Goal: Task Accomplishment & Management: Manage account settings

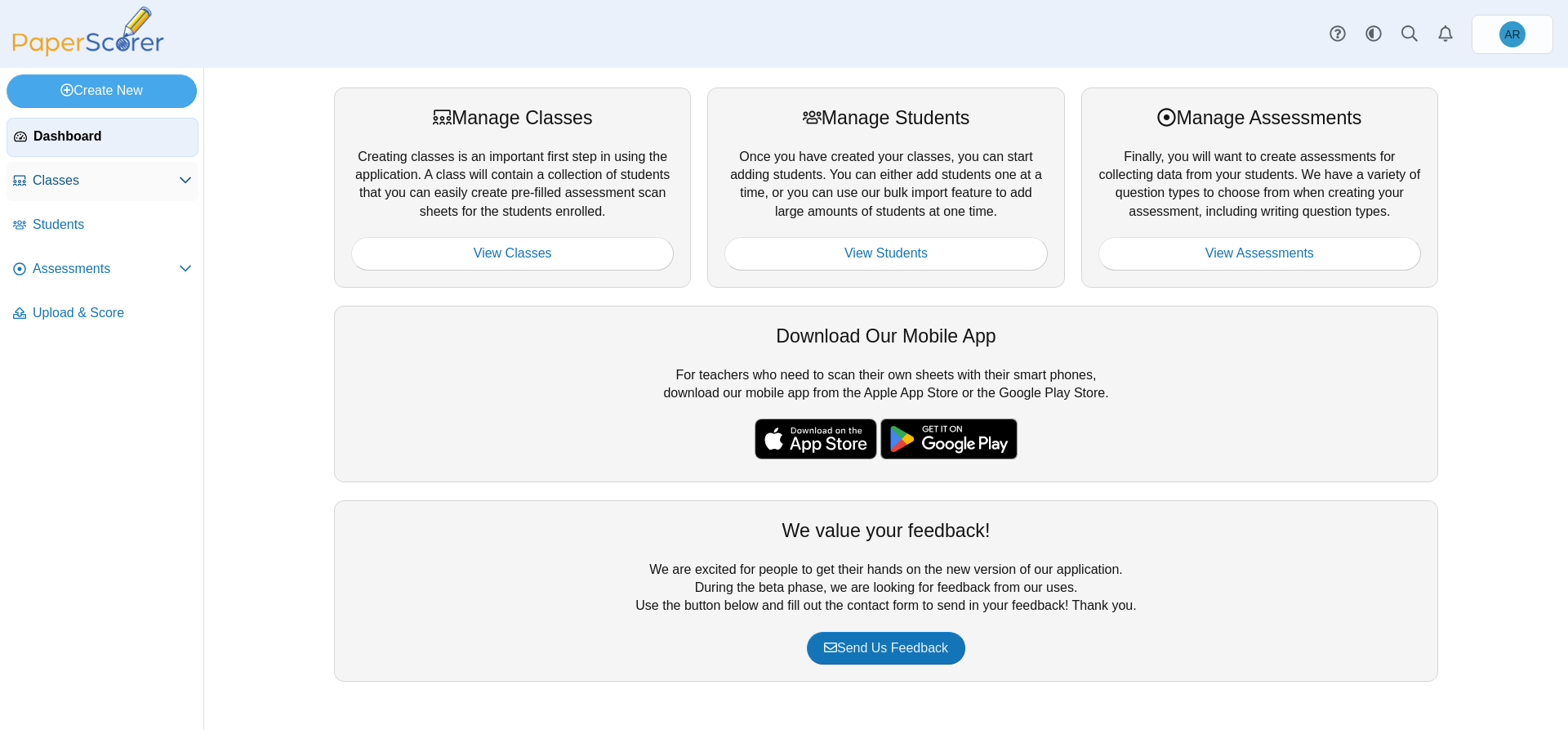
click at [153, 183] on span "Classes" at bounding box center [105, 180] width 146 height 18
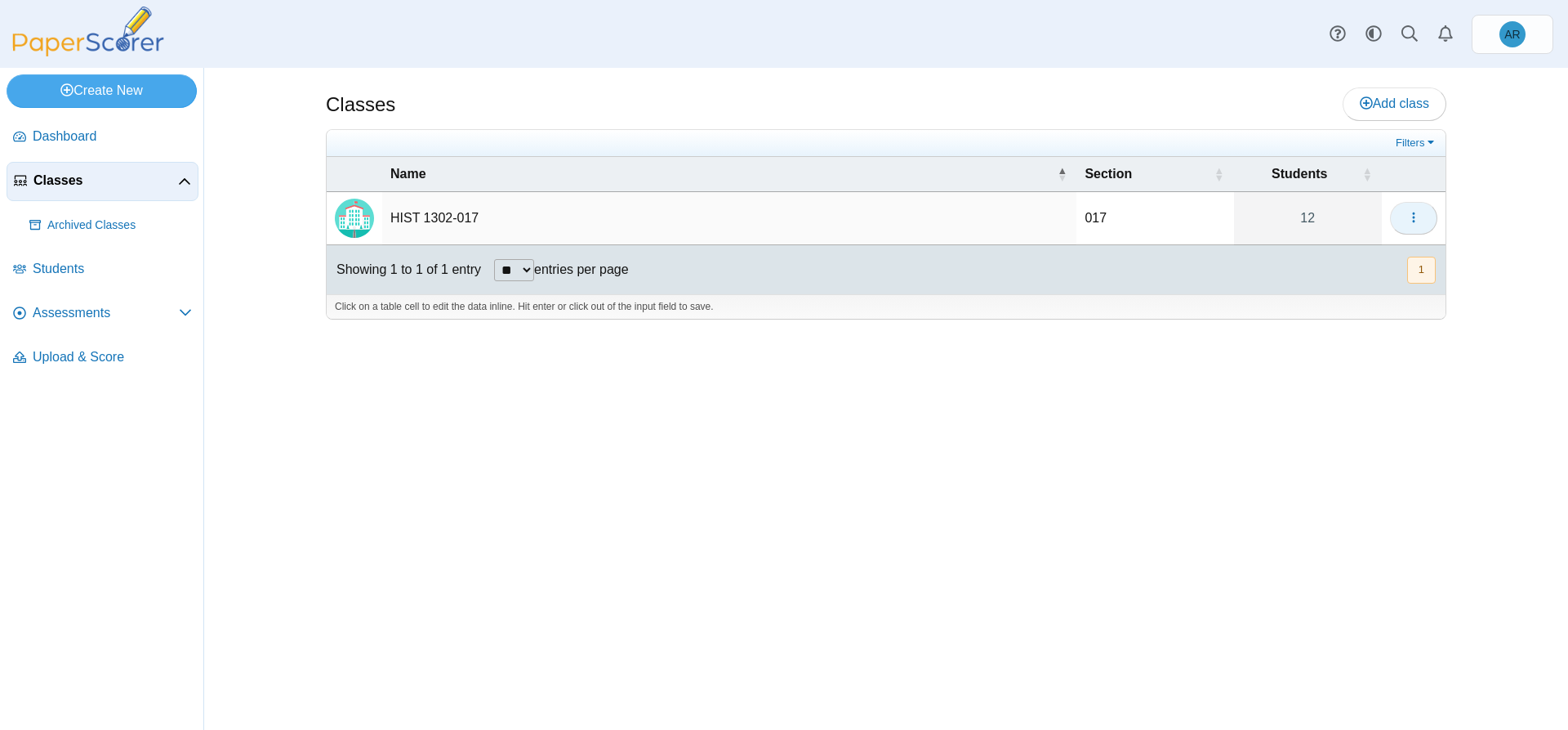
click at [1416, 216] on icon "button" at bounding box center [1413, 217] width 13 height 13
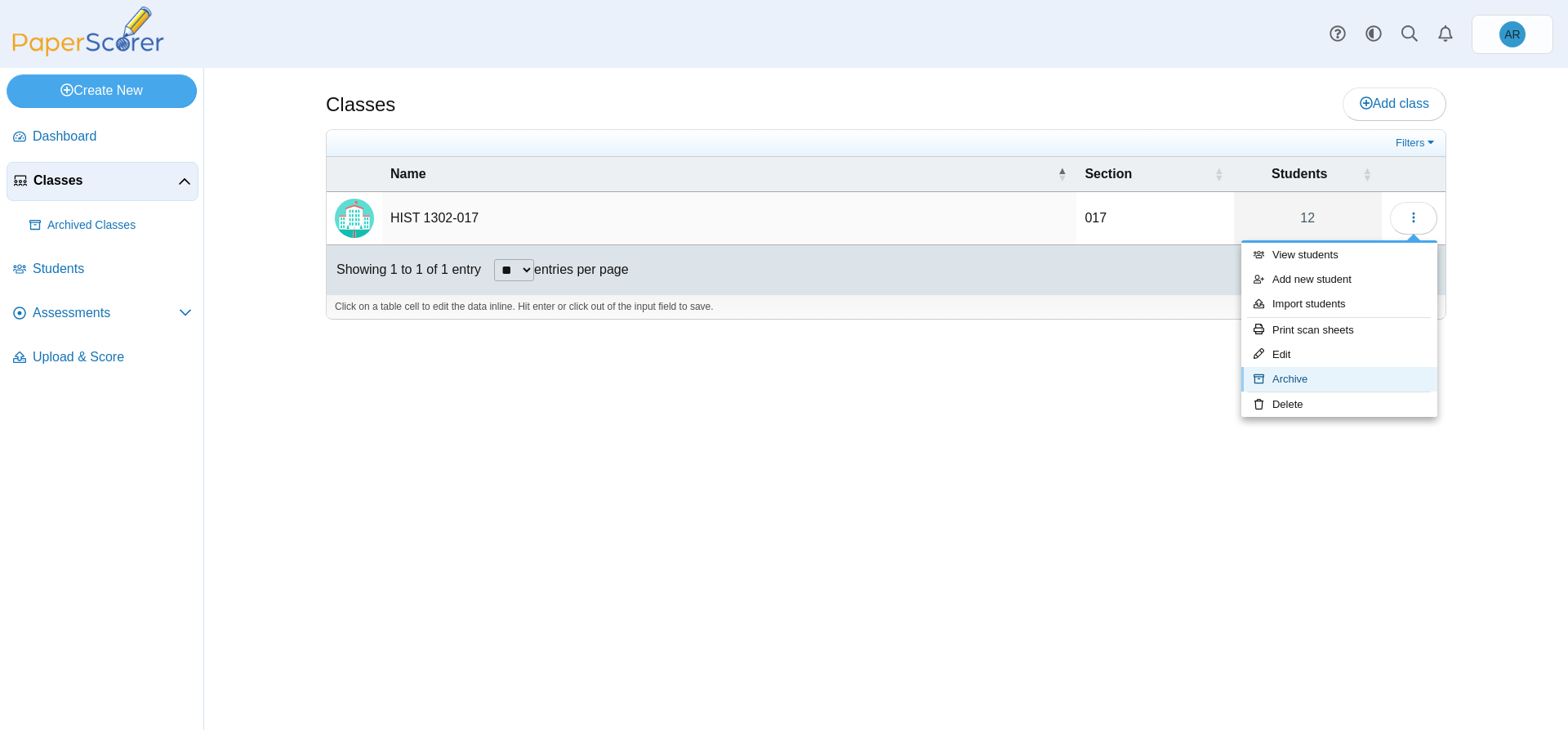
click at [1327, 367] on link "Archive" at bounding box center [1339, 379] width 196 height 25
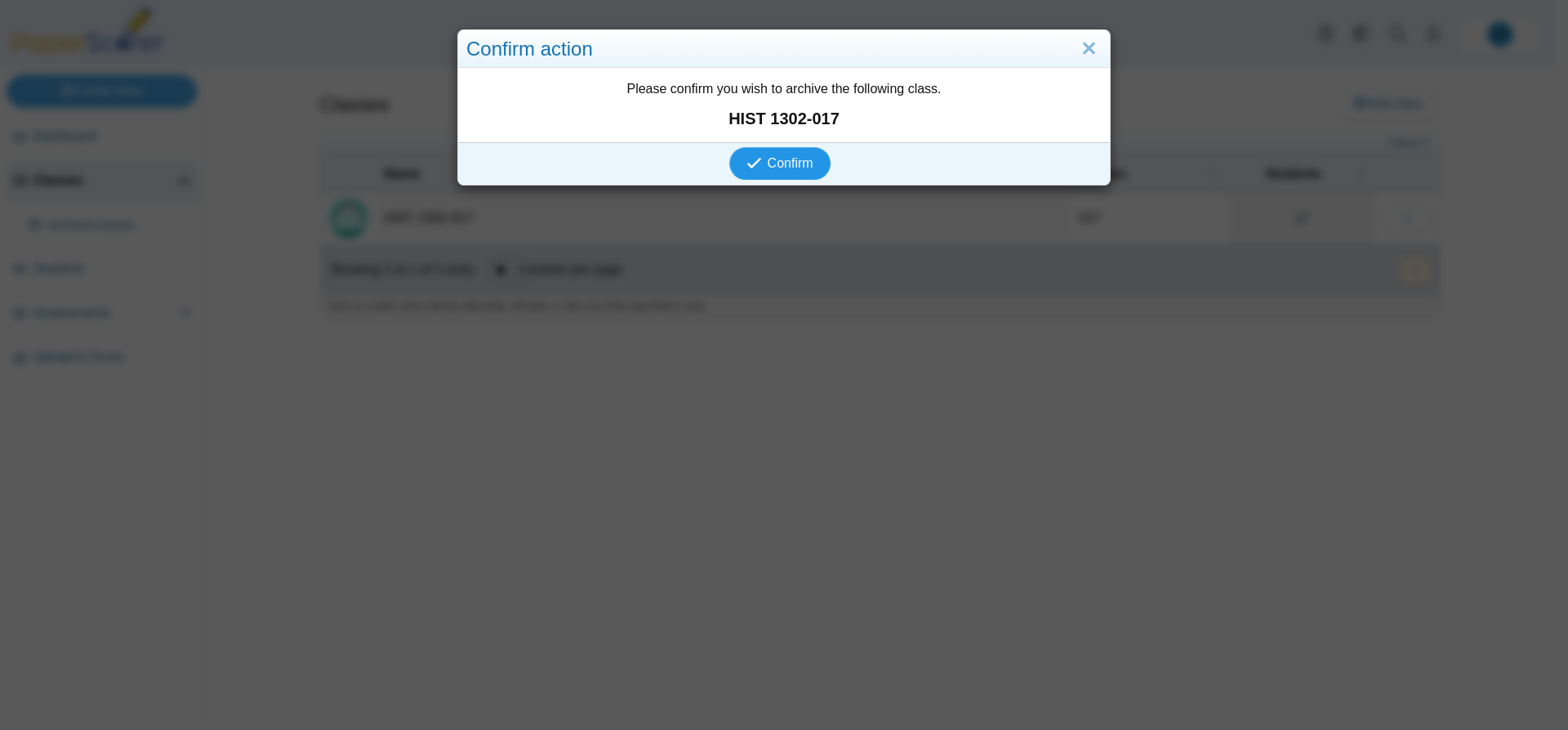
click at [774, 171] on button "Confirm" at bounding box center [779, 163] width 100 height 33
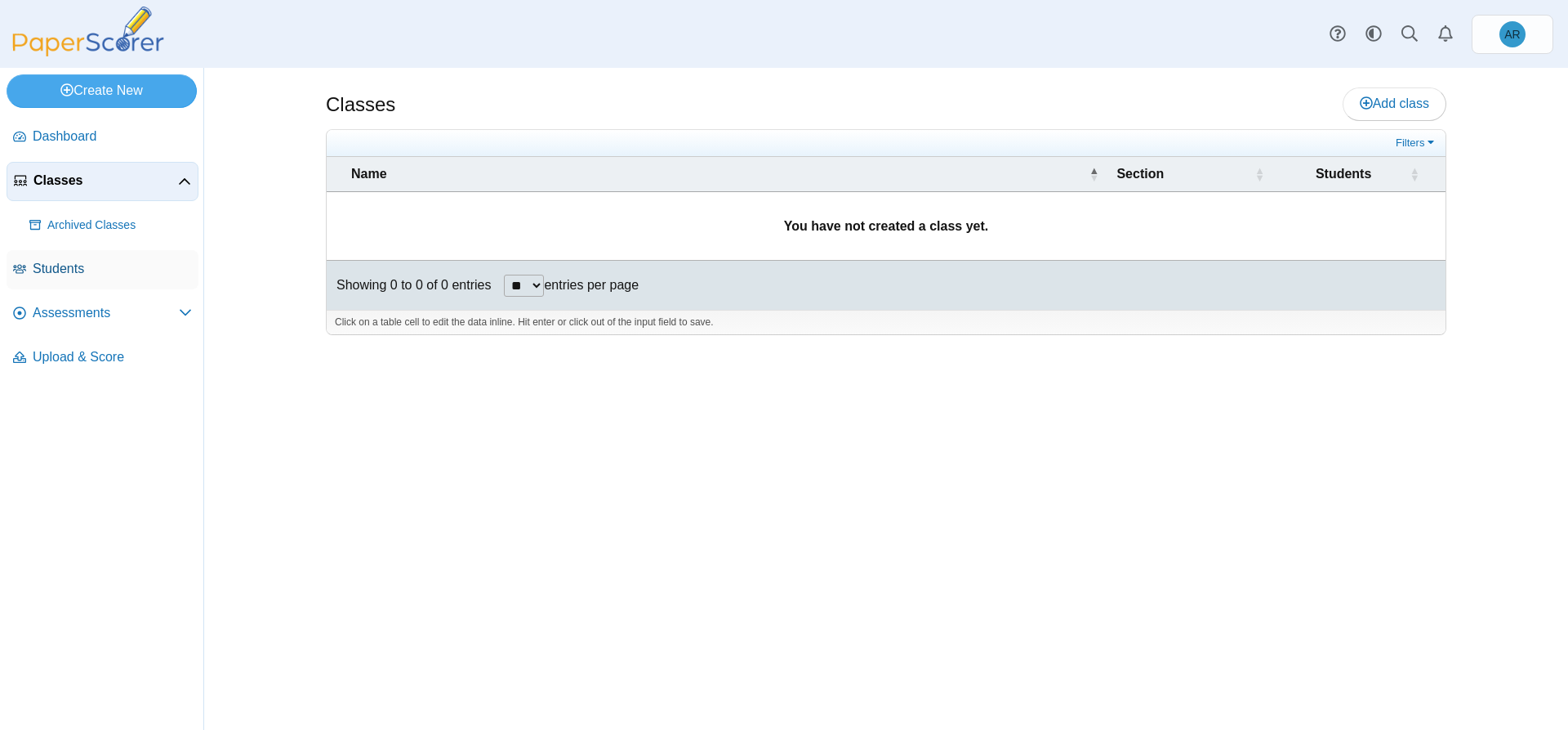
click at [53, 273] on span "Students" at bounding box center [112, 269] width 159 height 18
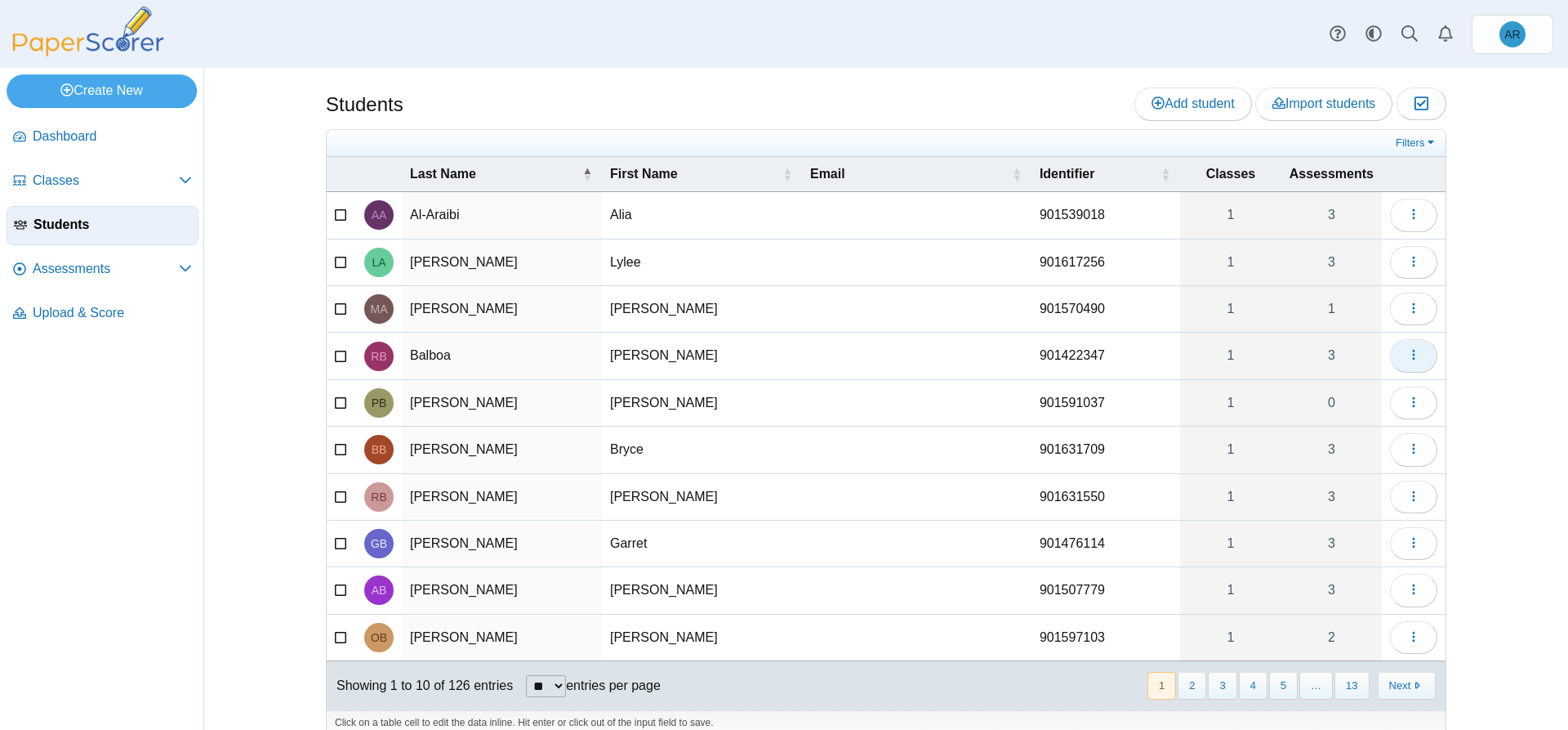
scroll to position [21, 0]
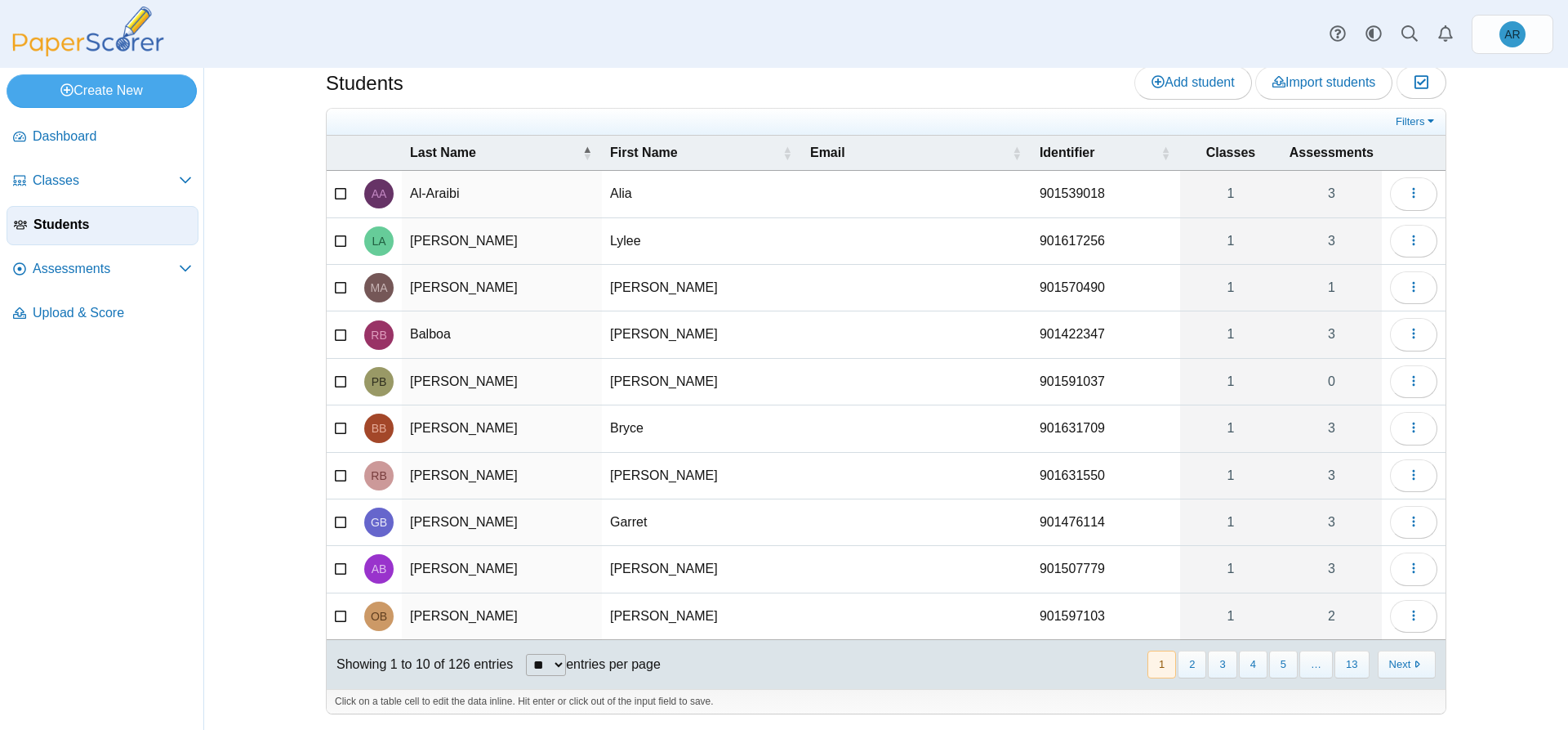
click at [334, 192] on icon at bounding box center [340, 192] width 13 height 11
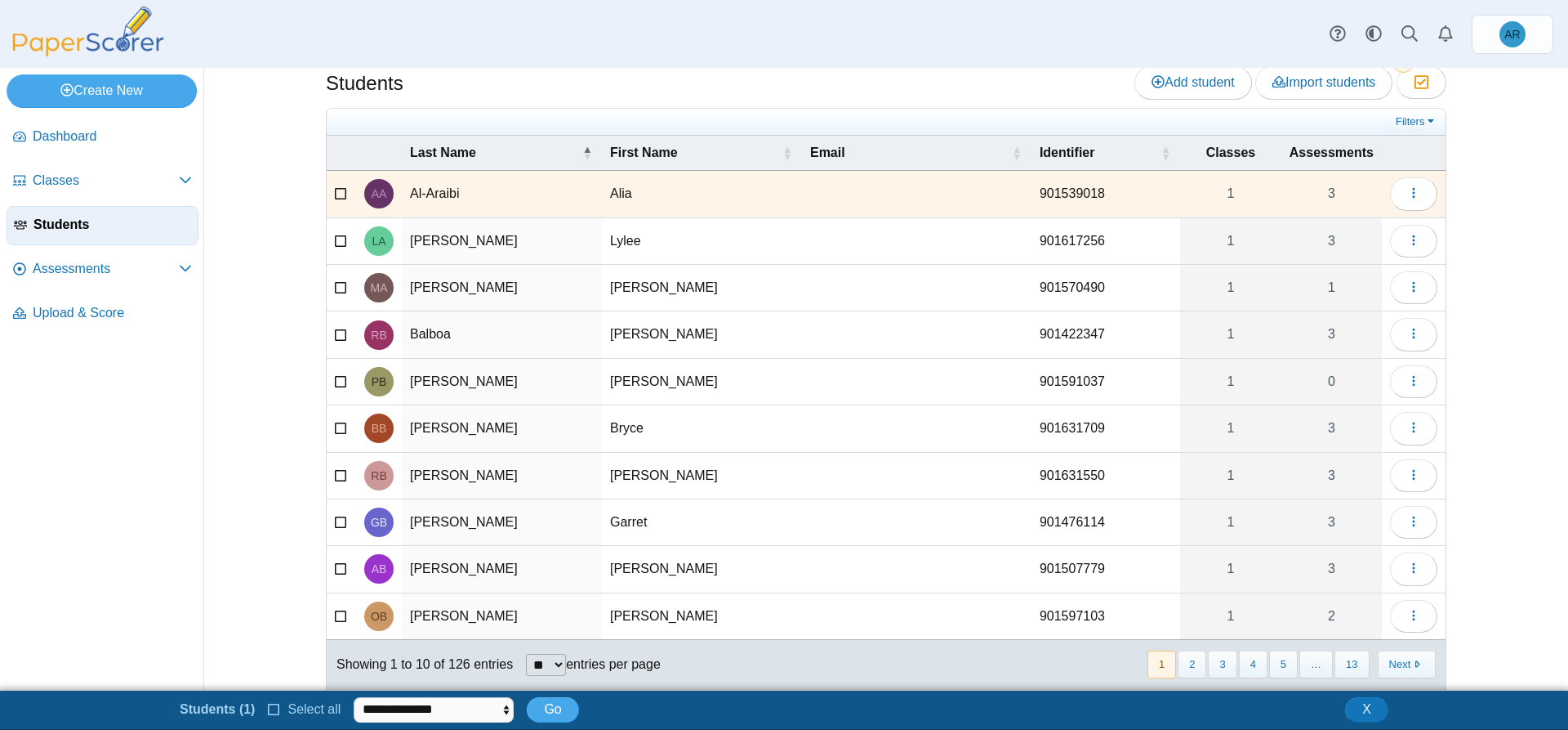
click at [334, 239] on icon at bounding box center [340, 238] width 13 height 11
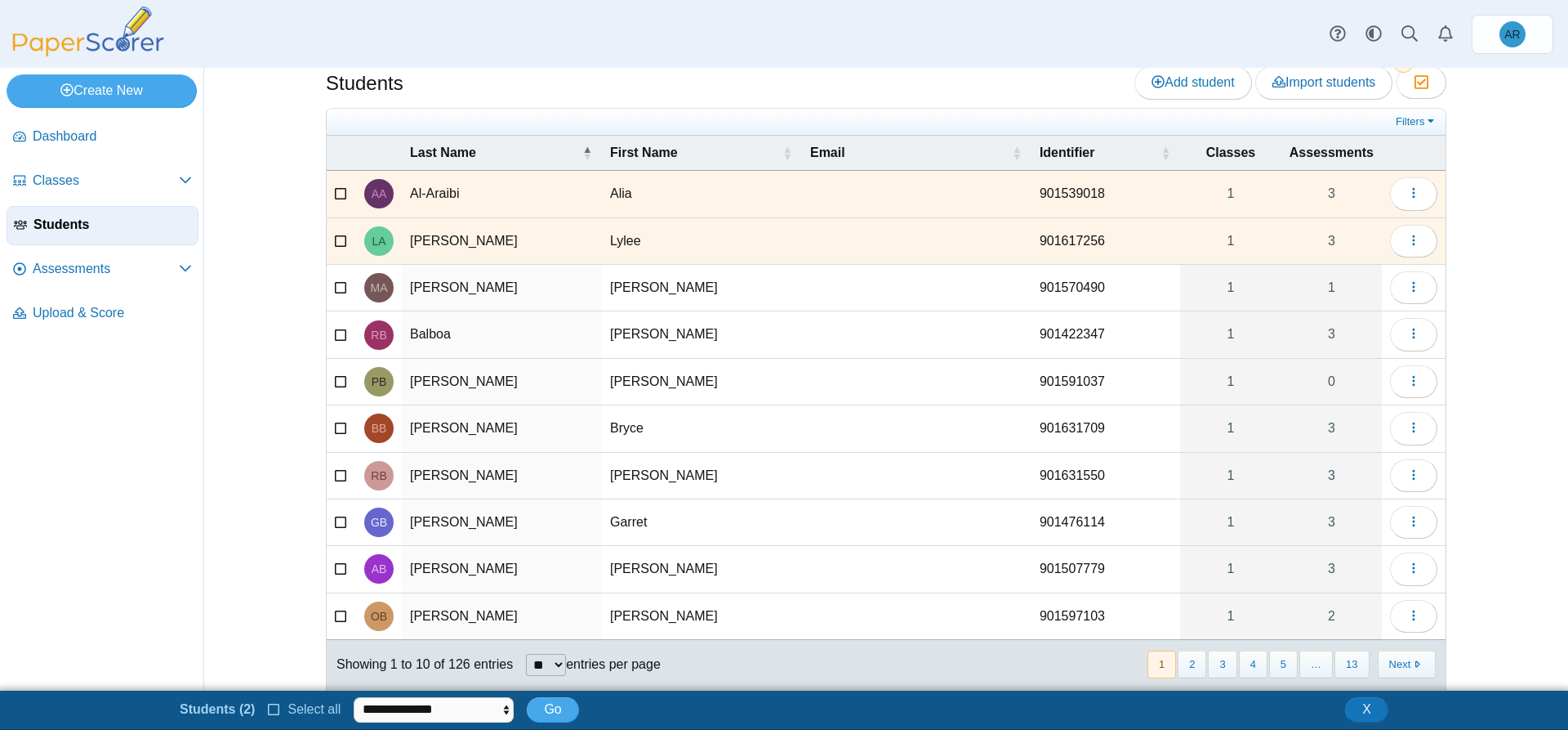
click at [334, 287] on icon at bounding box center [340, 285] width 13 height 11
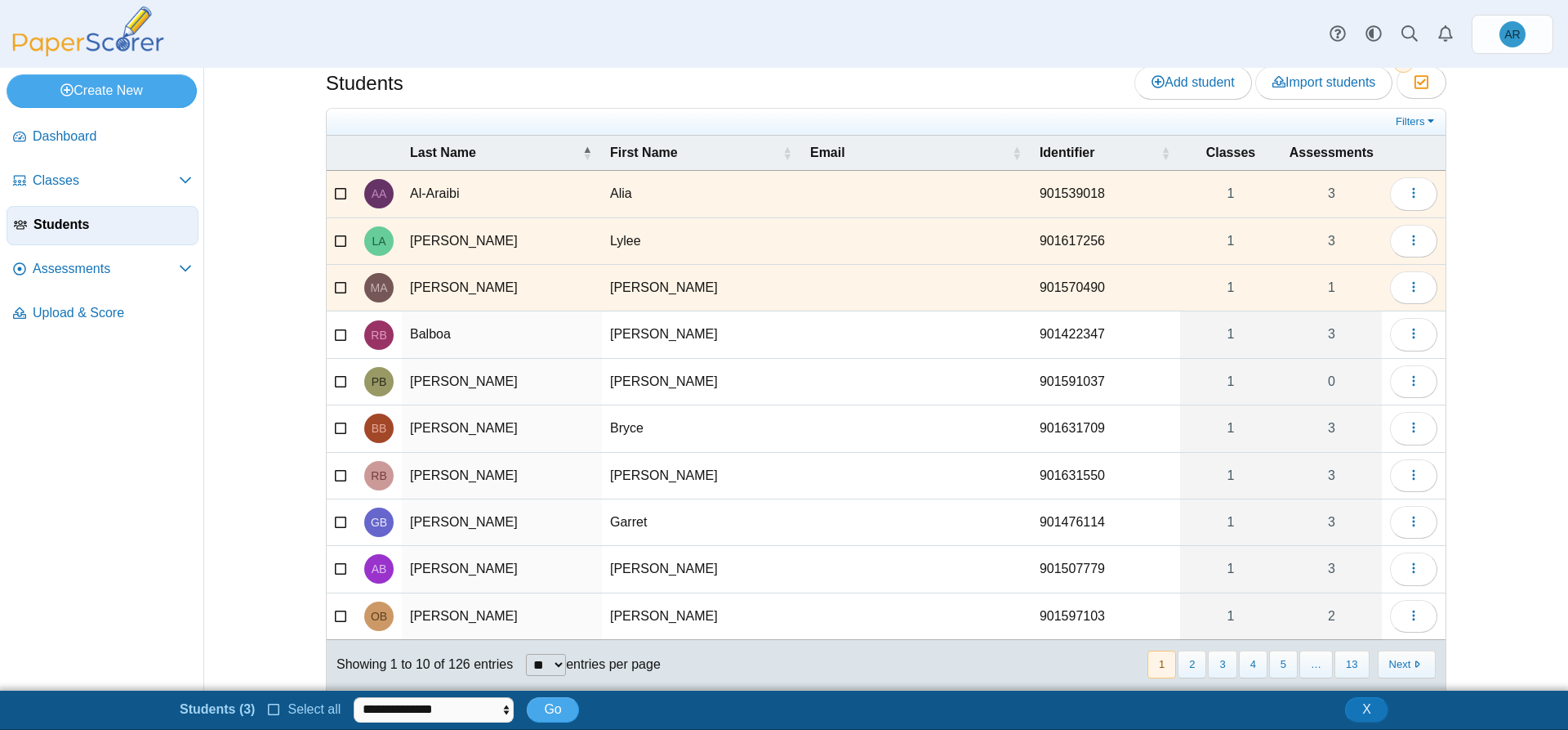
click at [334, 337] on icon at bounding box center [340, 332] width 13 height 11
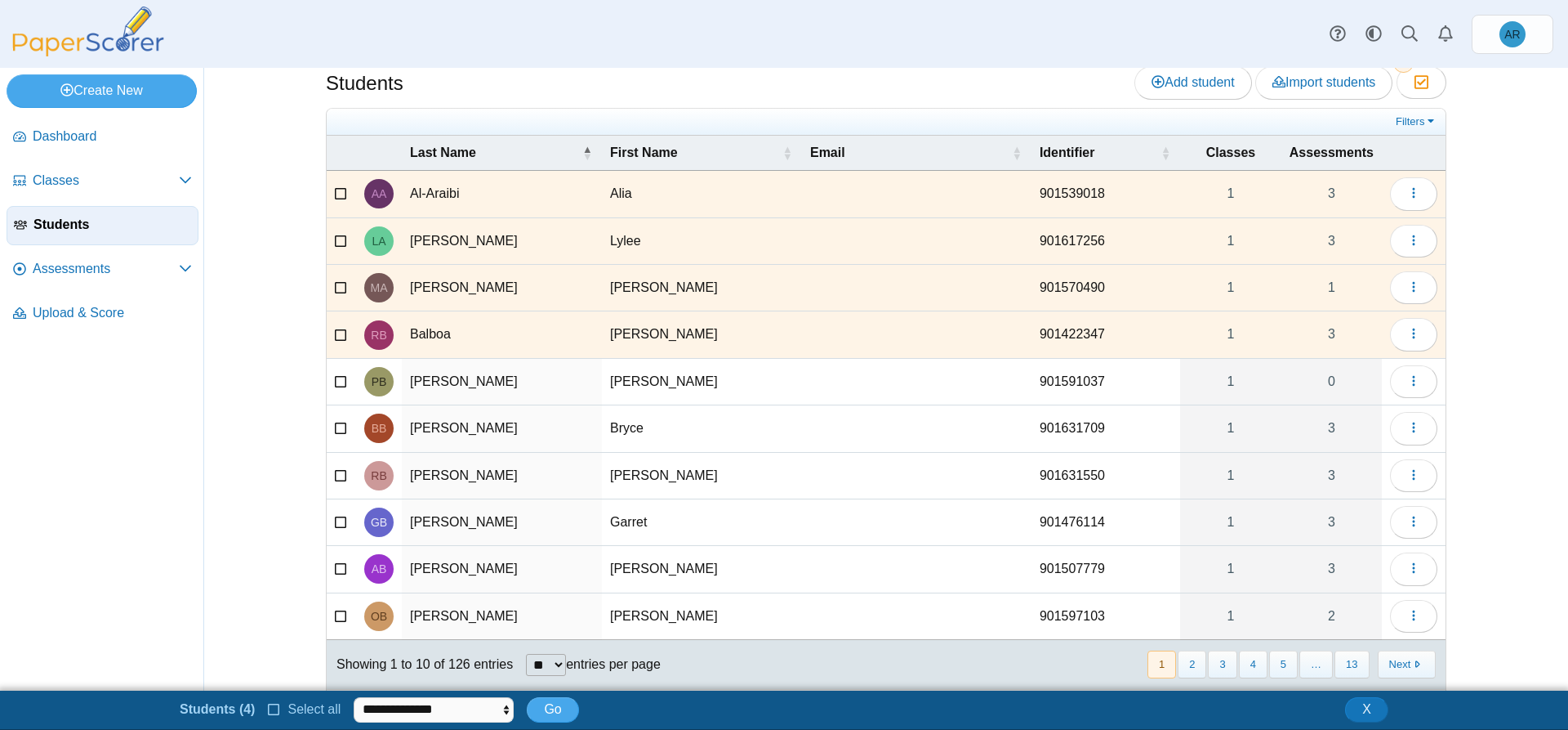
click at [334, 385] on icon at bounding box center [340, 378] width 13 height 11
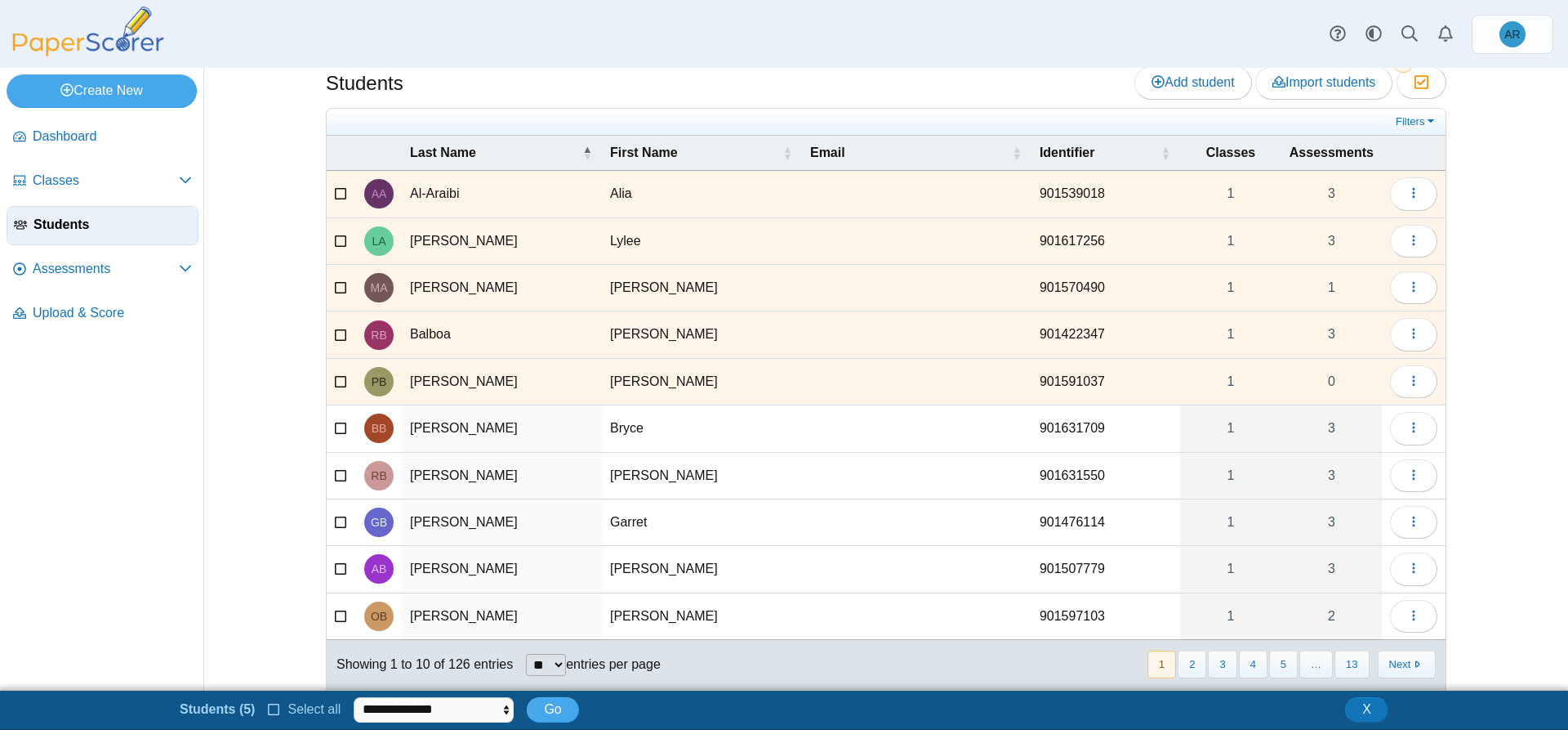
click at [334, 427] on icon at bounding box center [340, 426] width 13 height 11
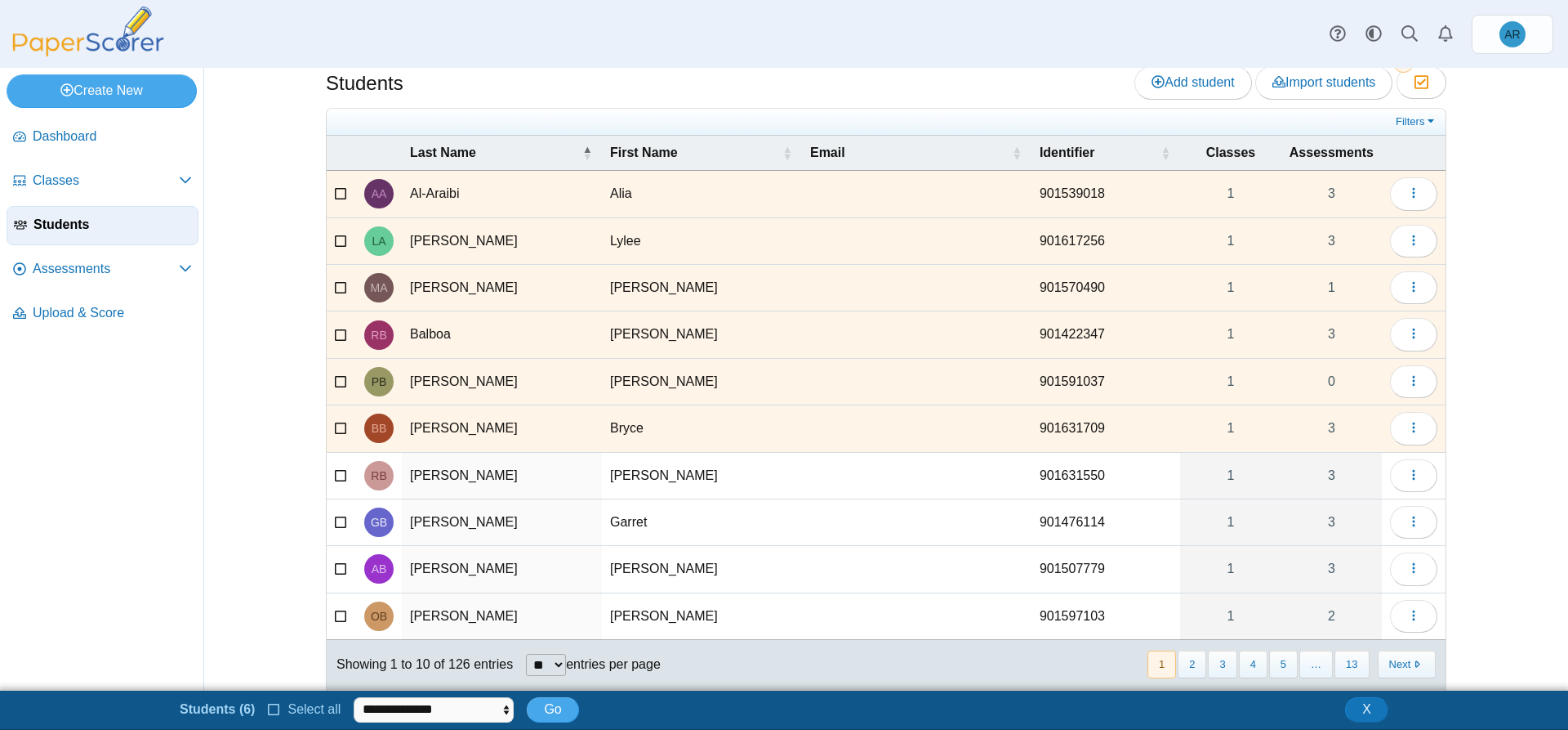
click at [334, 478] on icon at bounding box center [340, 472] width 13 height 11
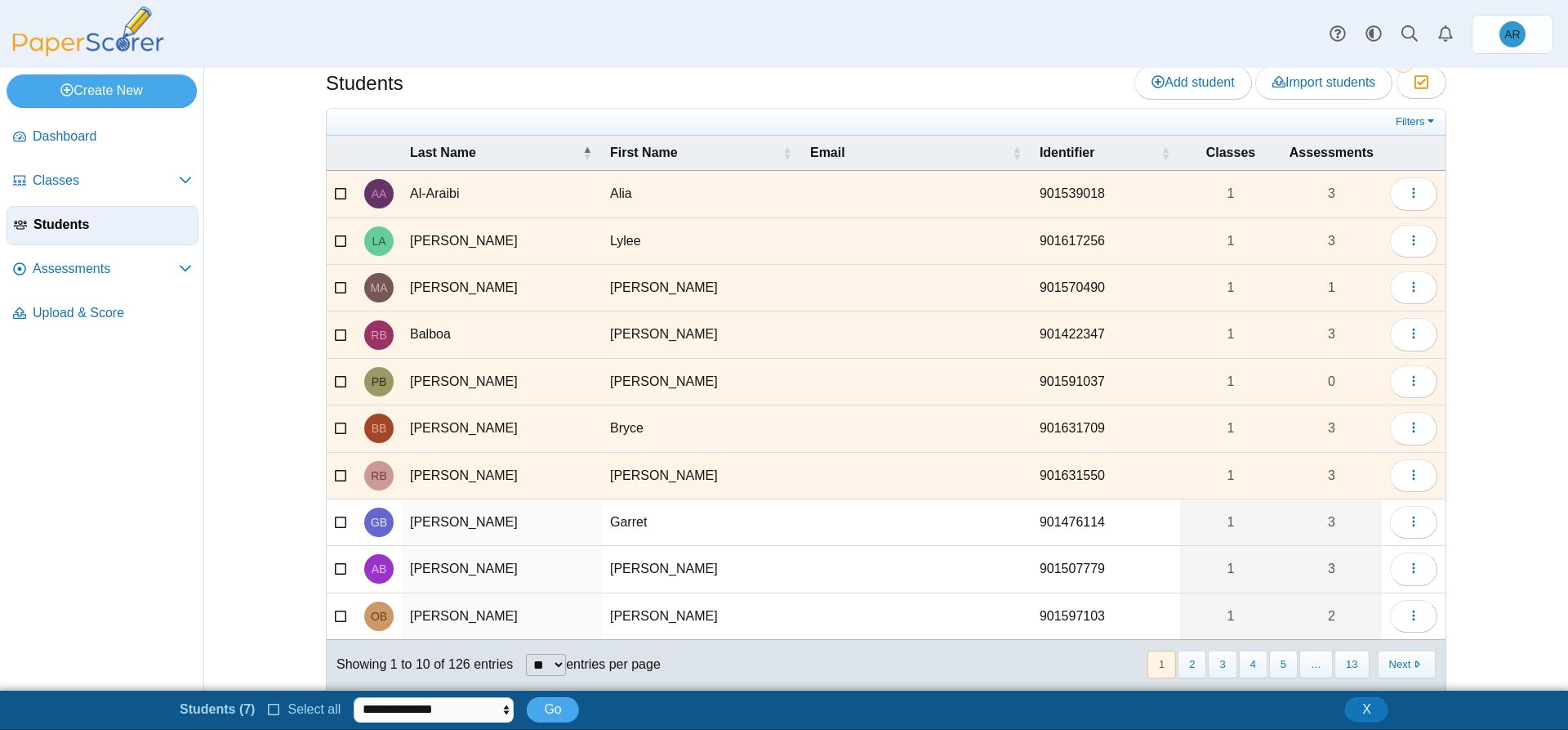
click at [334, 518] on icon at bounding box center [340, 519] width 13 height 11
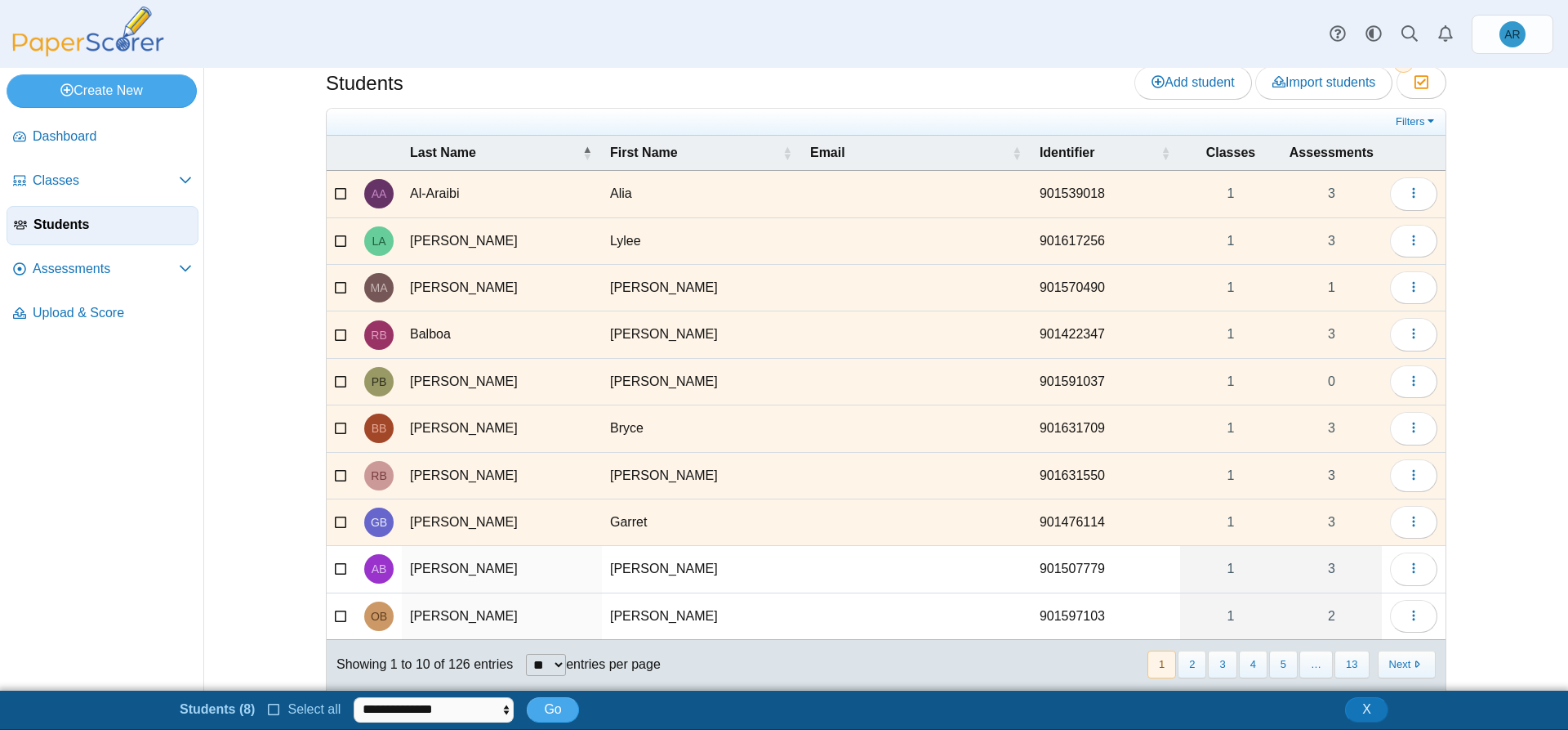
click at [334, 569] on icon at bounding box center [340, 567] width 13 height 11
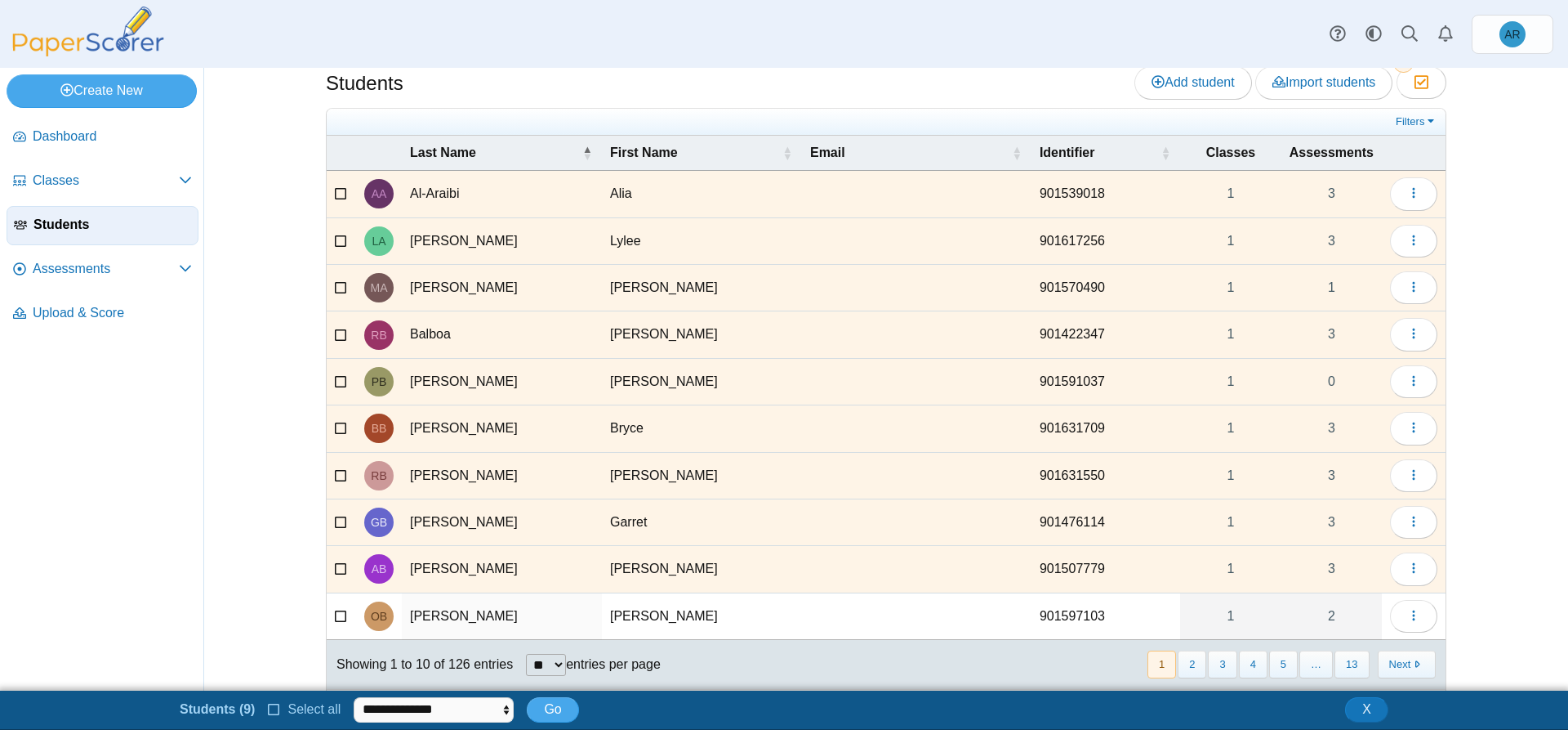
click at [334, 615] on icon at bounding box center [340, 613] width 13 height 11
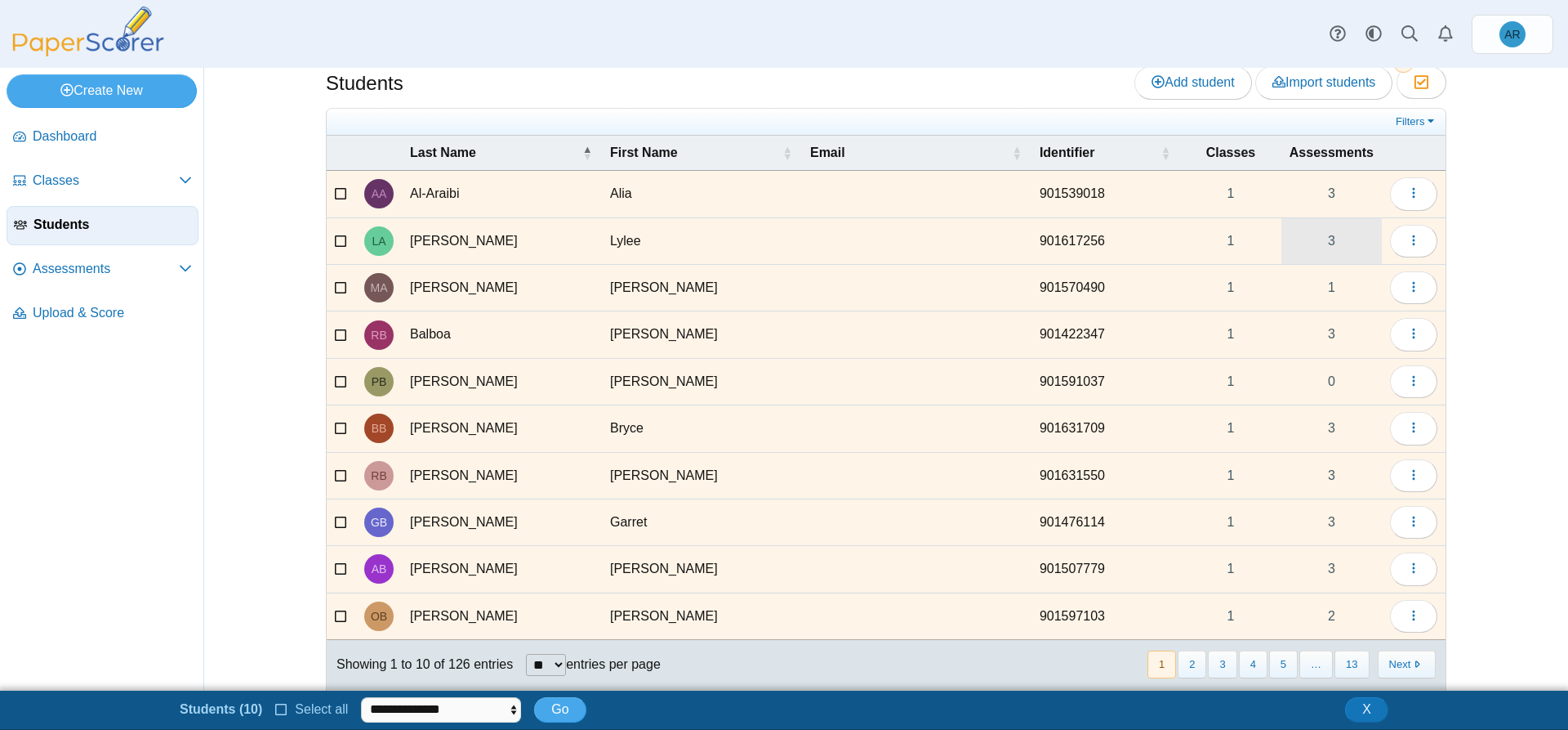
scroll to position [0, 0]
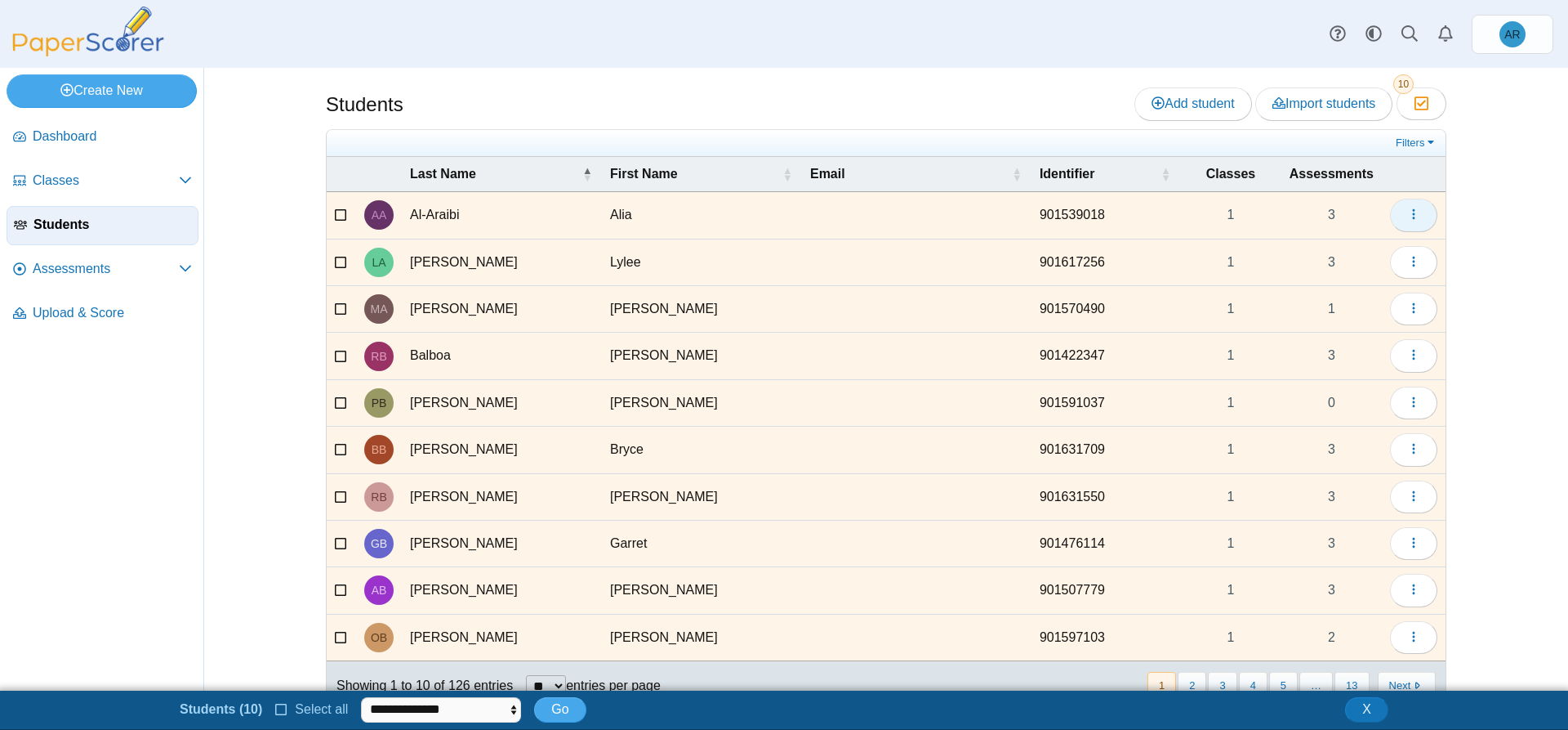
click at [1393, 212] on button "button" at bounding box center [1413, 215] width 47 height 33
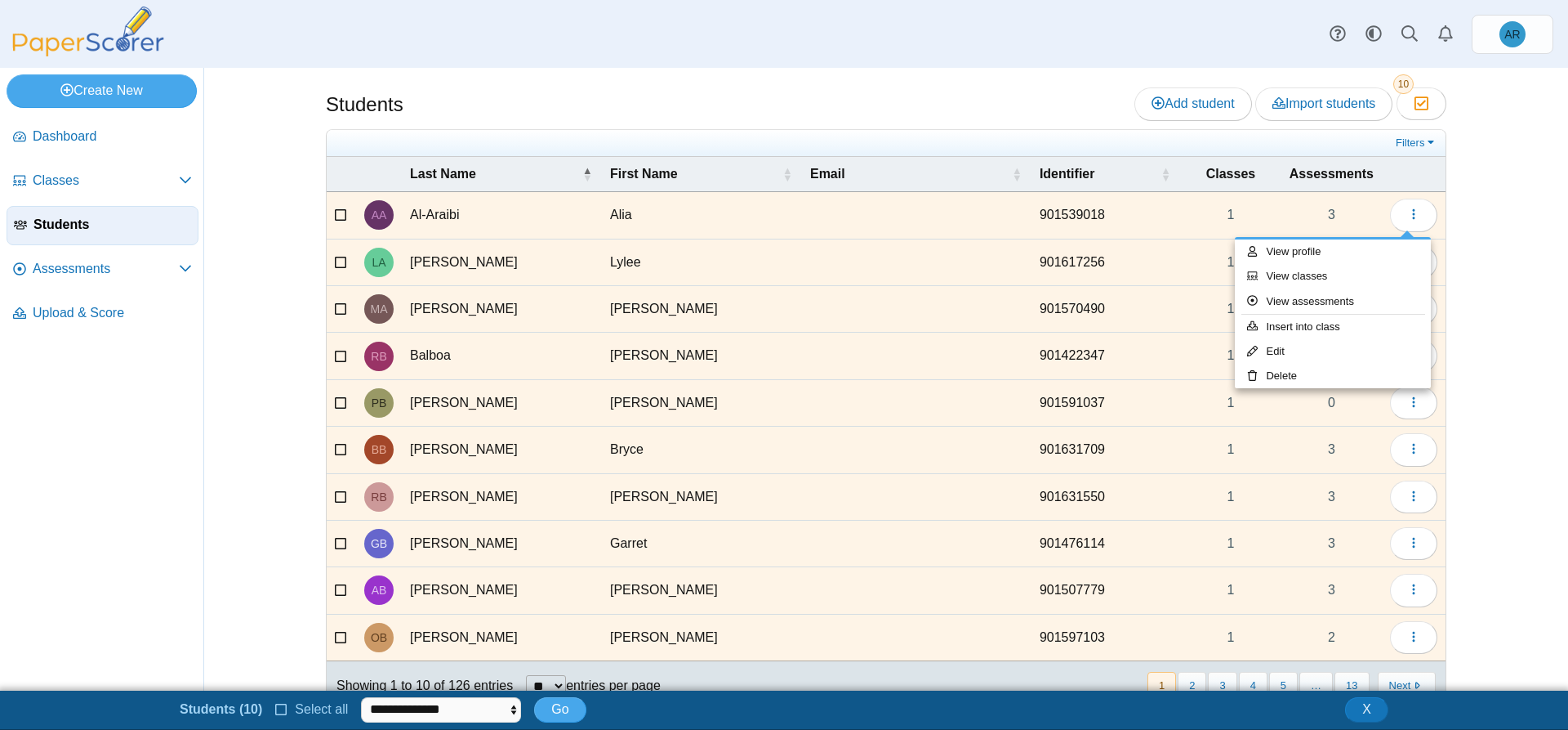
click at [127, 452] on nav "Dashboard Classes" at bounding box center [102, 401] width 204 height 579
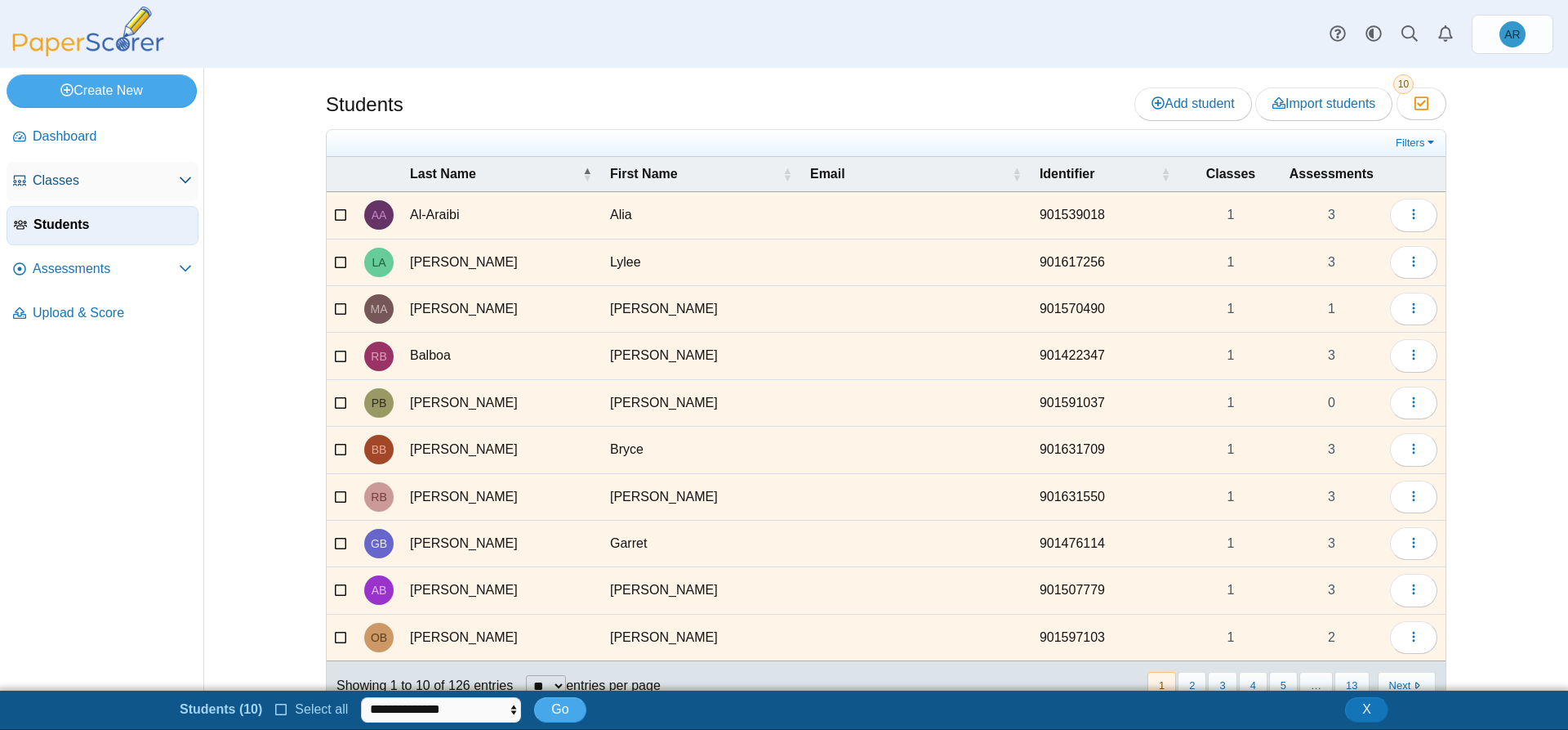
click at [43, 192] on link "Classes" at bounding box center [103, 181] width 192 height 39
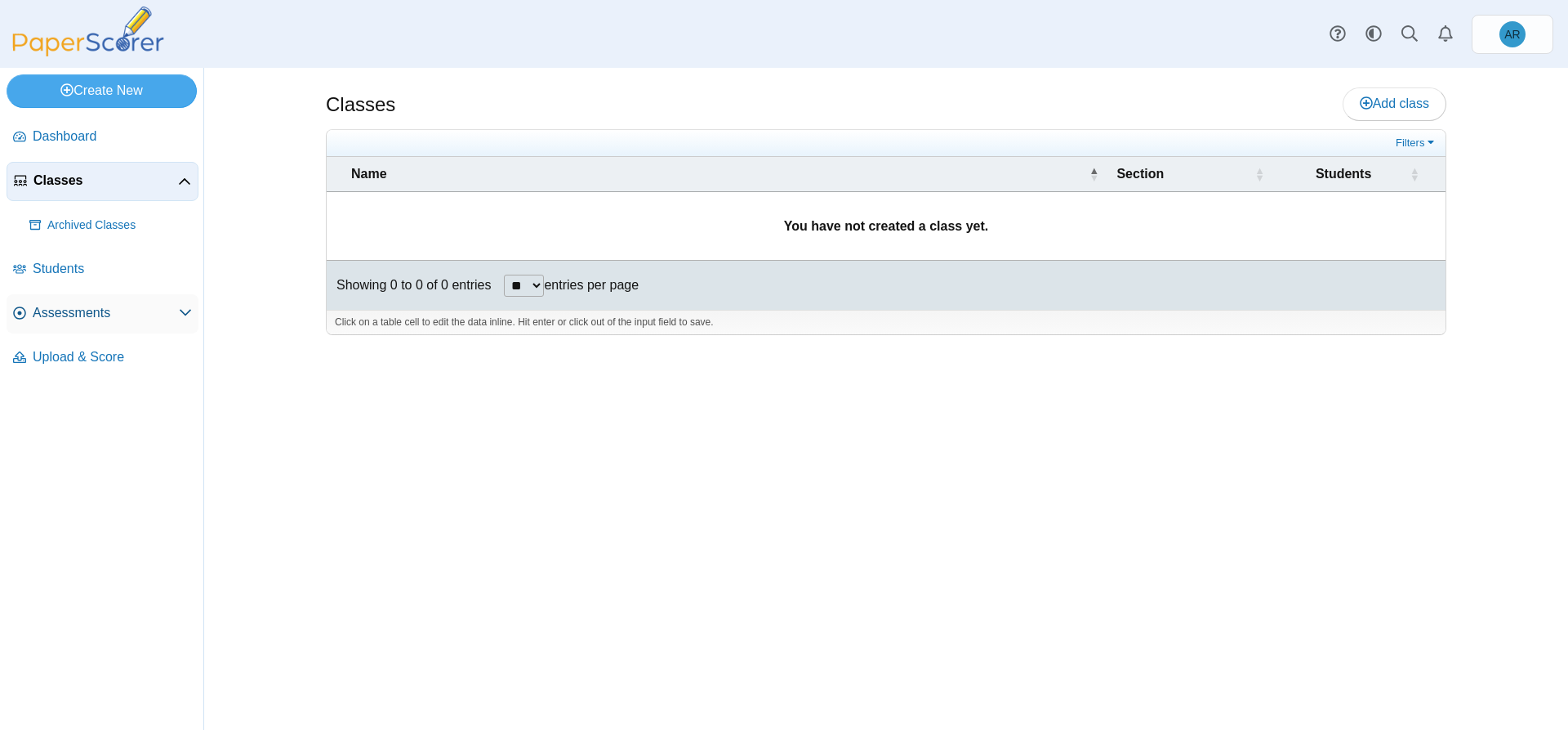
click at [88, 314] on span "Assessments" at bounding box center [105, 312] width 146 height 18
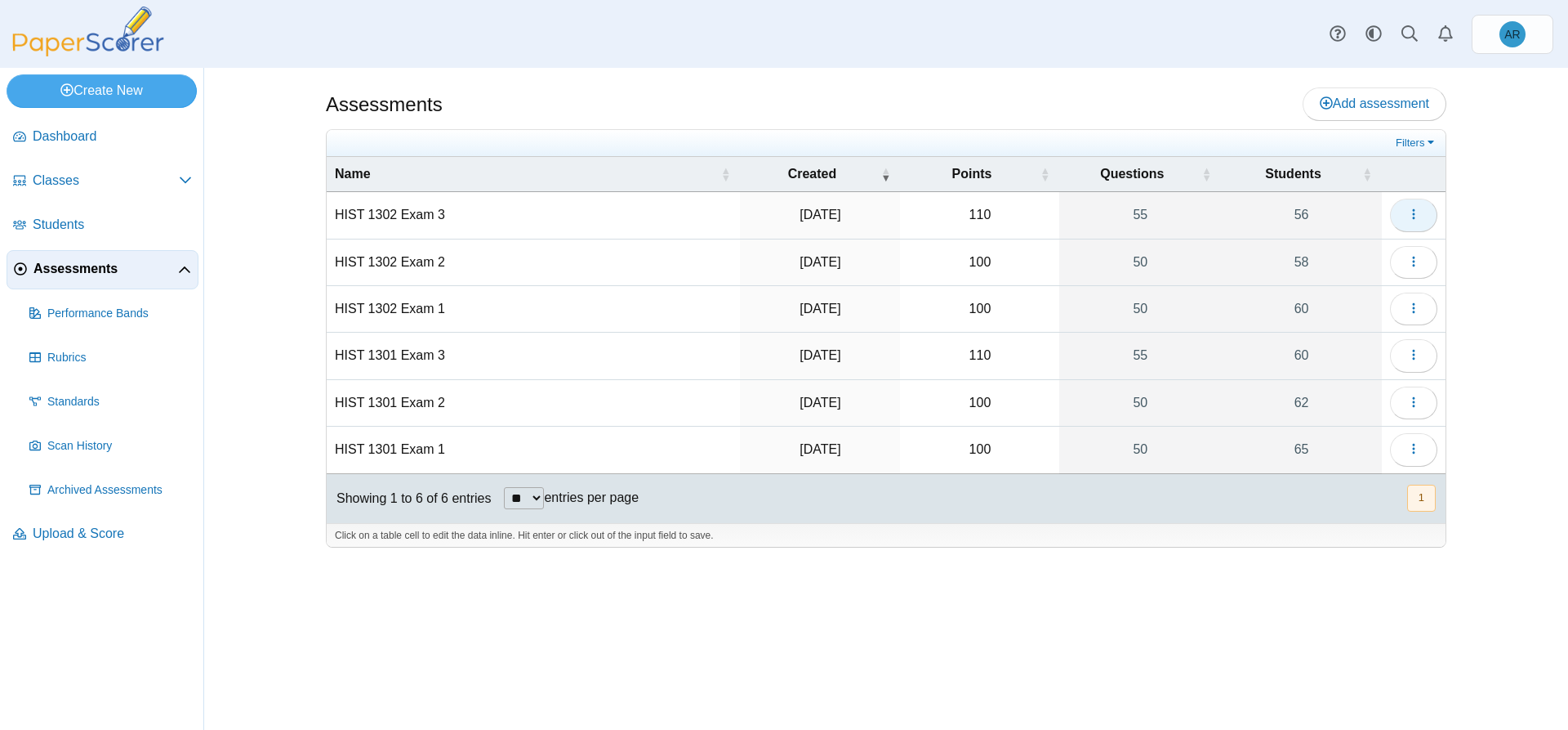
click at [1407, 217] on icon "button" at bounding box center [1413, 214] width 13 height 13
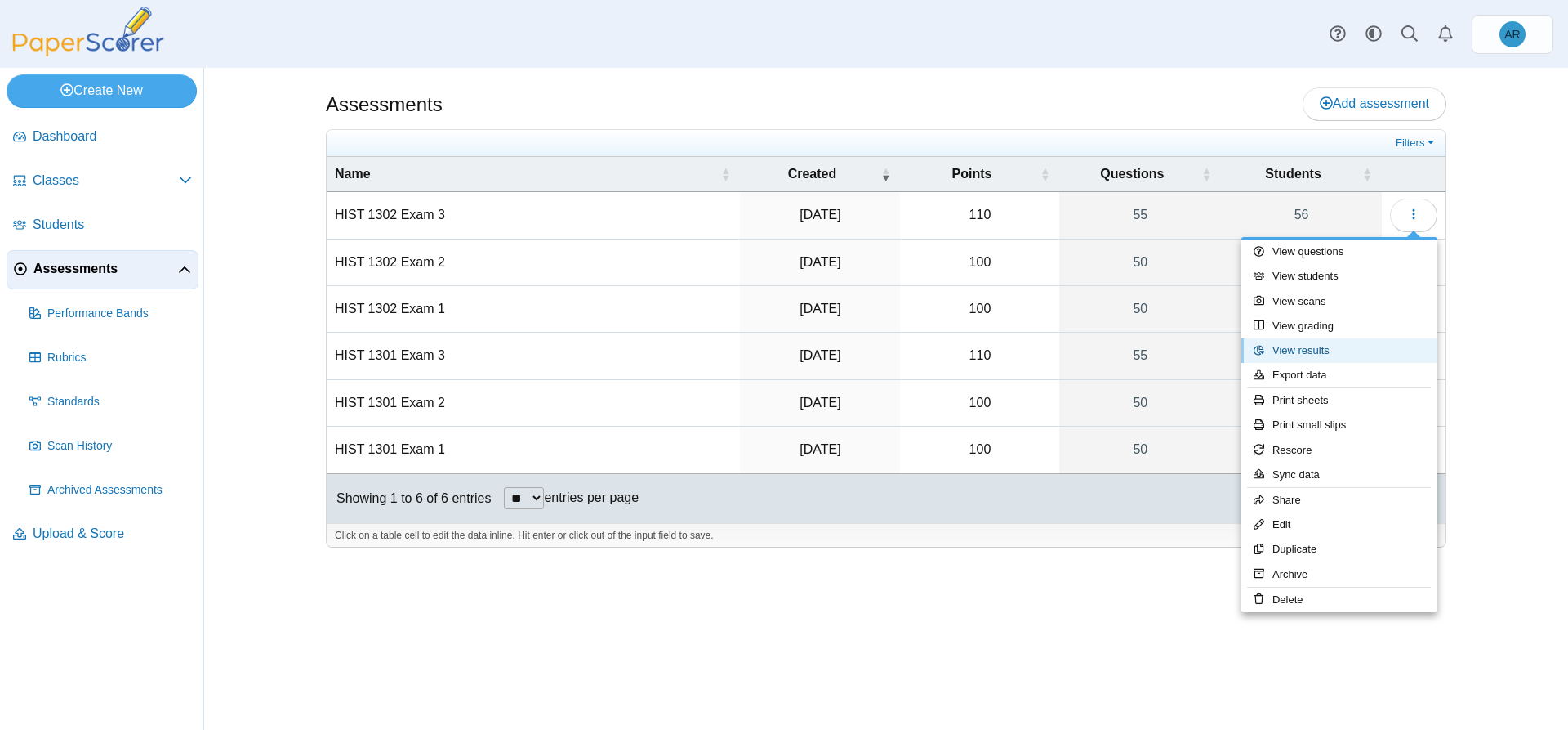
click at [1313, 345] on link "View results" at bounding box center [1339, 350] width 196 height 25
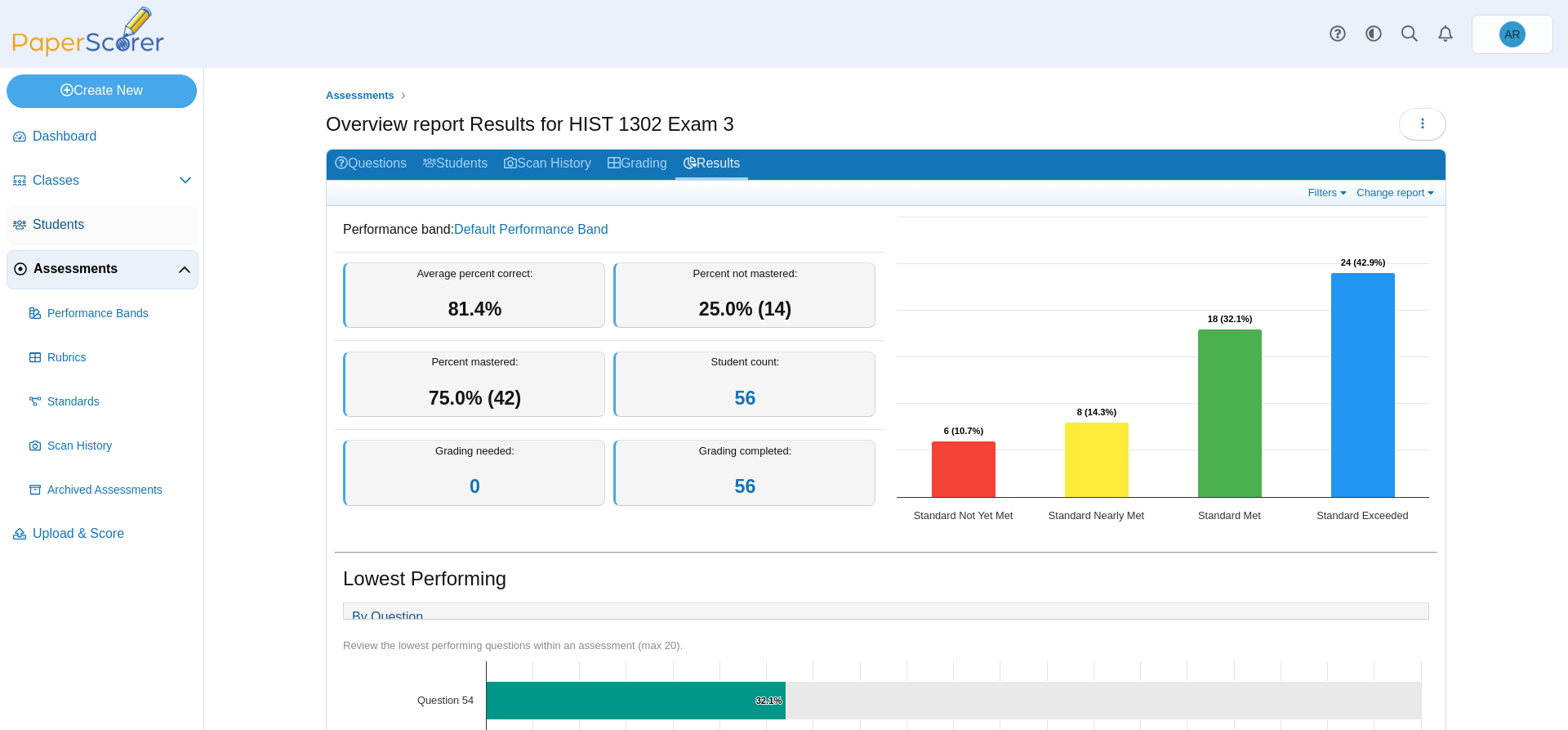
click at [60, 225] on span "Students" at bounding box center [112, 224] width 159 height 18
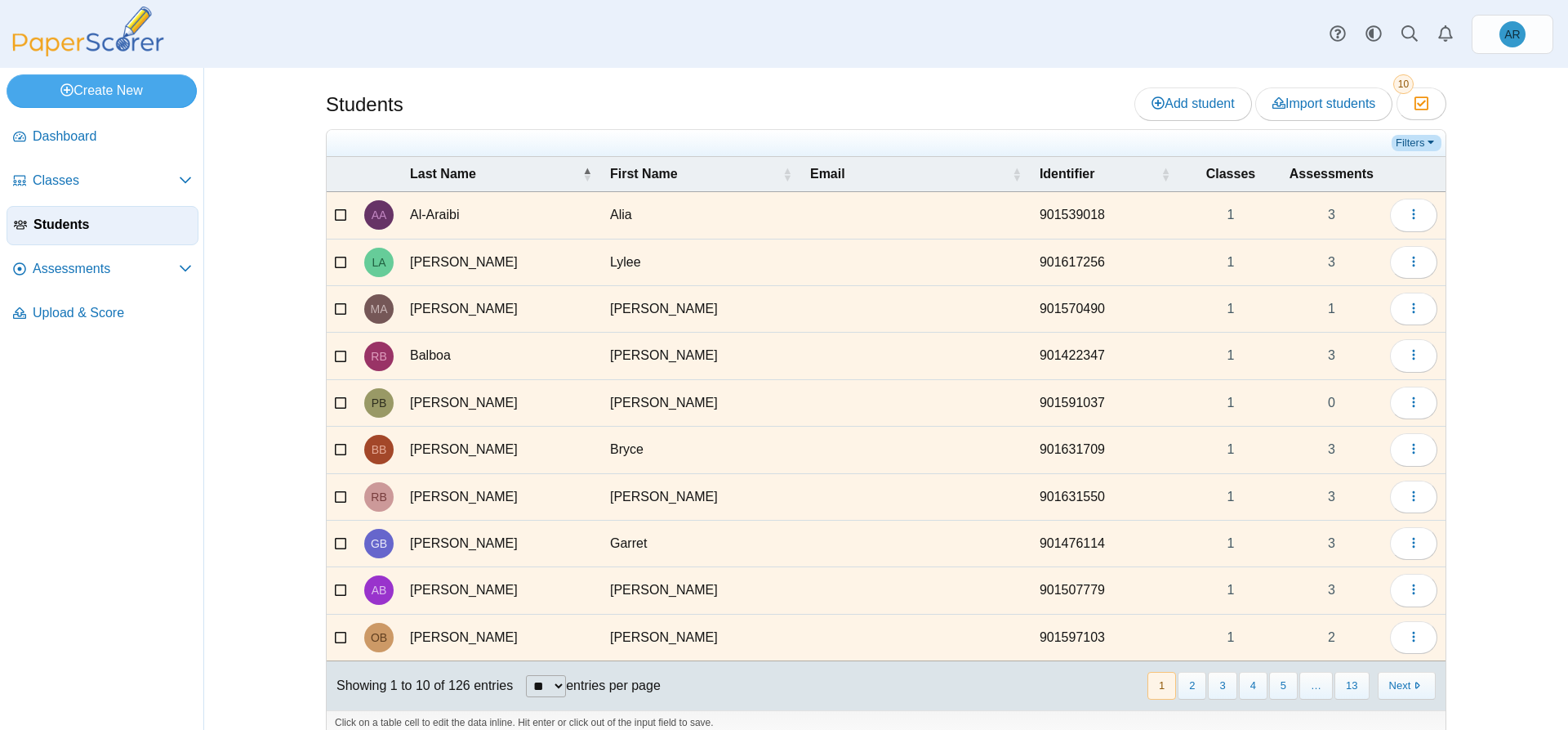
click at [1411, 141] on link "Filters" at bounding box center [1417, 143] width 50 height 16
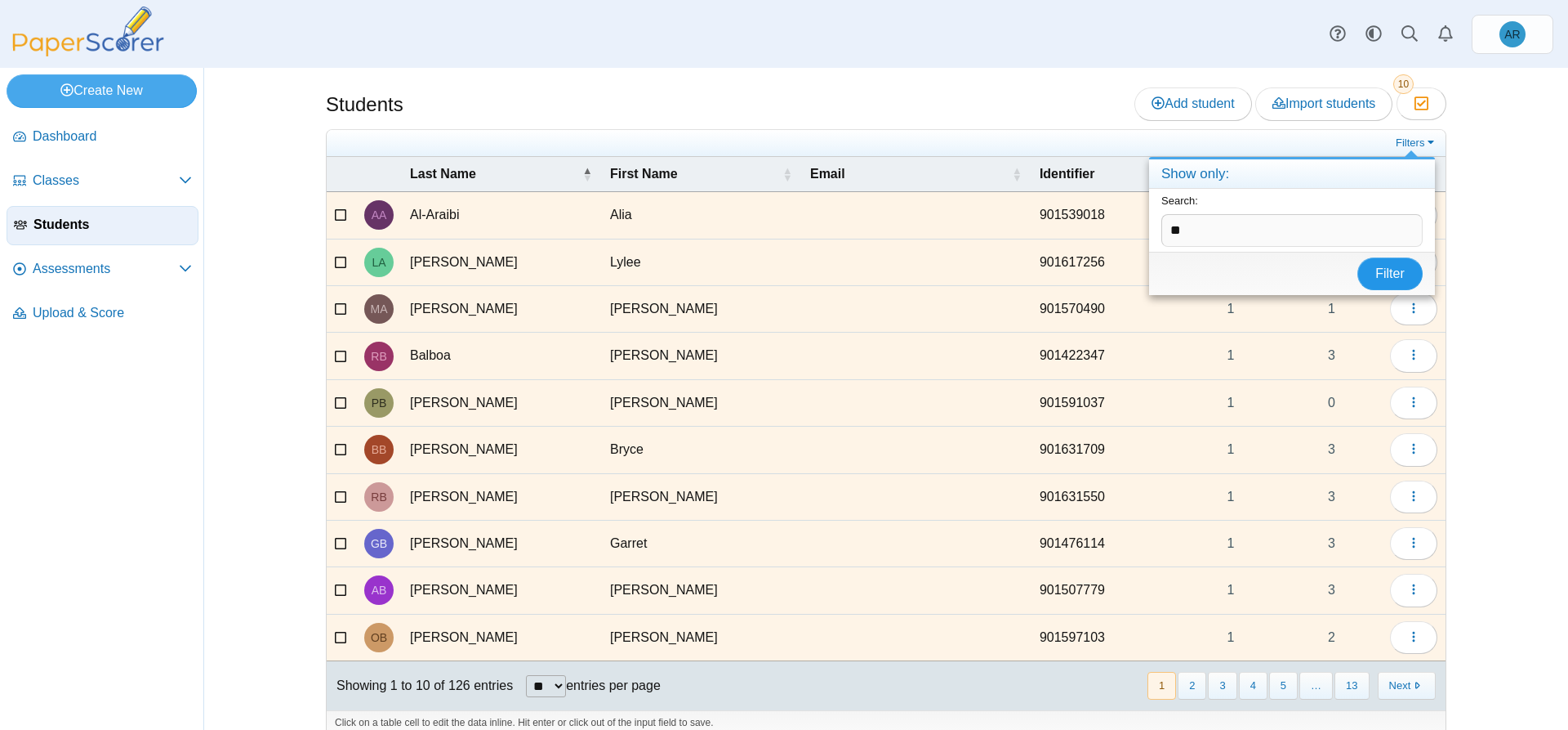
type input "*"
click at [54, 174] on span "Classes" at bounding box center [105, 180] width 146 height 18
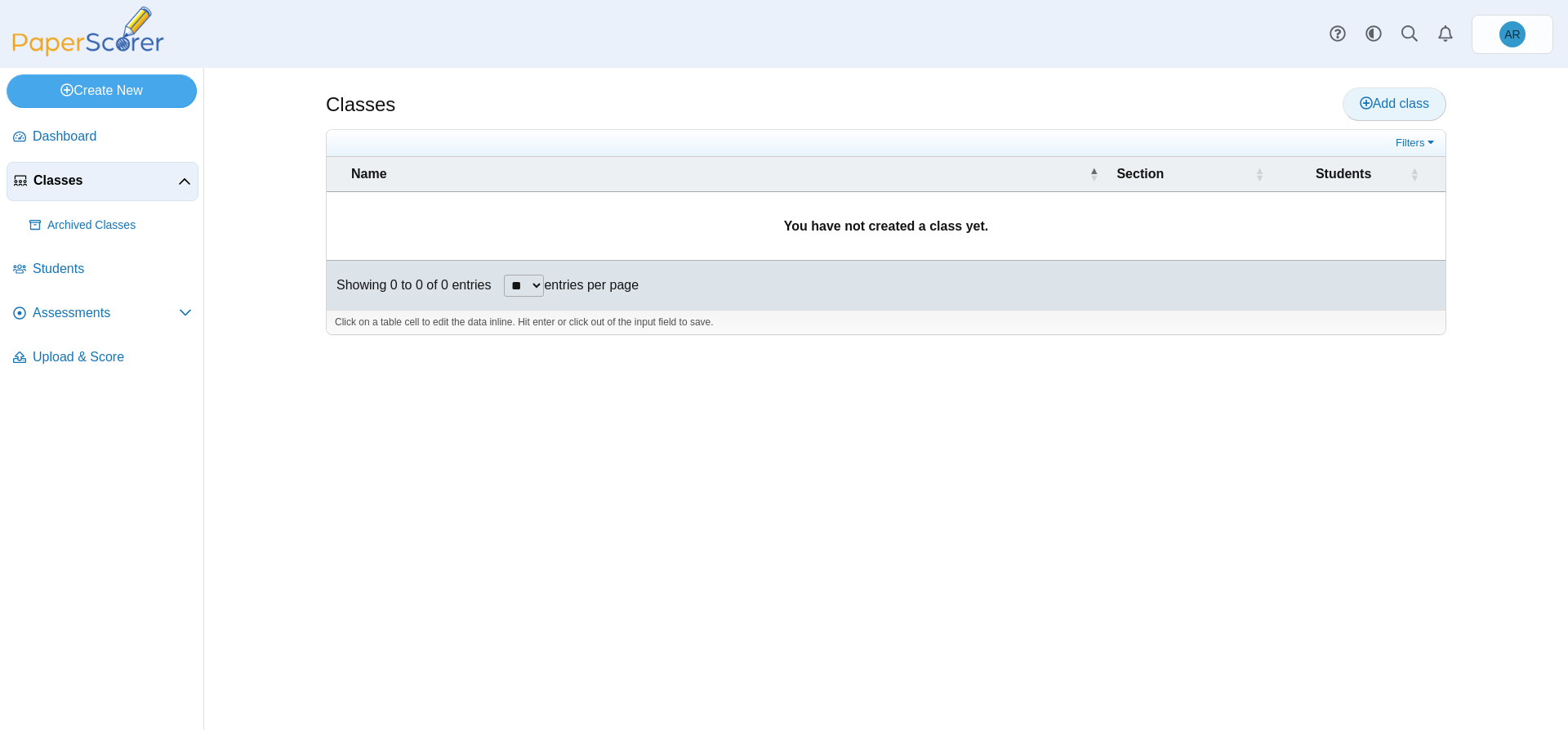
click at [1360, 110] on span "Add class" at bounding box center [1394, 104] width 69 height 14
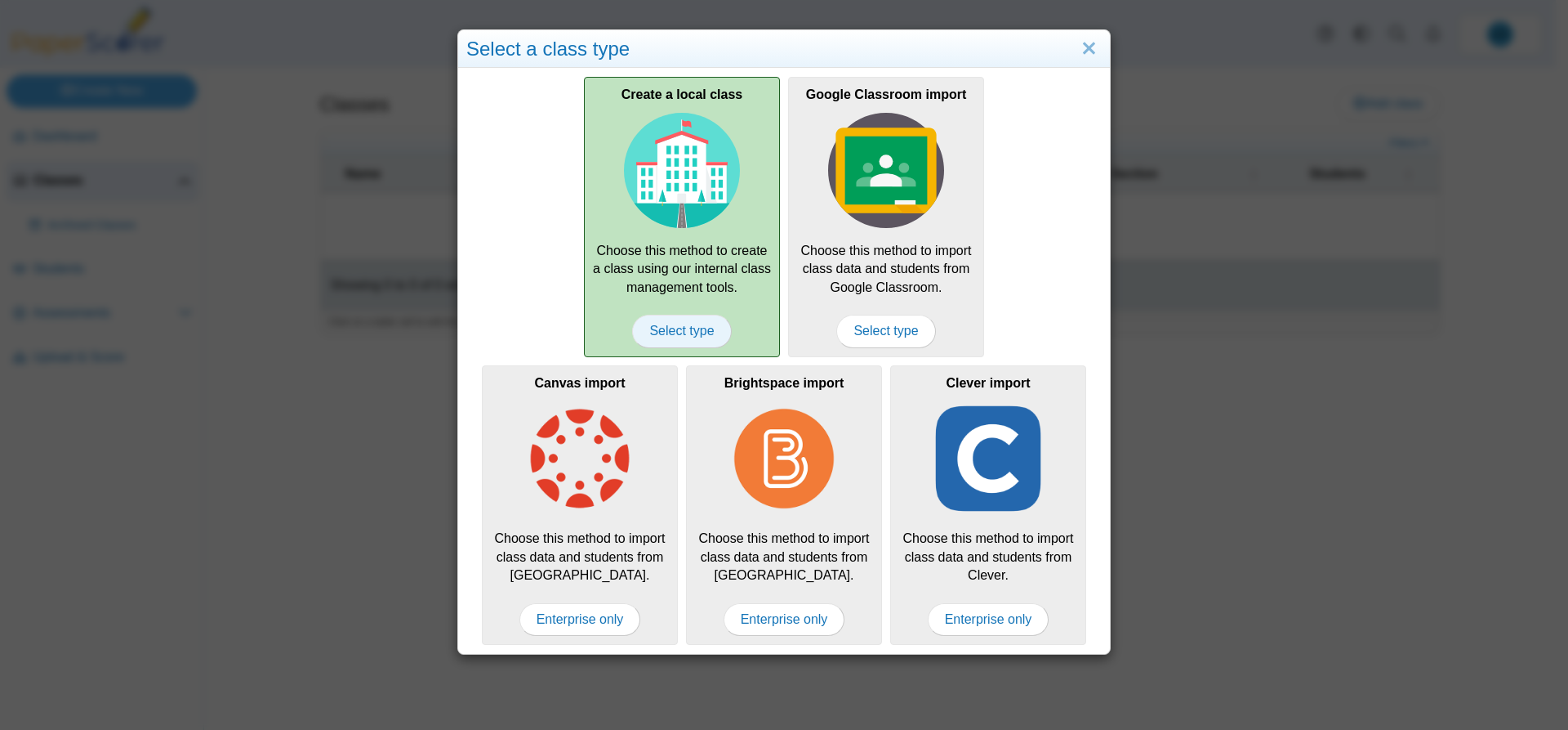
click at [669, 319] on span "Select type" at bounding box center [682, 331] width 99 height 33
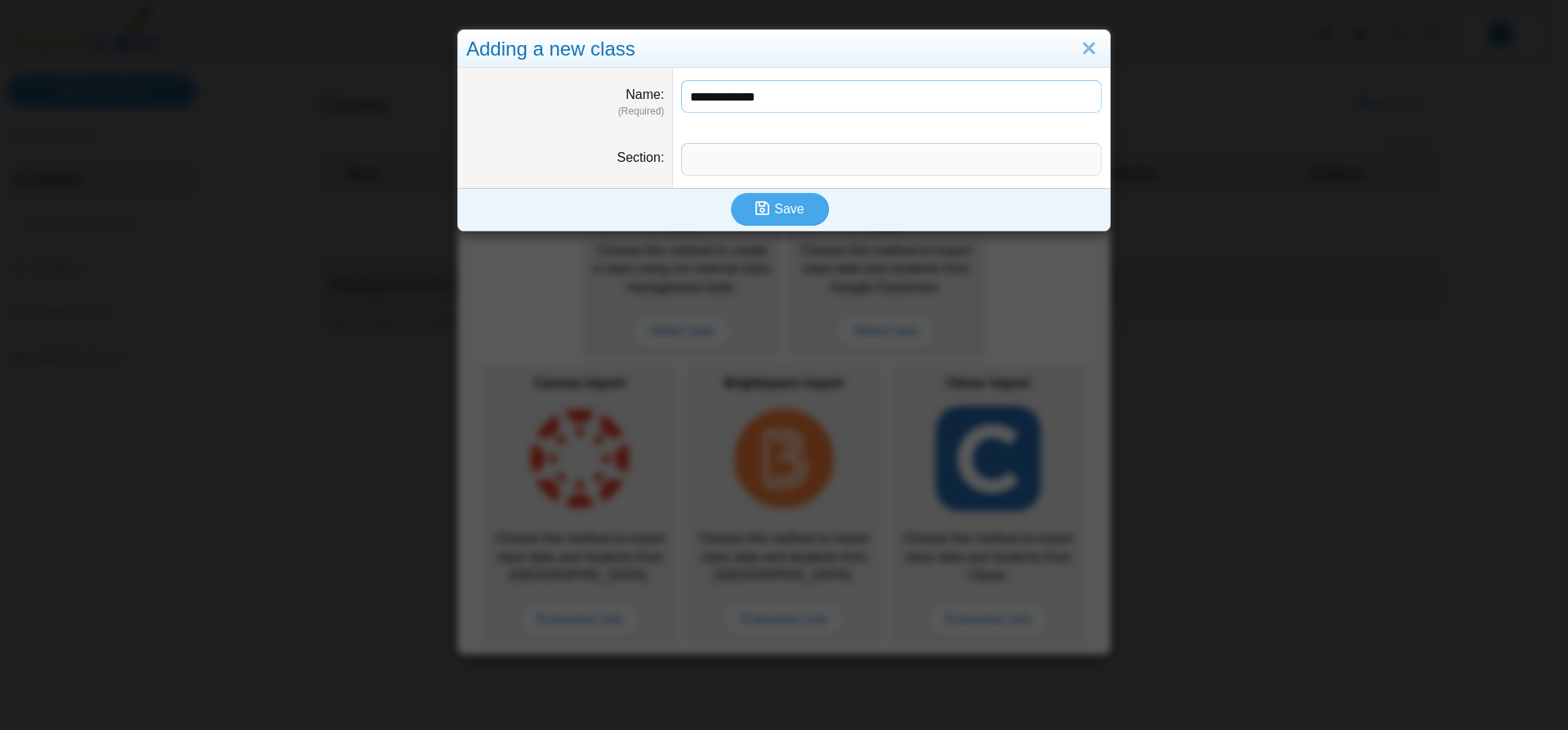
type input "**********"
click at [760, 134] on dd at bounding box center [891, 159] width 437 height 57
click at [768, 160] on input "Section" at bounding box center [891, 159] width 421 height 33
type input "***"
click at [749, 208] on button "Save" at bounding box center [779, 209] width 98 height 33
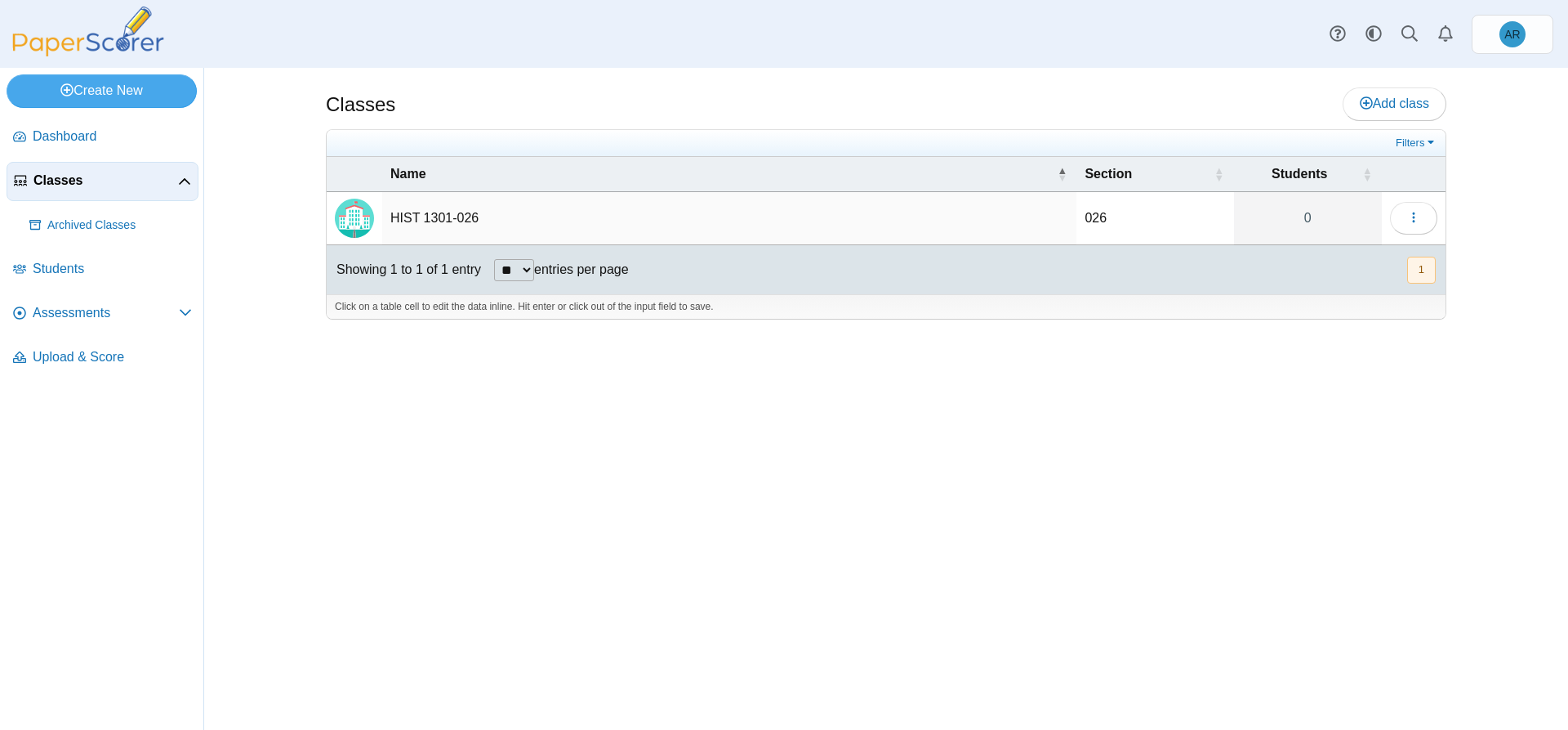
click at [448, 222] on td "HIST 1301-026" at bounding box center [730, 218] width 695 height 53
click at [1407, 216] on icon "button" at bounding box center [1413, 217] width 13 height 13
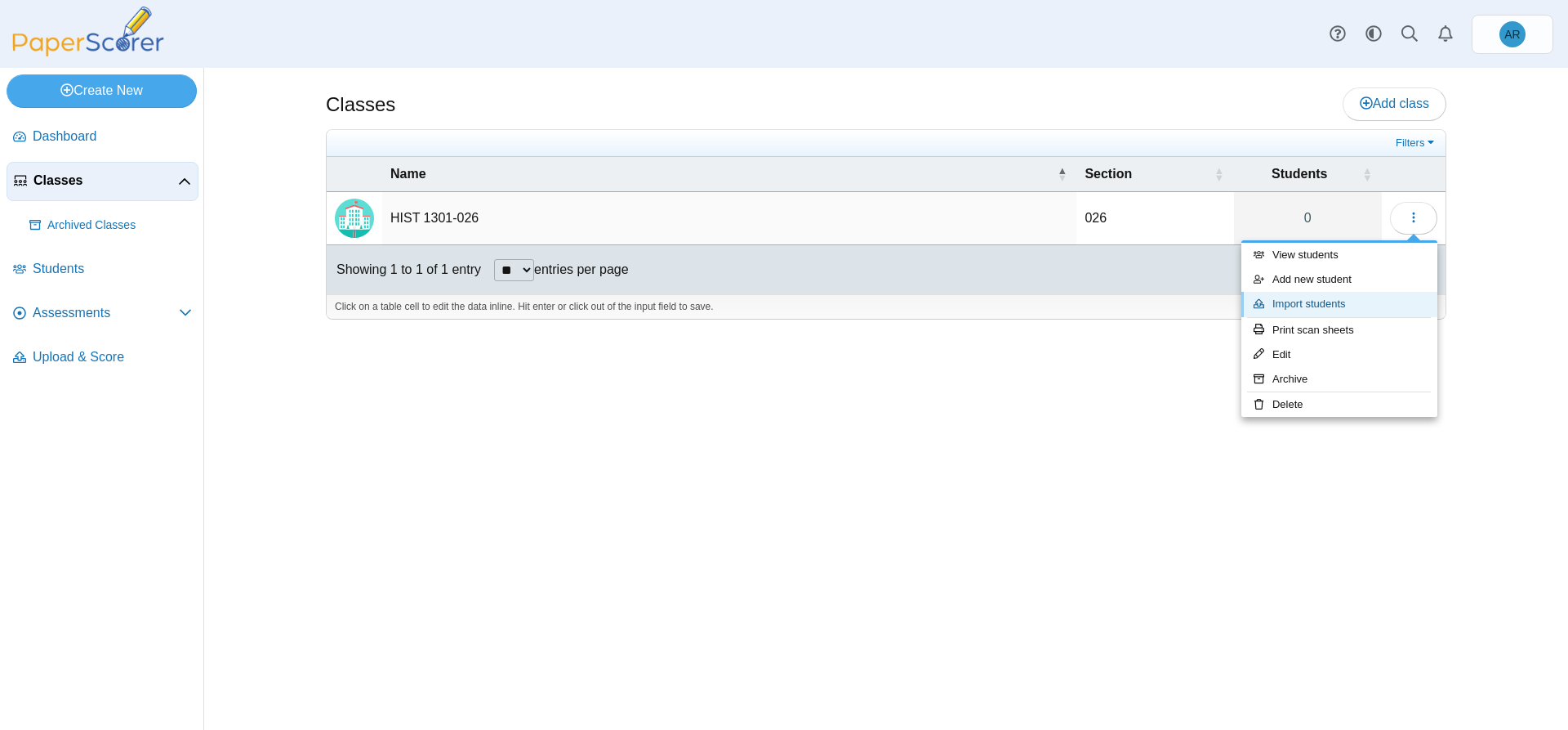
click at [1343, 297] on link "Import students" at bounding box center [1339, 304] width 196 height 25
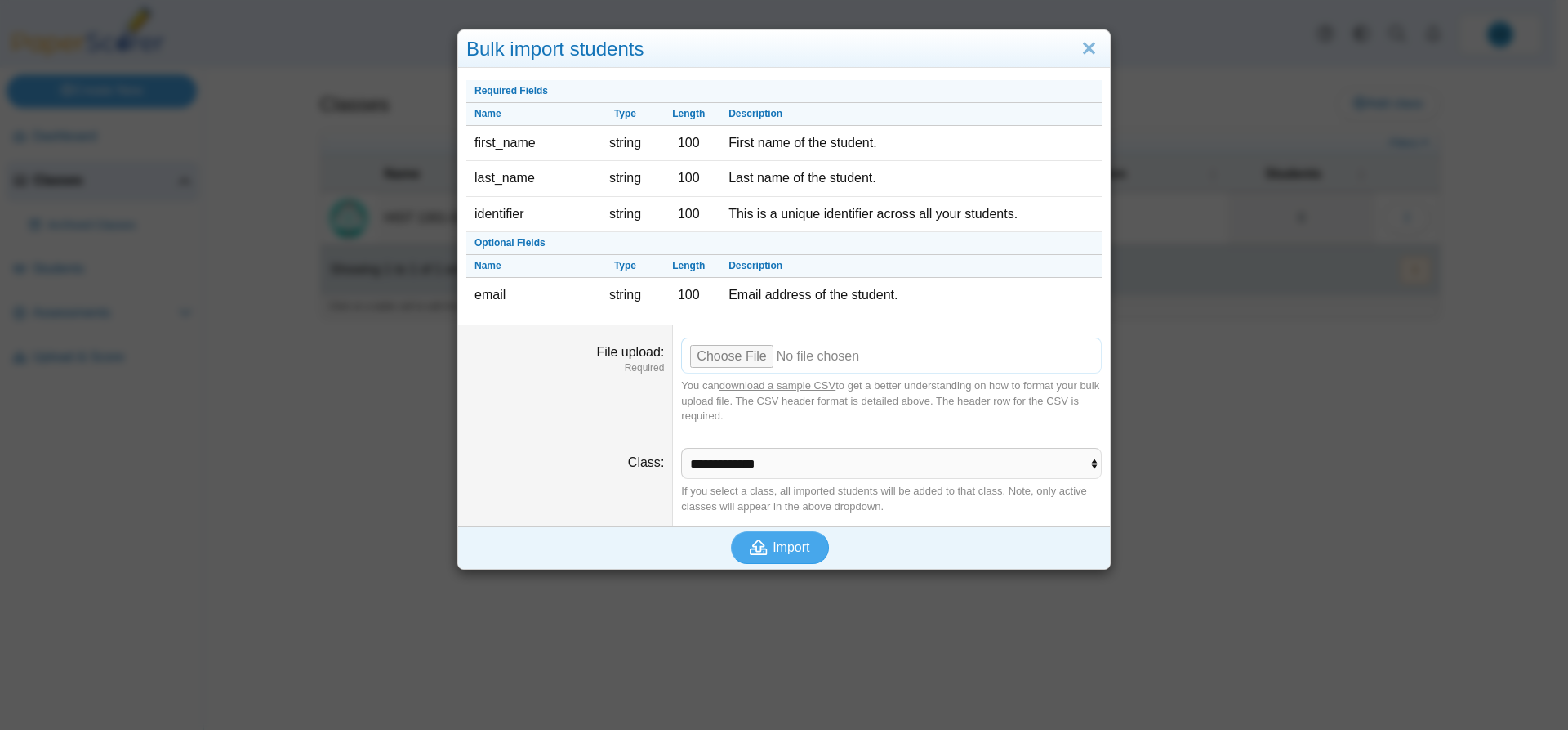
click at [717, 359] on input "File upload" at bounding box center [891, 355] width 421 height 36
type input "**********"
click at [788, 543] on span "Import" at bounding box center [790, 547] width 37 height 14
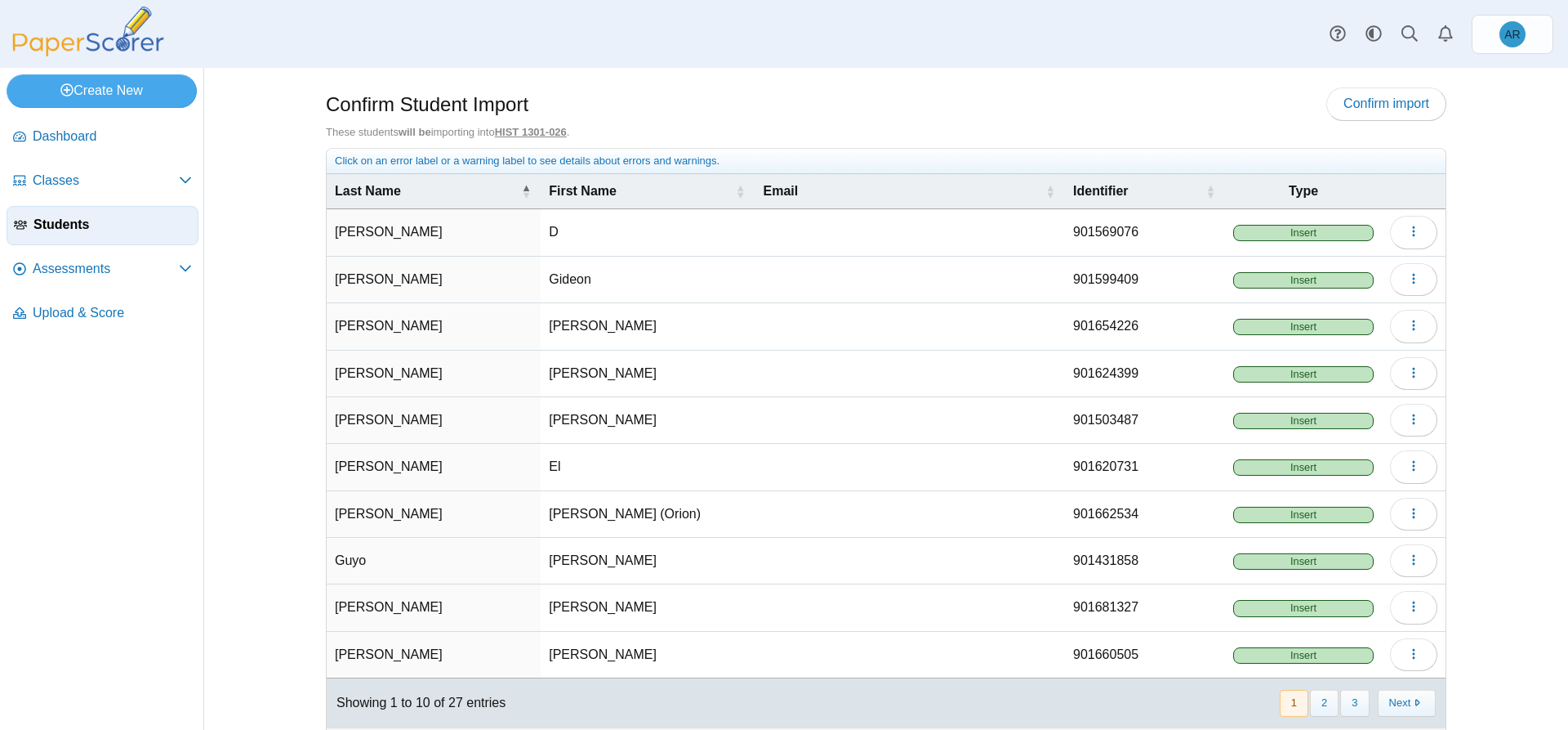
scroll to position [39, 0]
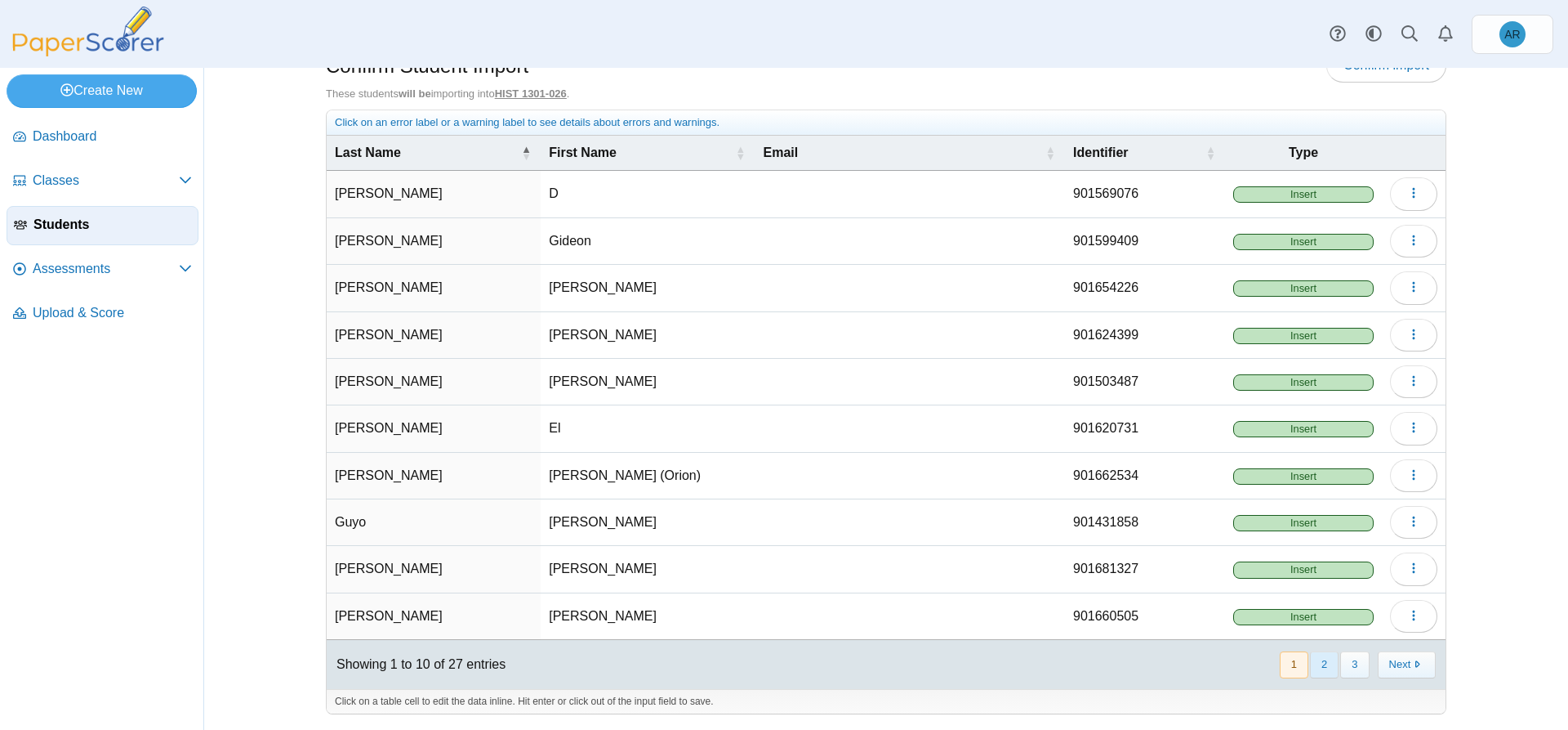
click at [1321, 668] on button "2" at bounding box center [1323, 665] width 28 height 27
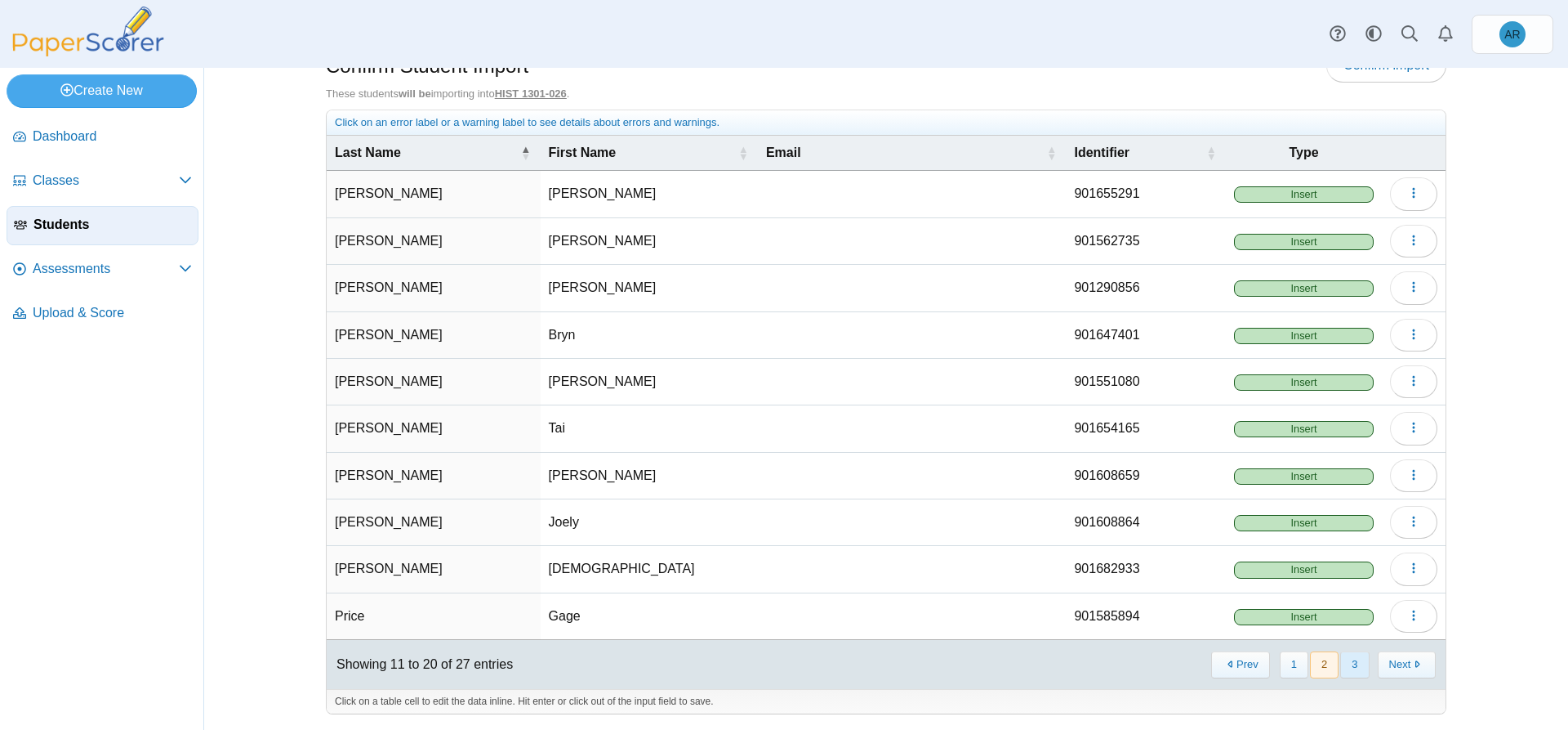
click at [1346, 668] on button "3" at bounding box center [1354, 665] width 28 height 27
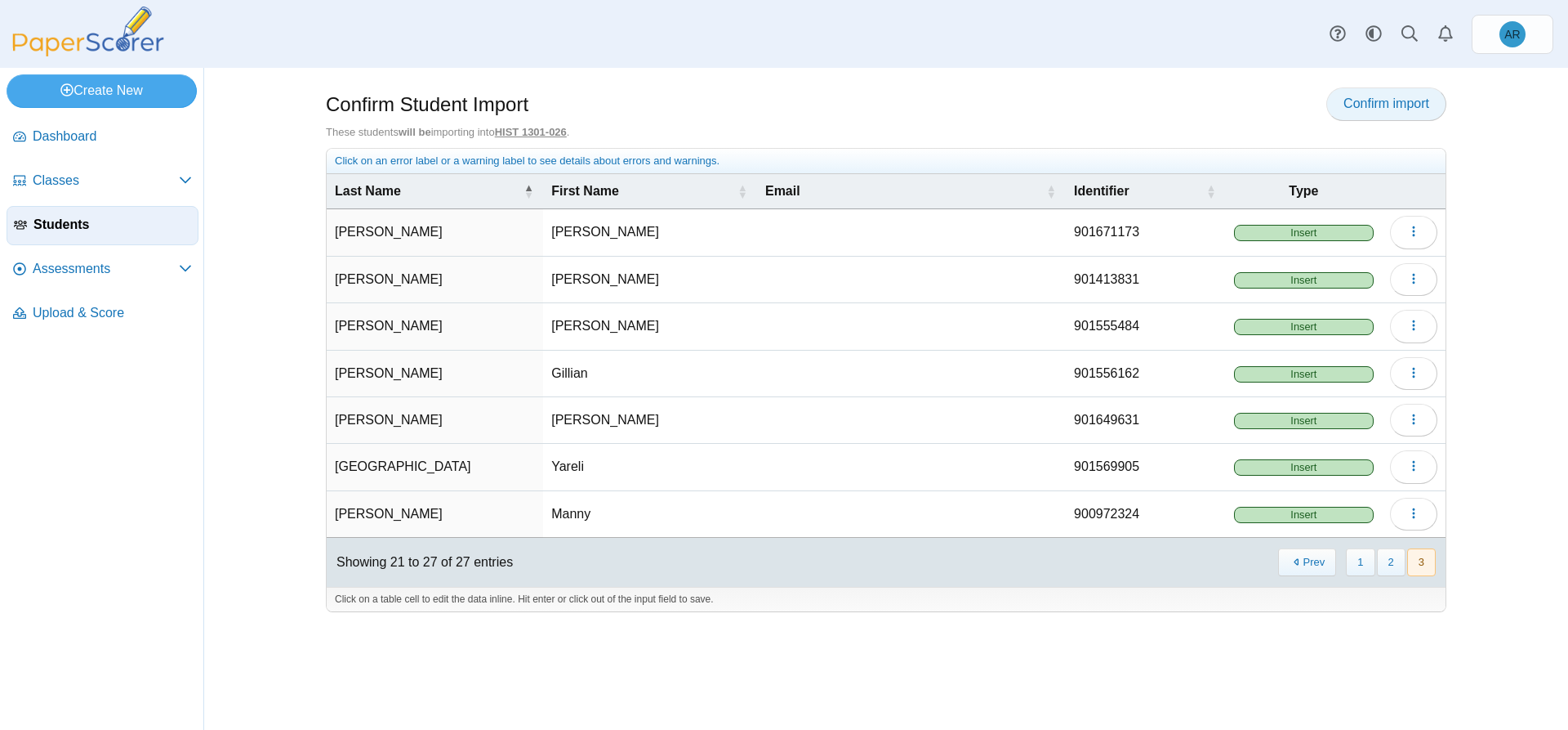
click at [1363, 106] on span "Confirm import" at bounding box center [1387, 104] width 86 height 14
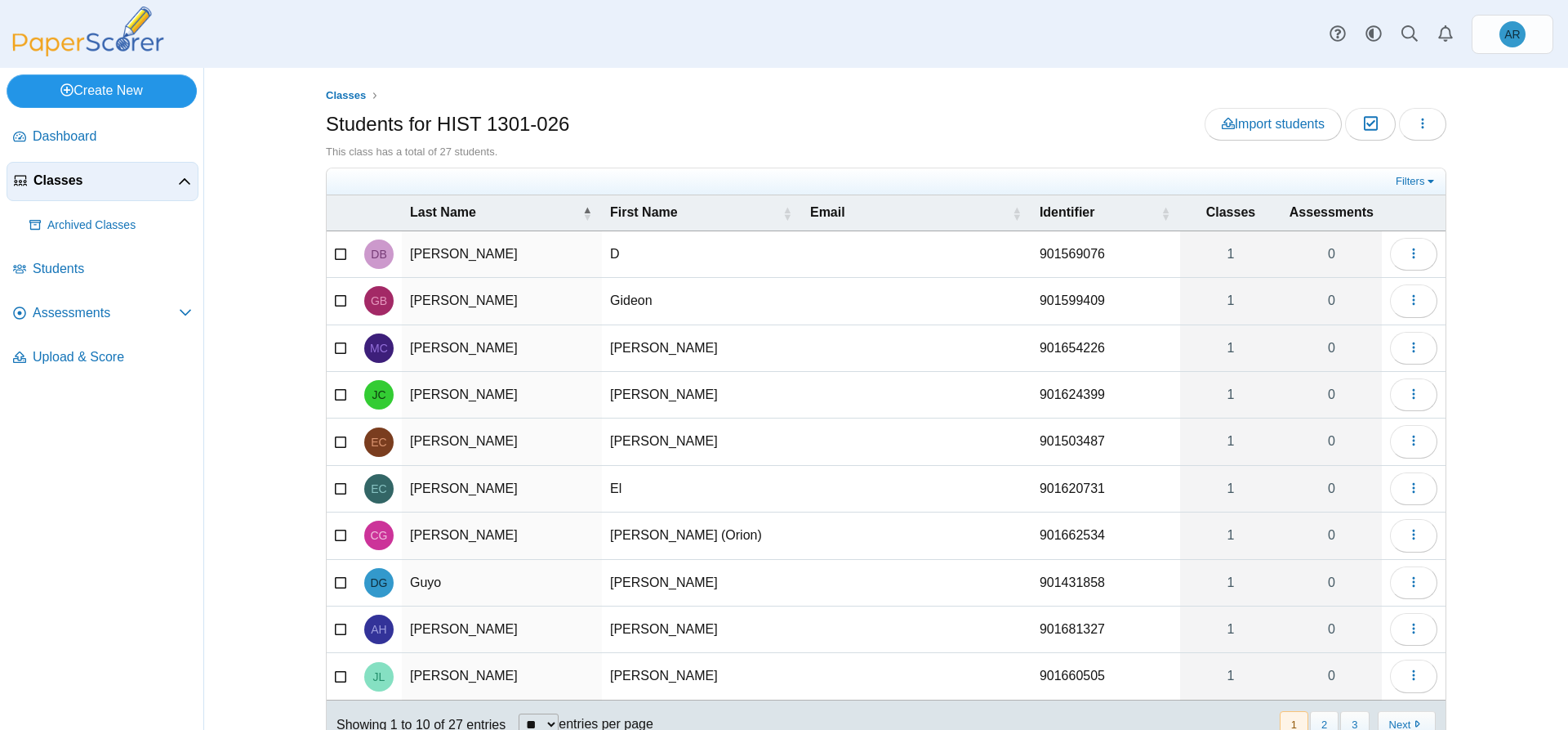
click at [101, 88] on link "Create New" at bounding box center [102, 91] width 190 height 33
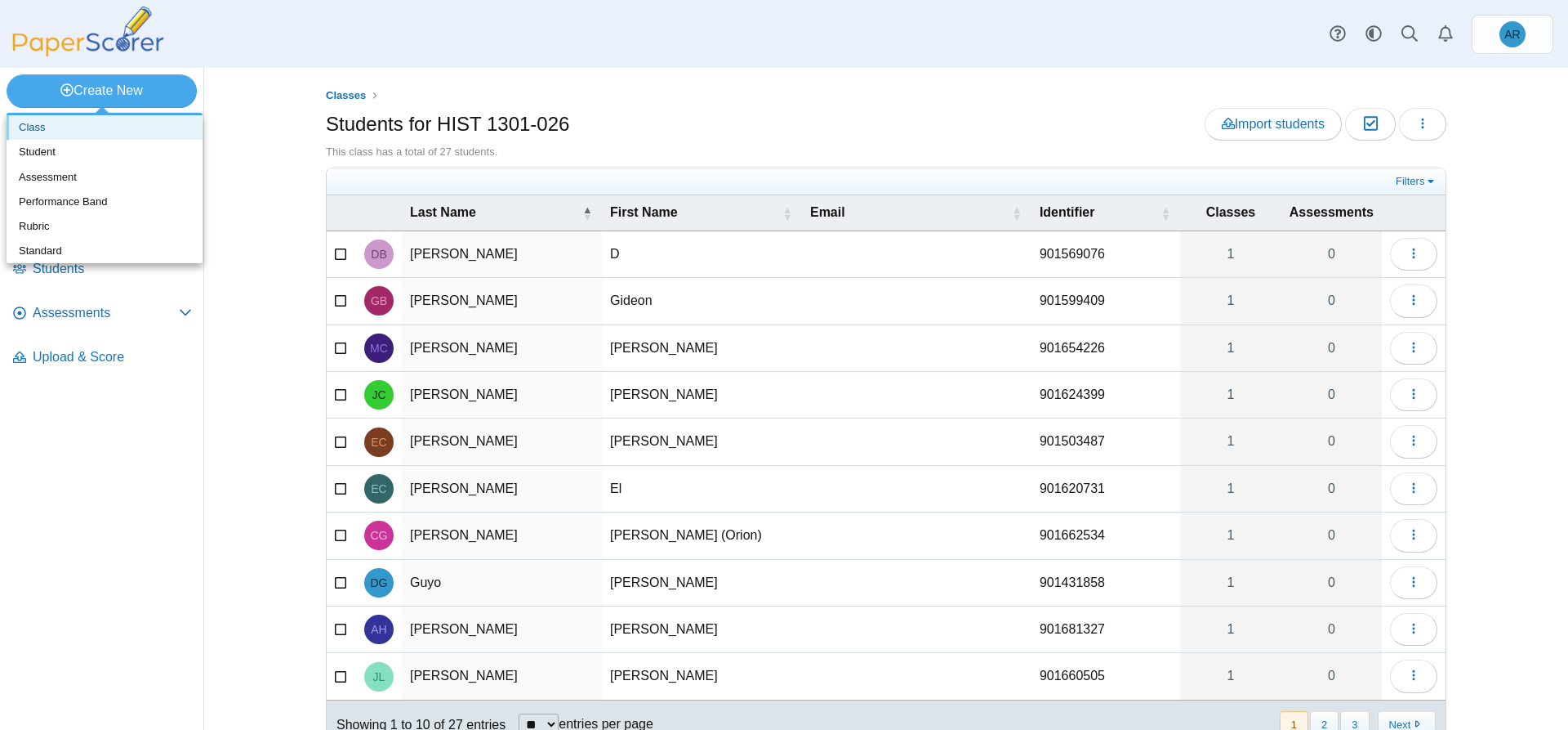
click at [61, 135] on link "Class" at bounding box center [104, 128] width 196 height 25
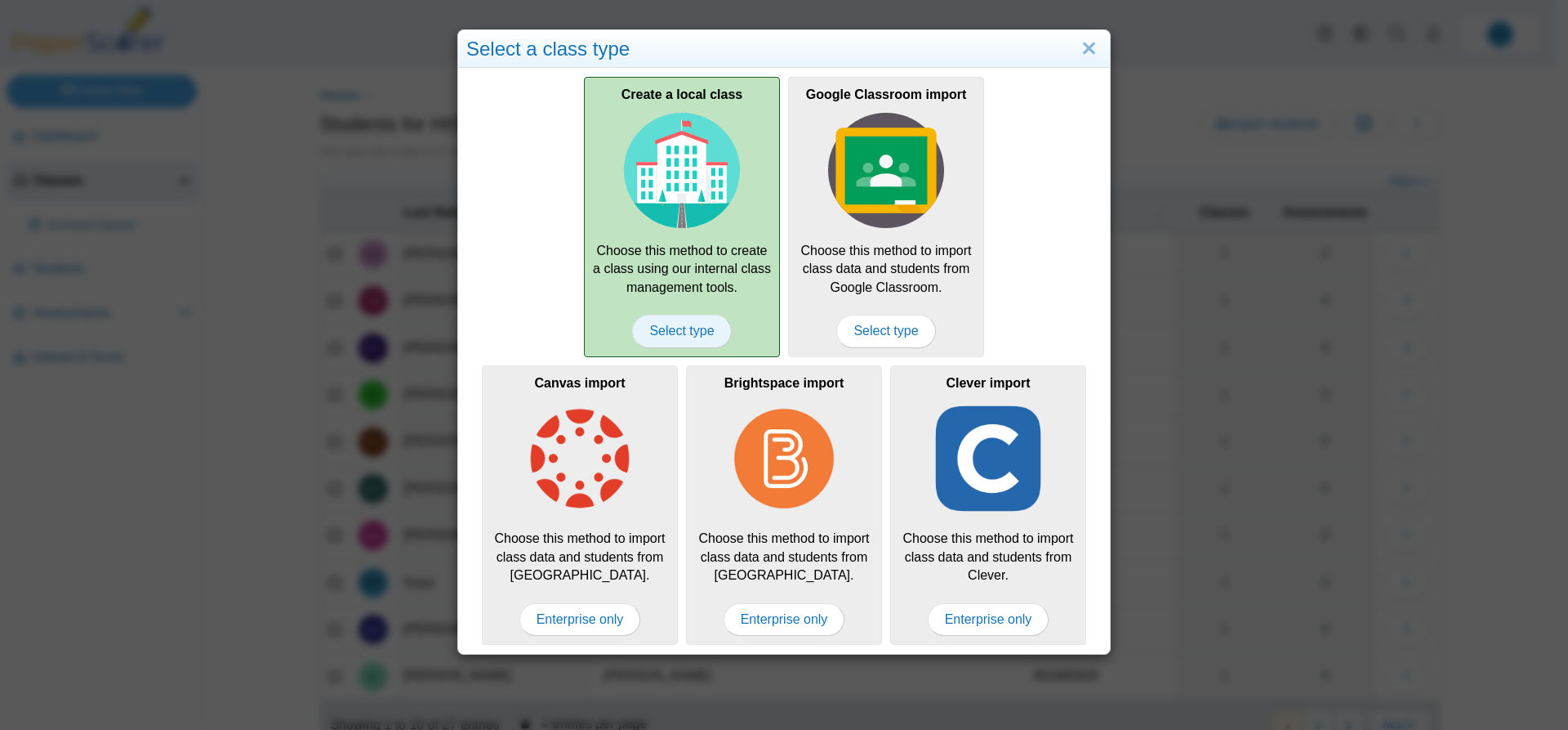
click at [688, 333] on span "Select type" at bounding box center [682, 331] width 99 height 33
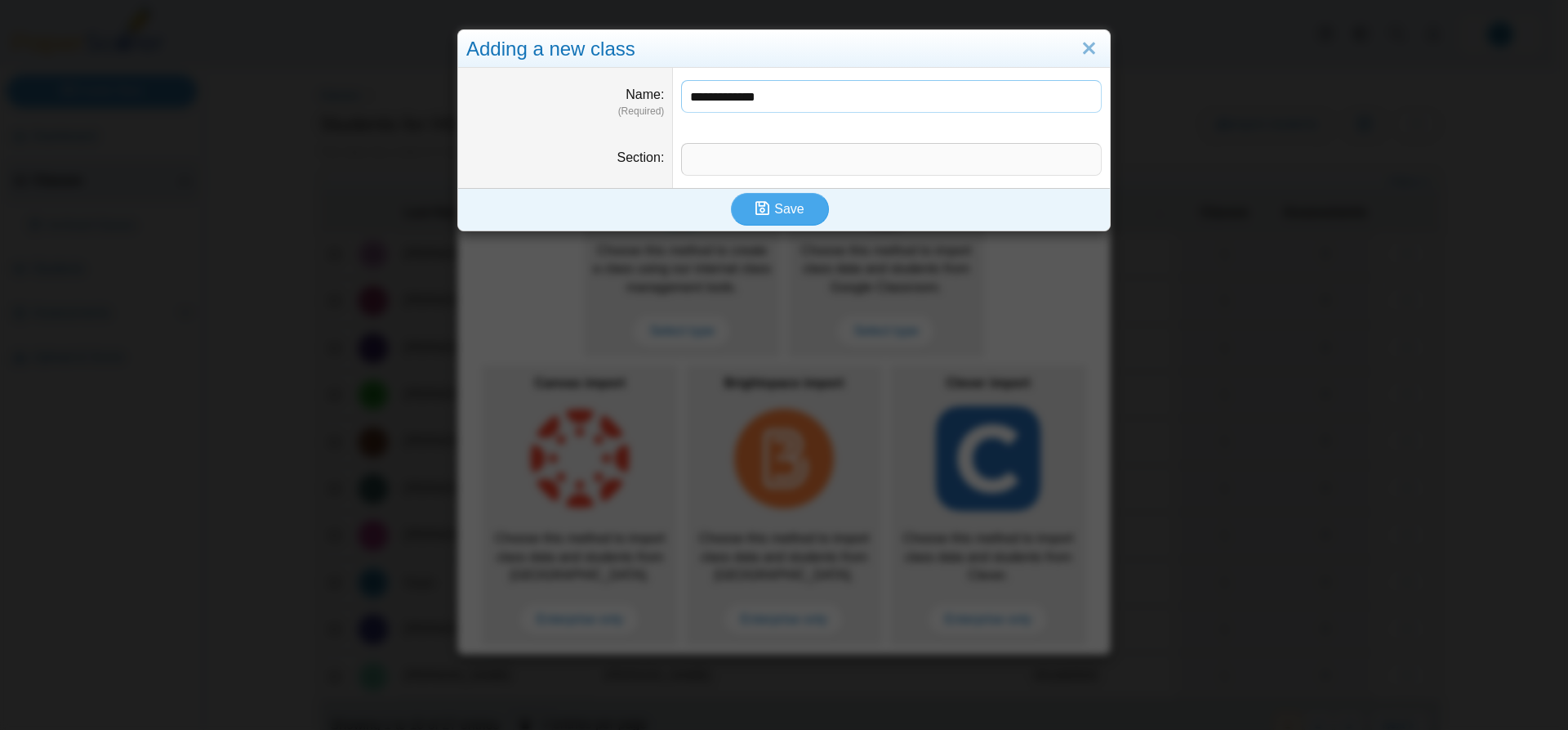
type input "**********"
click at [758, 167] on input "Section" at bounding box center [891, 159] width 421 height 33
type input "***"
click at [764, 206] on use "submit" at bounding box center [762, 209] width 14 height 14
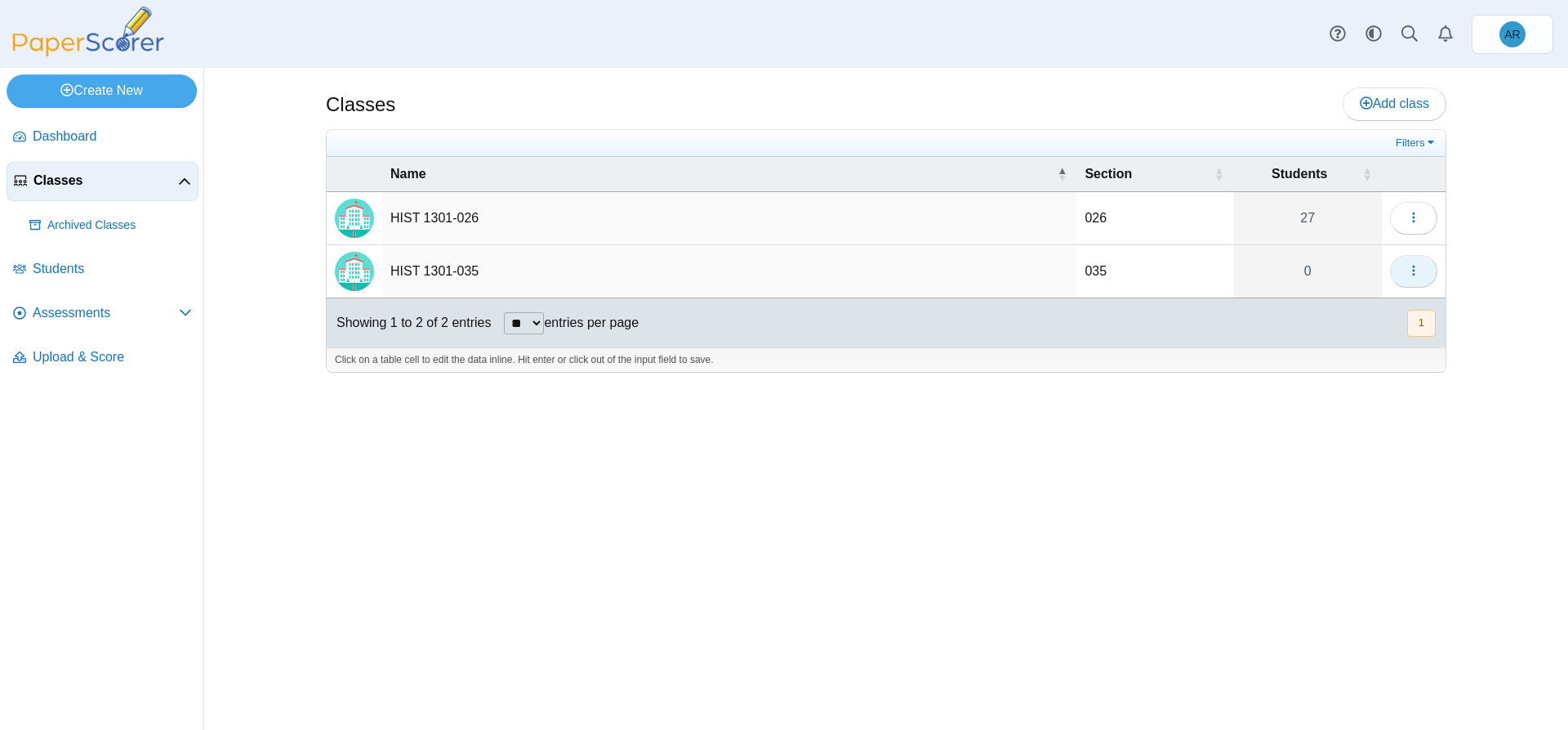
click at [1412, 276] on icon "button" at bounding box center [1413, 270] width 13 height 13
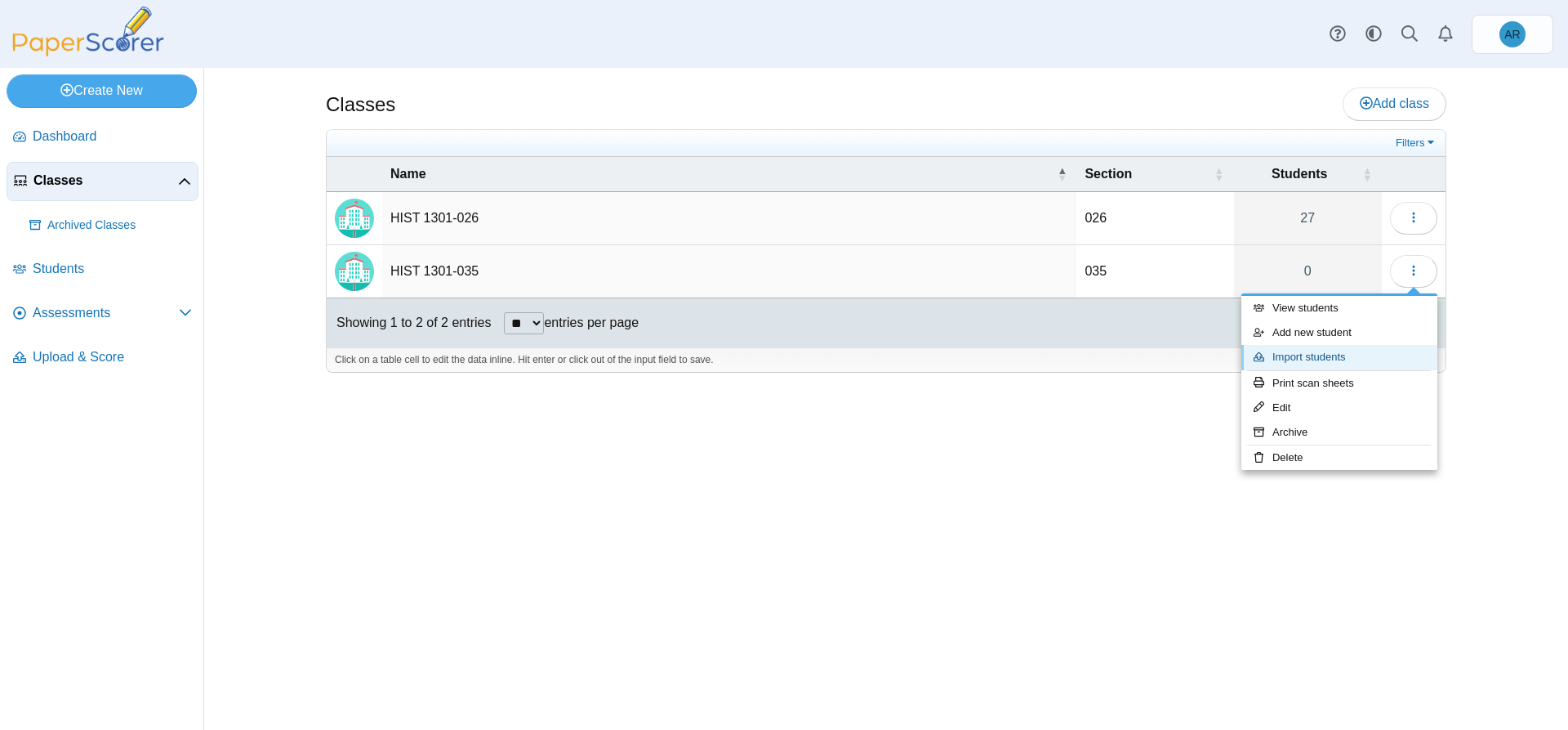
click at [1336, 348] on link "Import students" at bounding box center [1339, 357] width 196 height 25
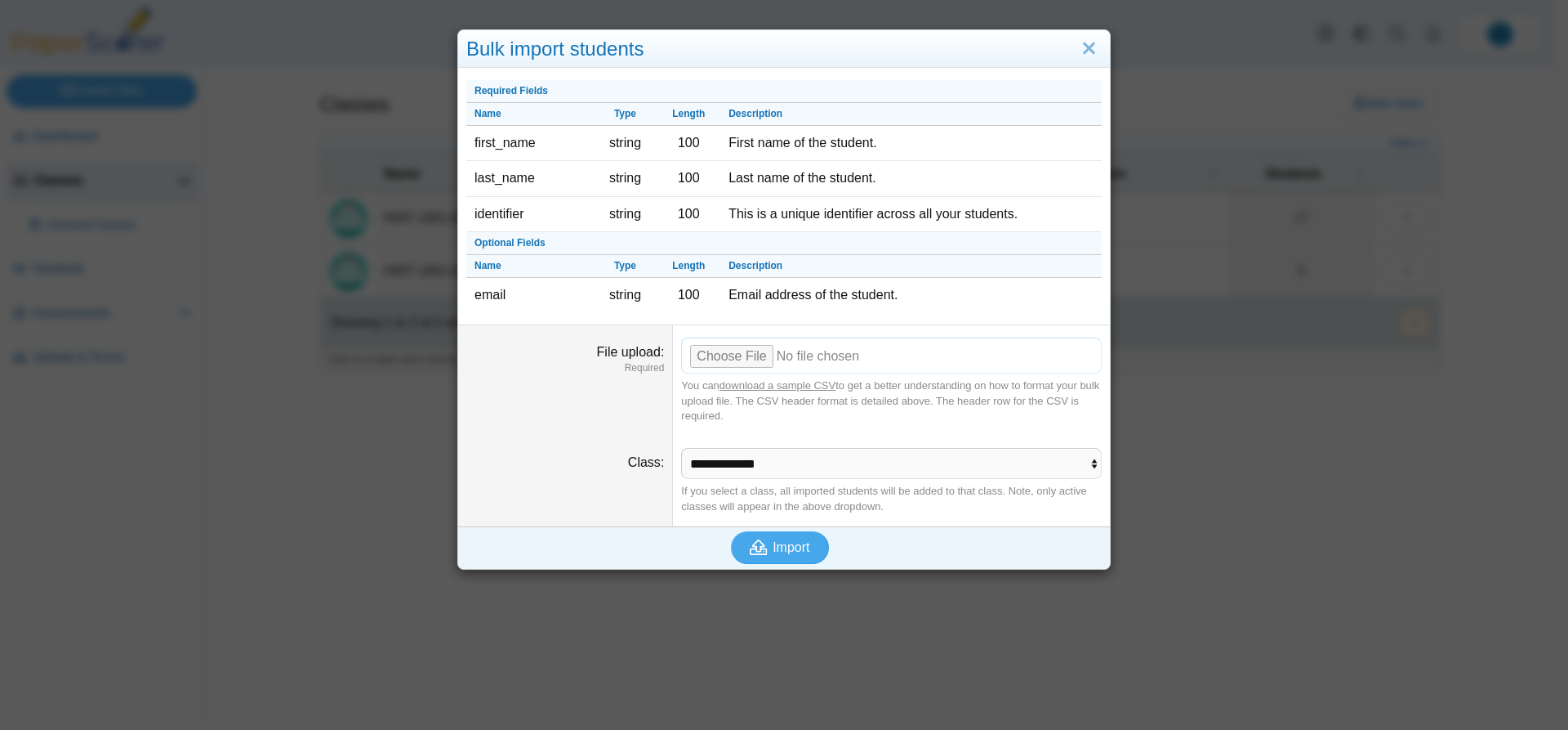
click at [737, 357] on input "File upload" at bounding box center [891, 355] width 421 height 36
type input "**********"
click at [767, 536] on button "Import" at bounding box center [779, 548] width 98 height 33
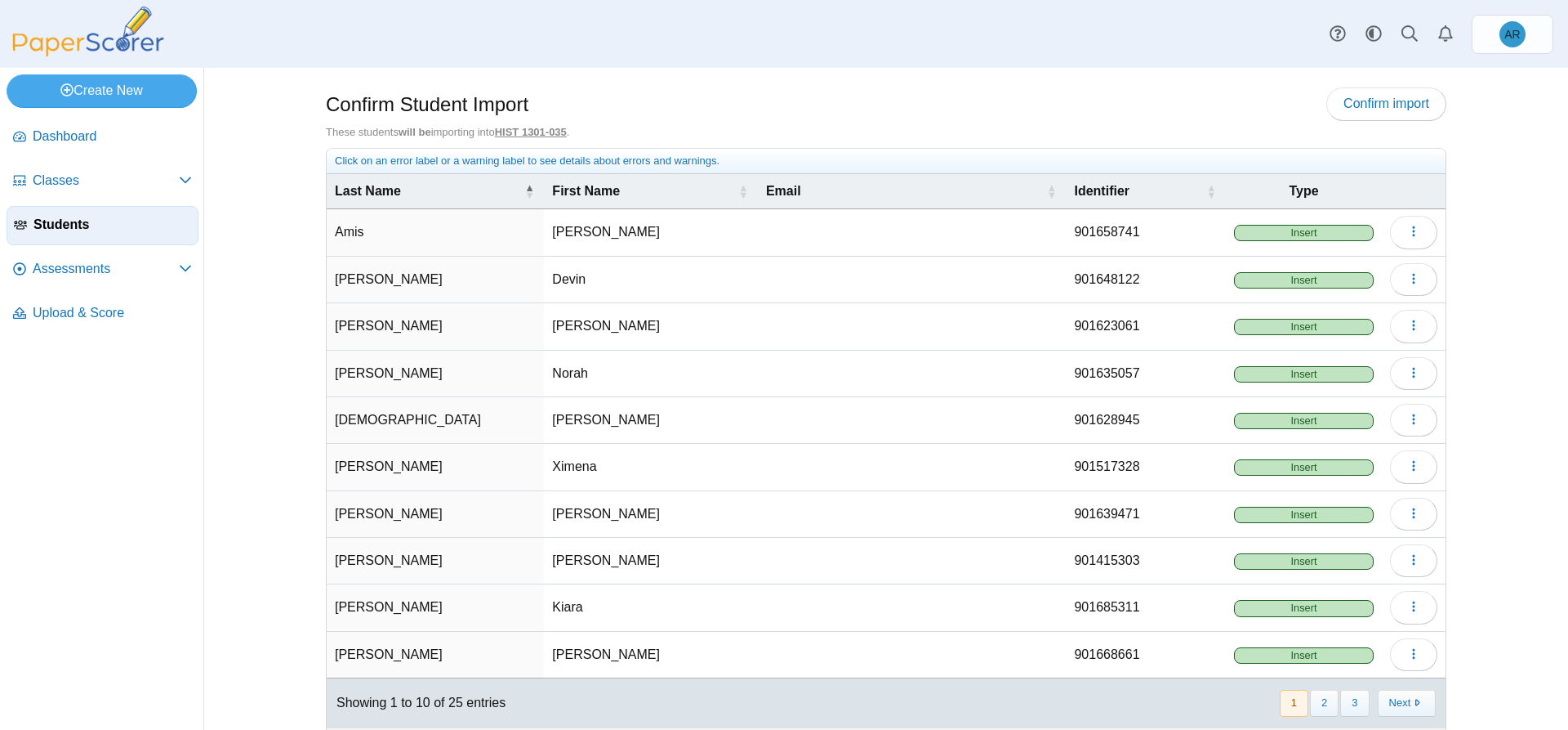
scroll to position [39, 0]
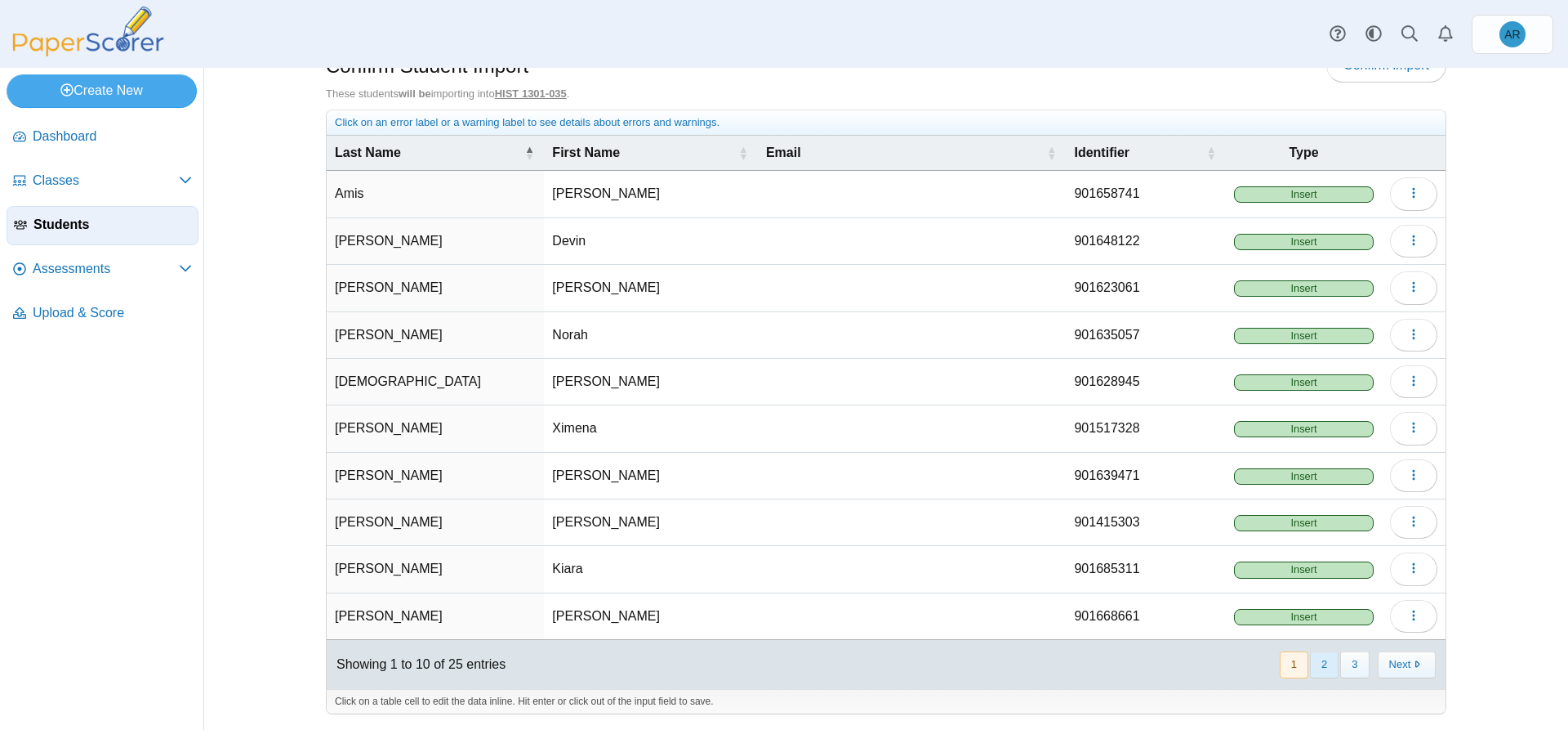
click at [1311, 660] on button "2" at bounding box center [1323, 665] width 28 height 27
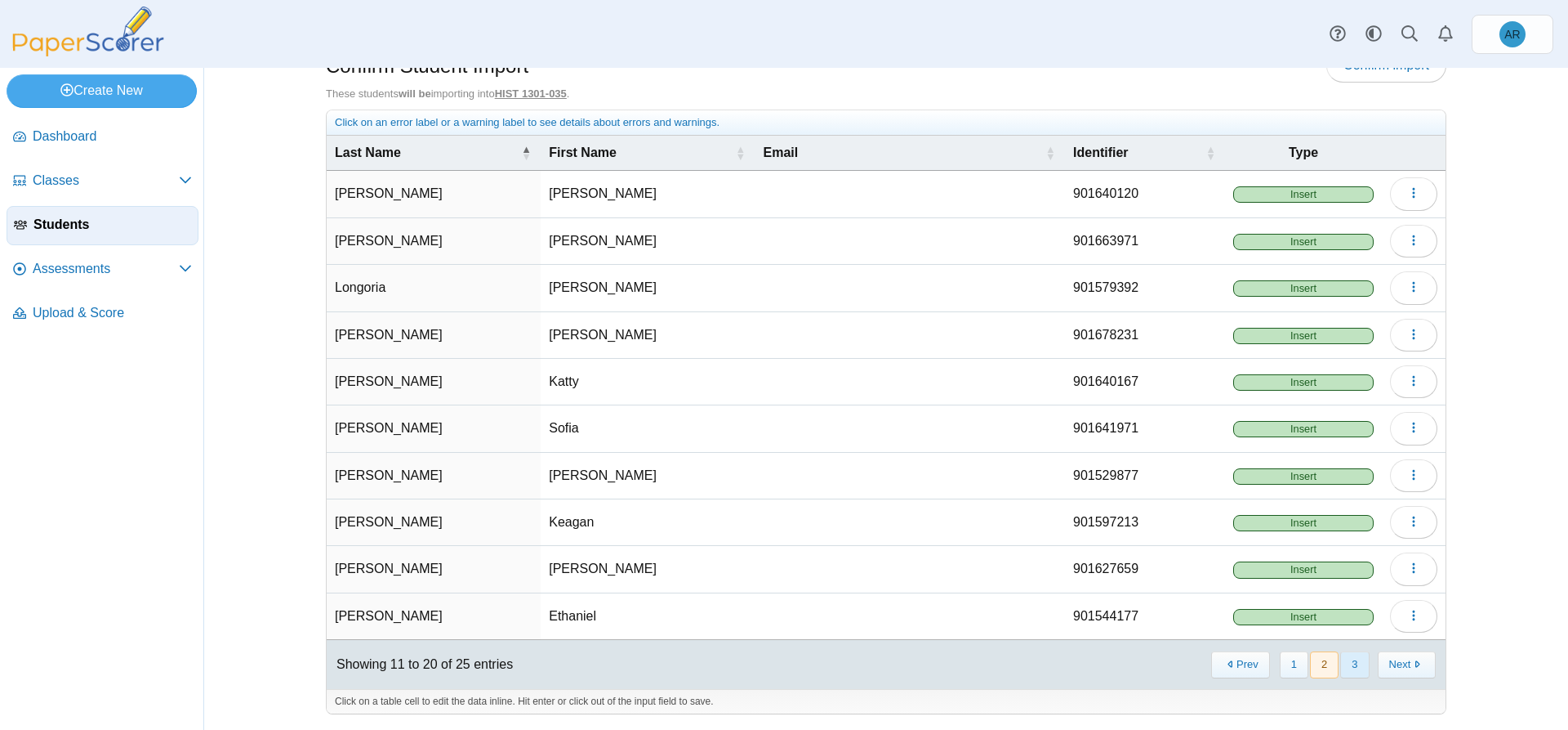
click at [1354, 667] on button "3" at bounding box center [1354, 665] width 28 height 27
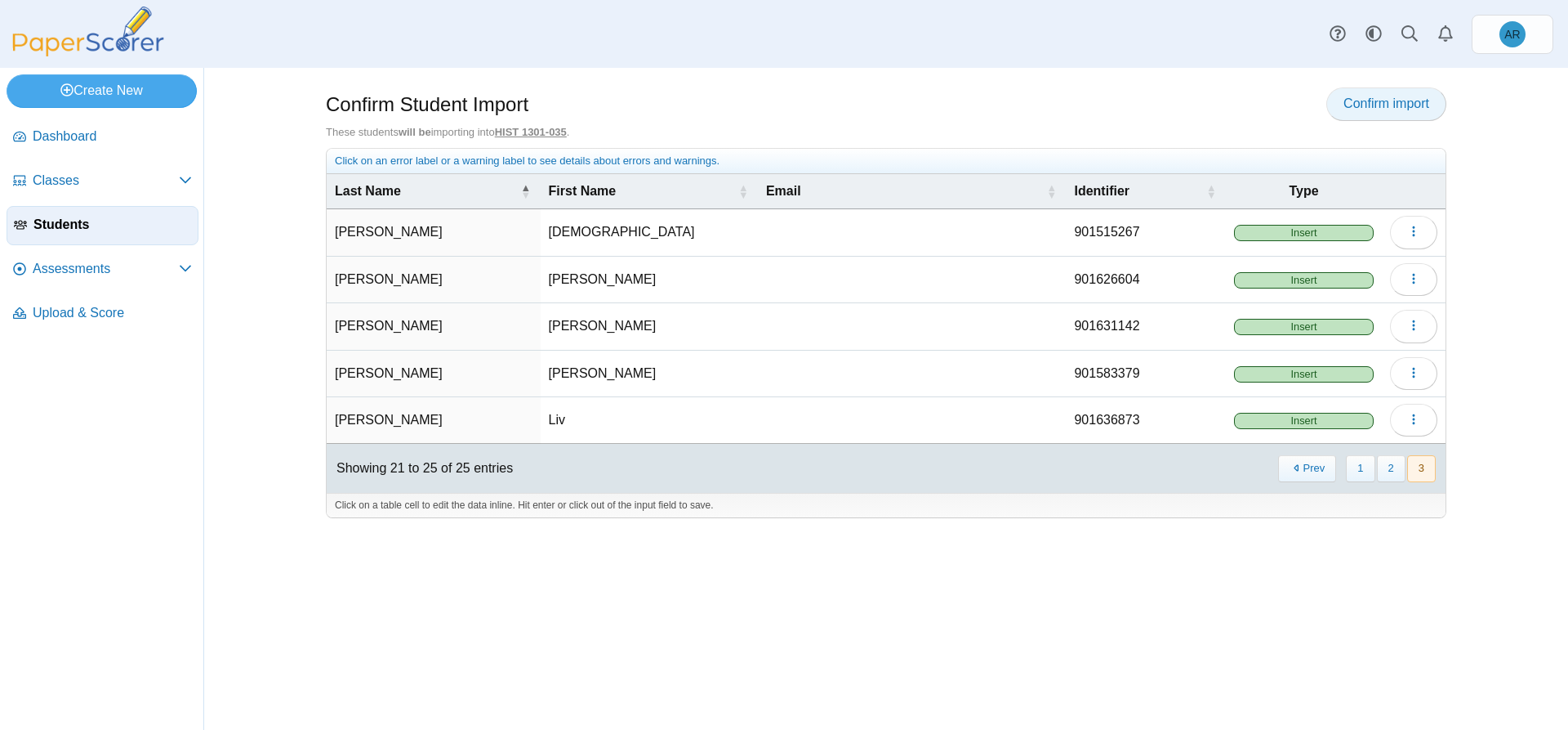
click at [1371, 98] on span "Confirm import" at bounding box center [1387, 104] width 86 height 14
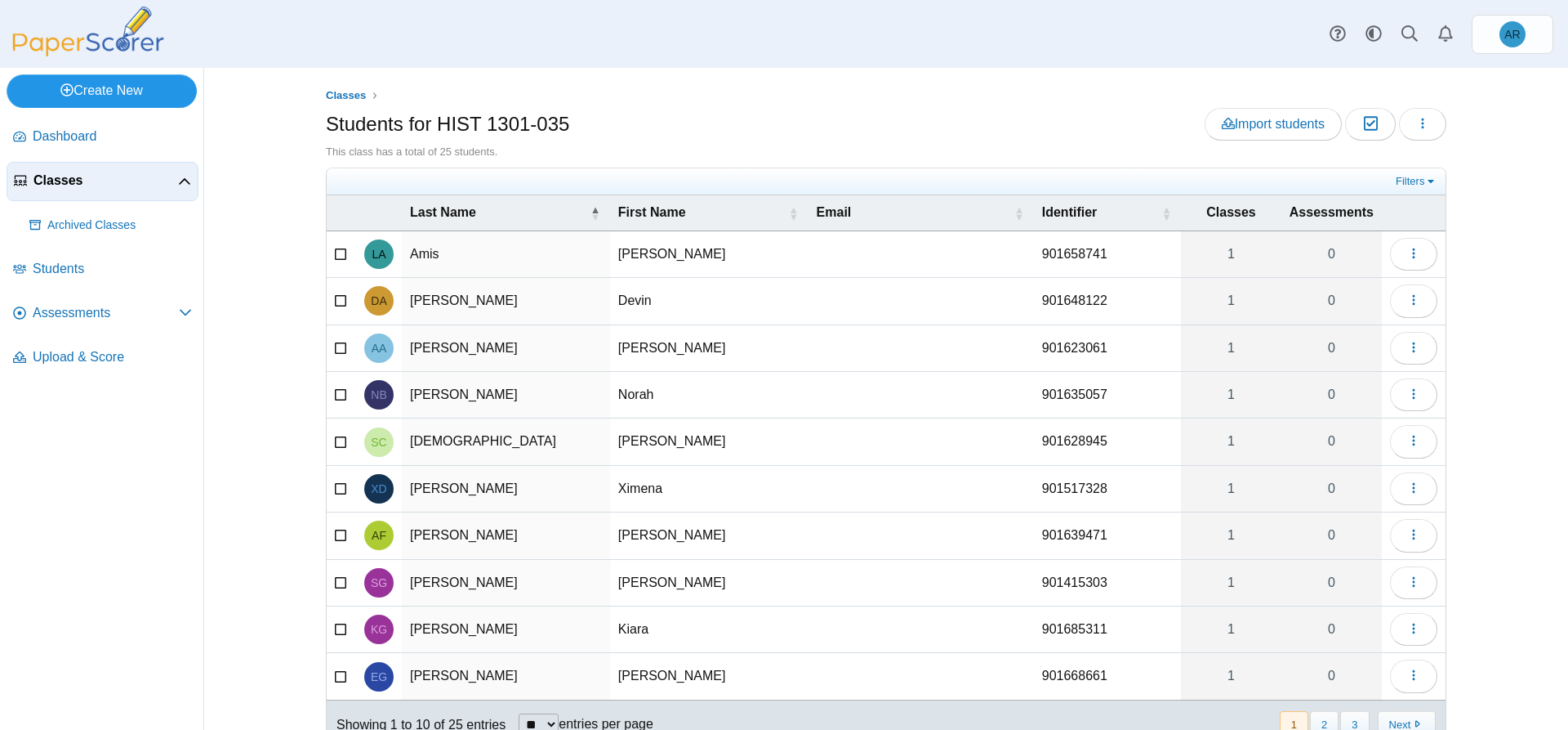
click at [69, 96] on icon at bounding box center [67, 89] width 13 height 13
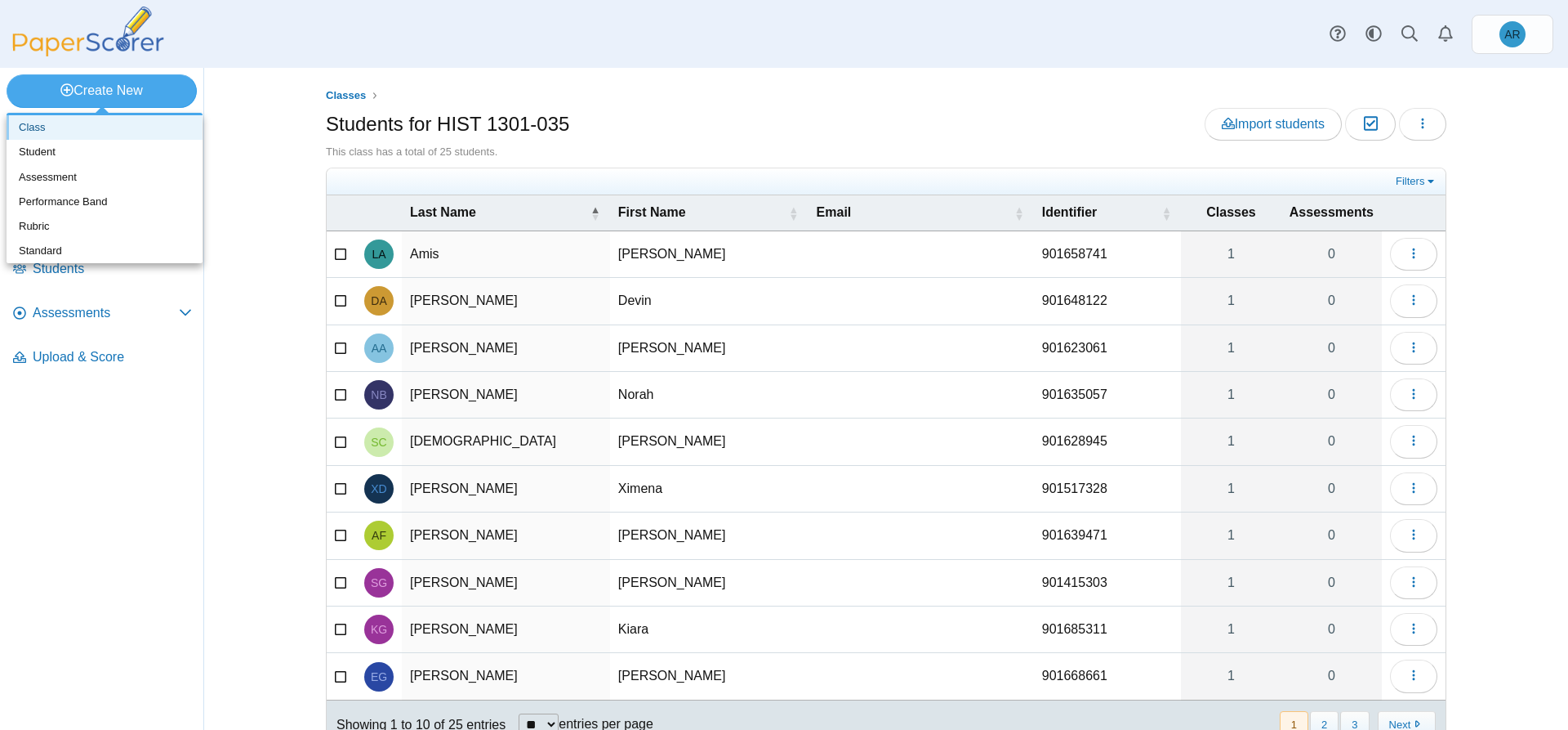
click at [55, 135] on link "Class" at bounding box center [104, 128] width 196 height 25
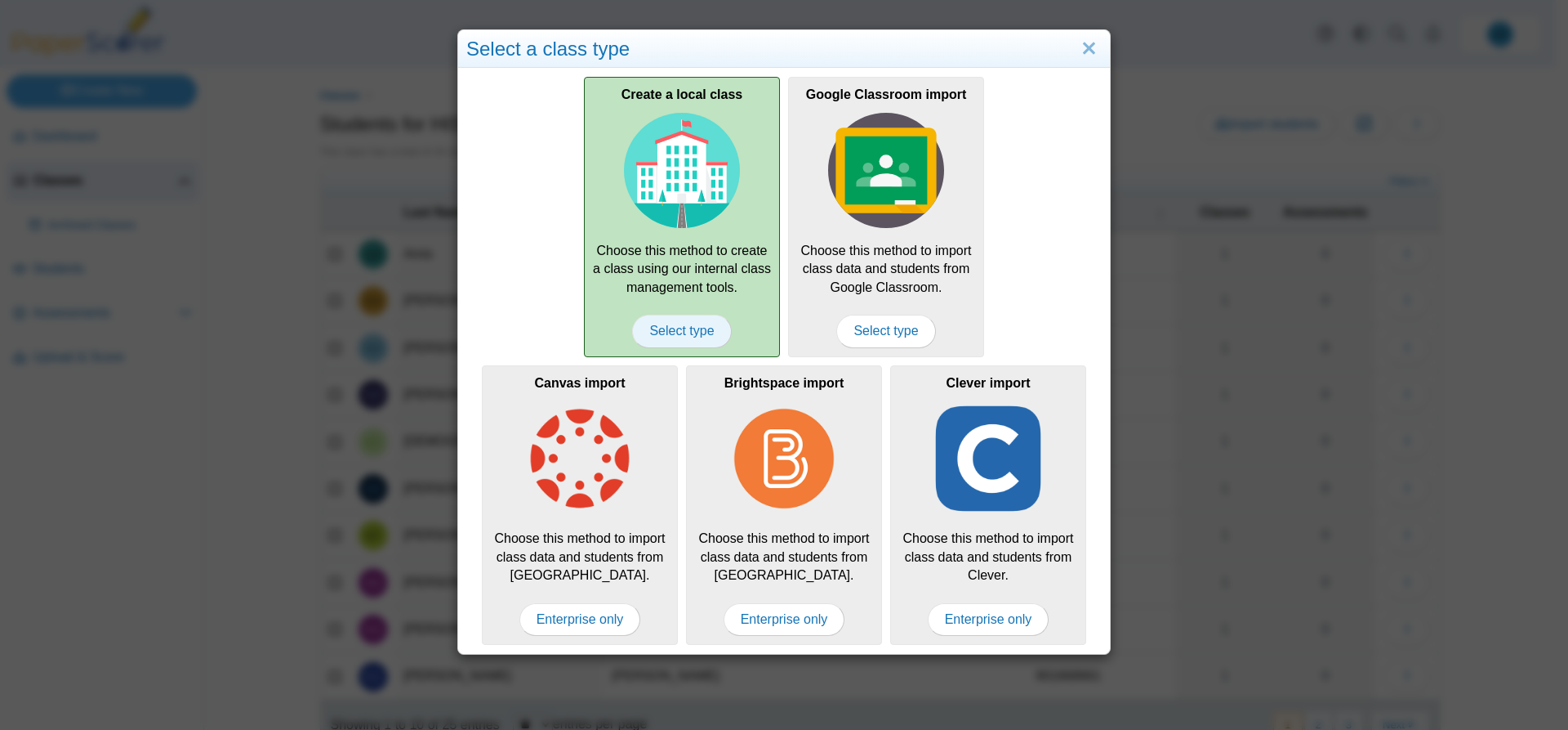
click at [675, 323] on span "Select type" at bounding box center [682, 331] width 99 height 33
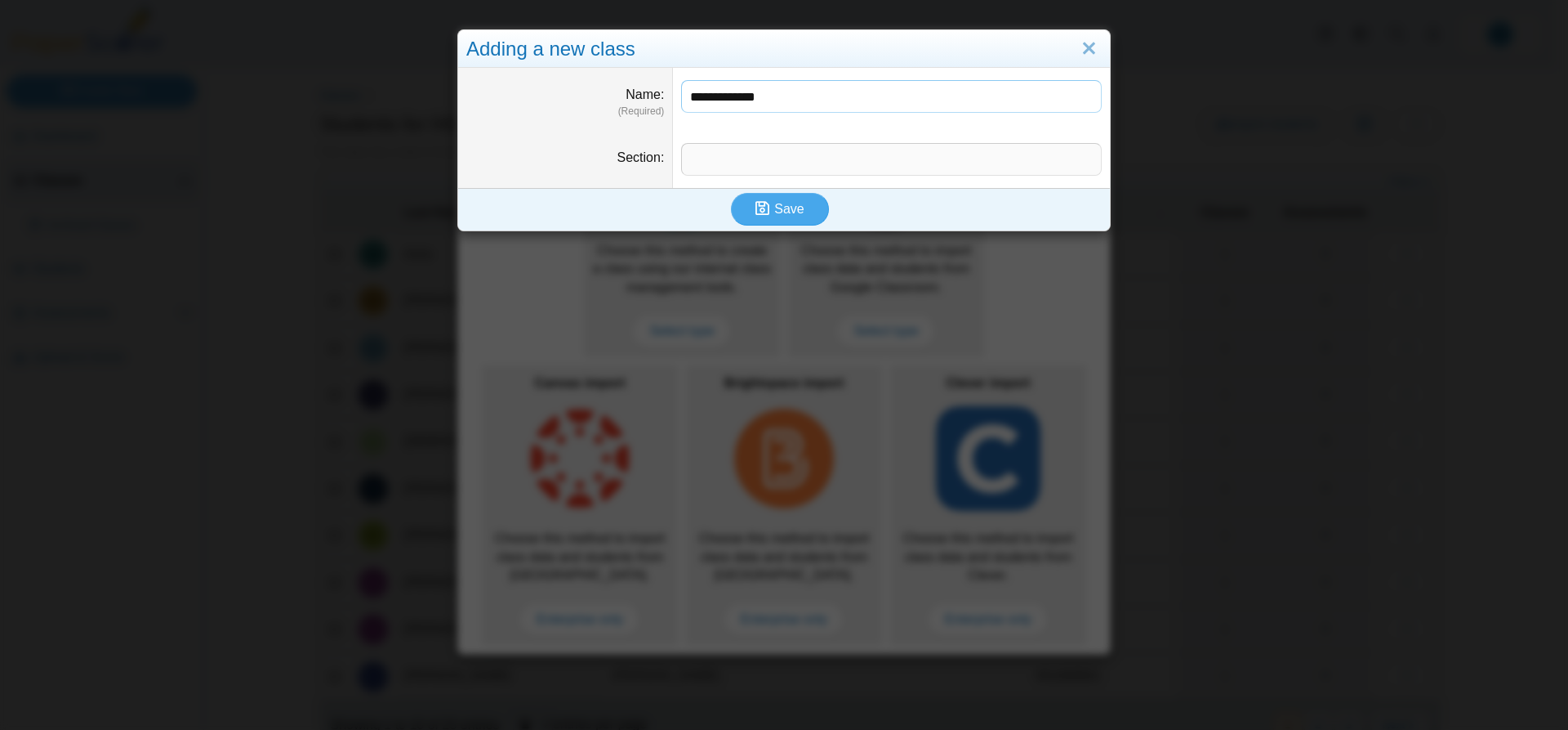
type input "**********"
click at [785, 156] on input "Section" at bounding box center [891, 159] width 421 height 33
type input "***"
click at [780, 209] on span "Save" at bounding box center [789, 209] width 29 height 14
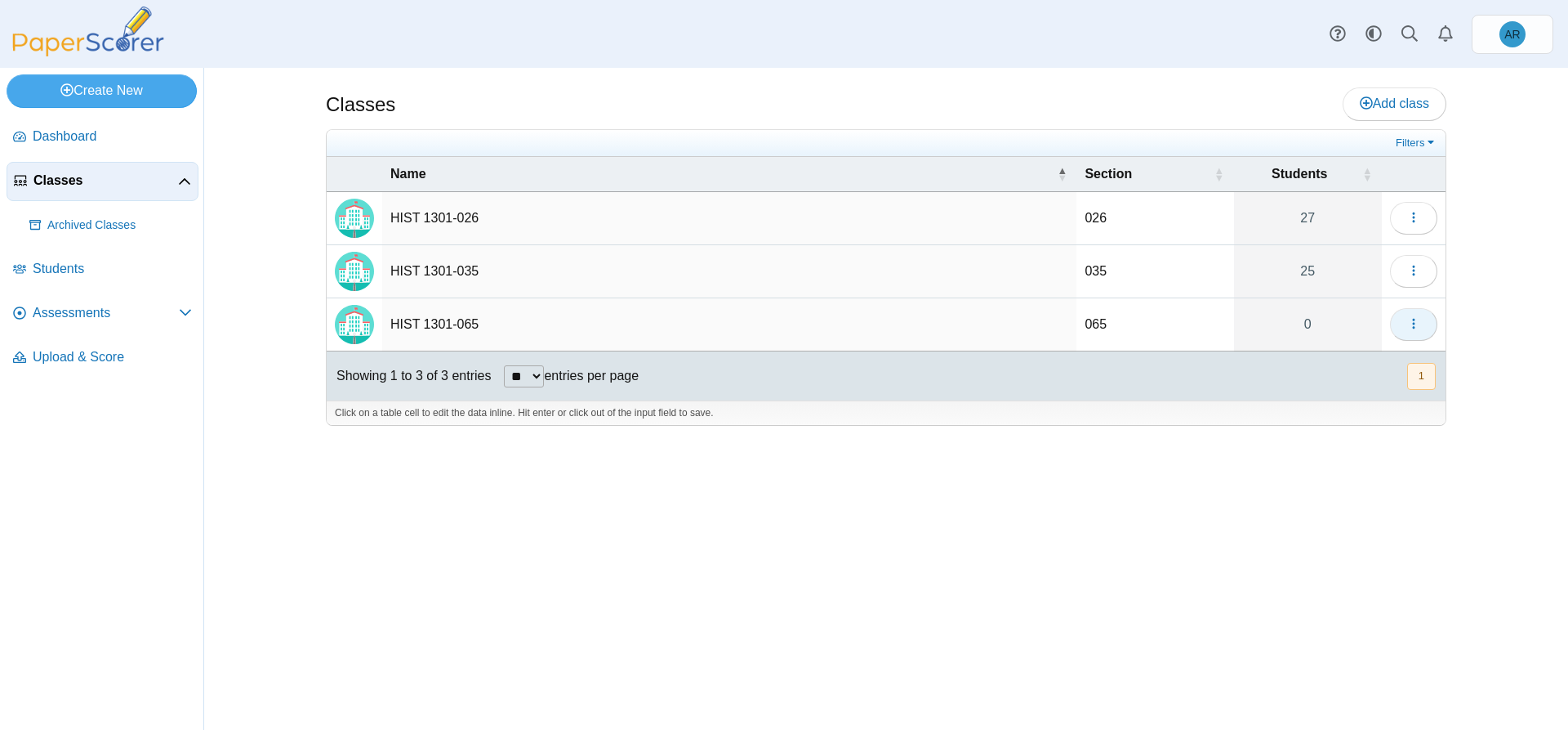
click at [1401, 323] on button "button" at bounding box center [1413, 324] width 47 height 33
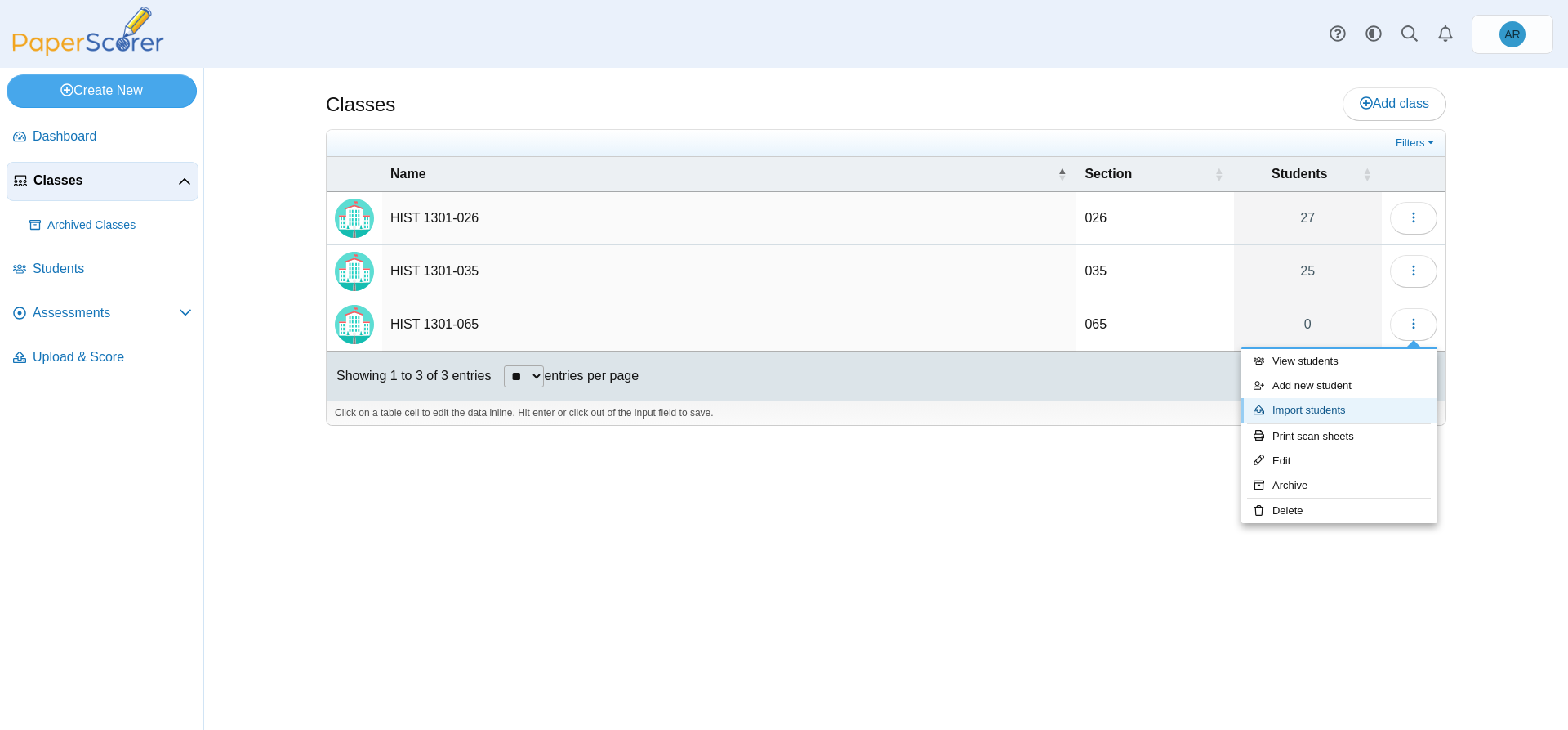
click at [1309, 407] on link "Import students" at bounding box center [1339, 410] width 196 height 25
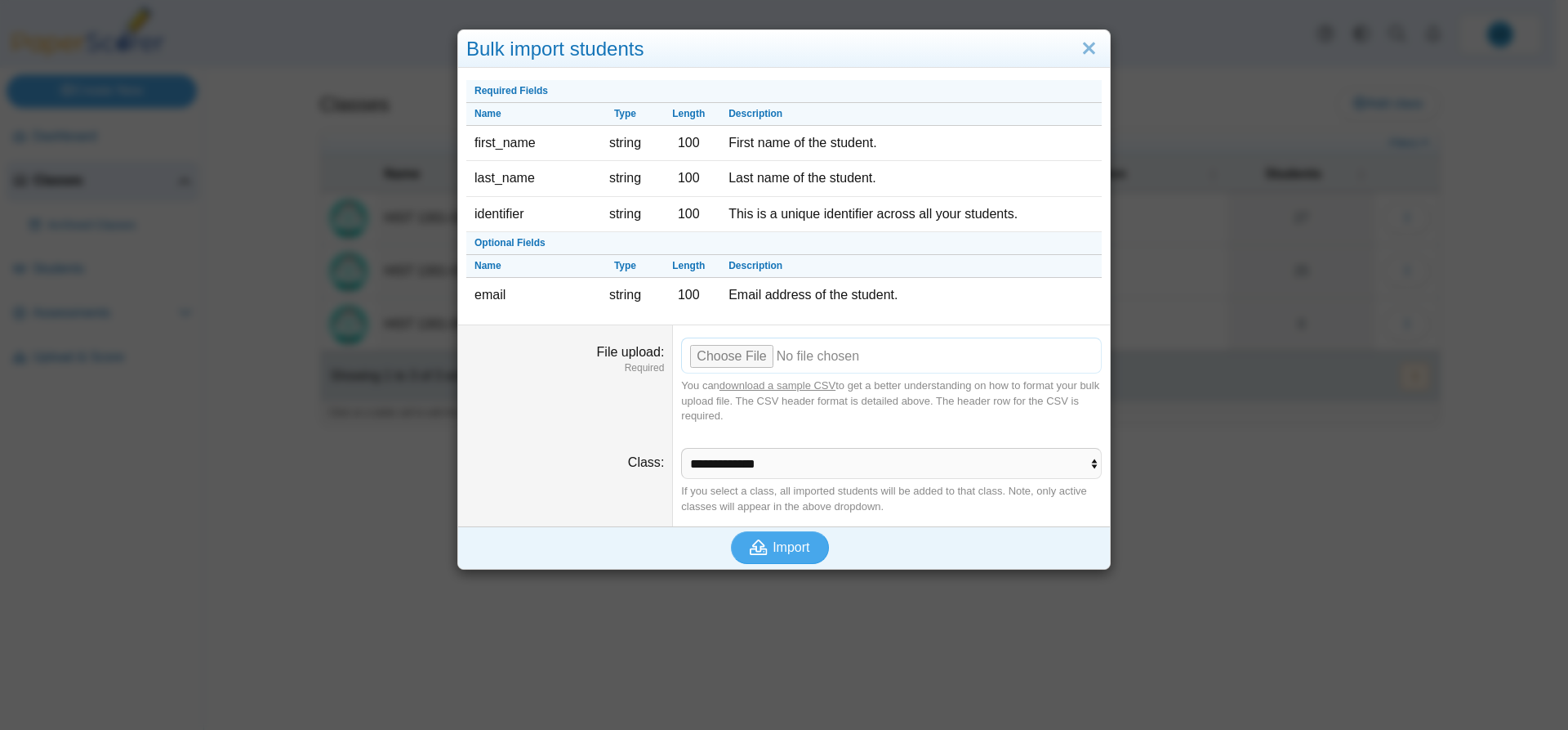
click at [748, 359] on input "File upload" at bounding box center [891, 355] width 421 height 36
type input "**********"
click at [784, 541] on span "Import" at bounding box center [790, 547] width 37 height 14
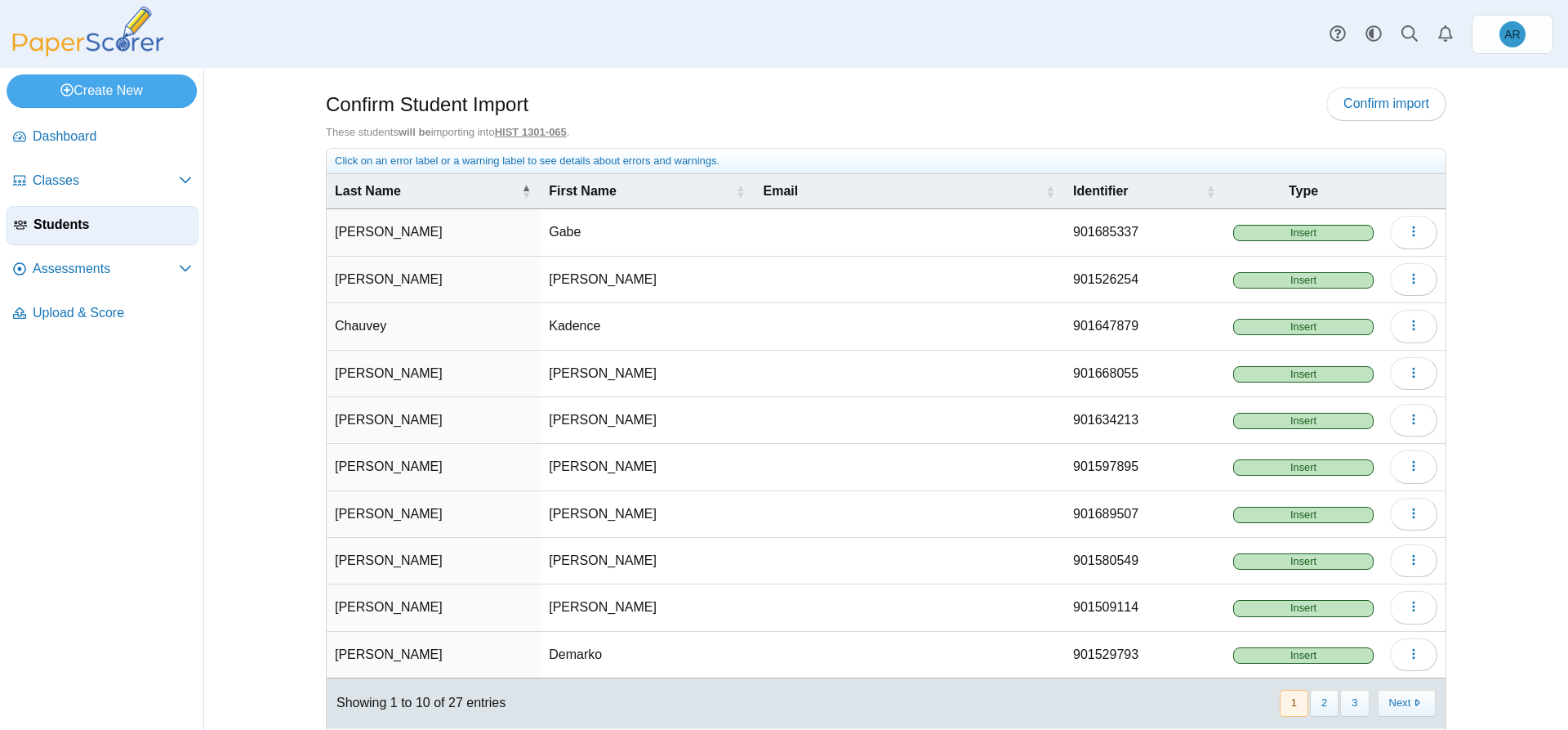
scroll to position [39, 0]
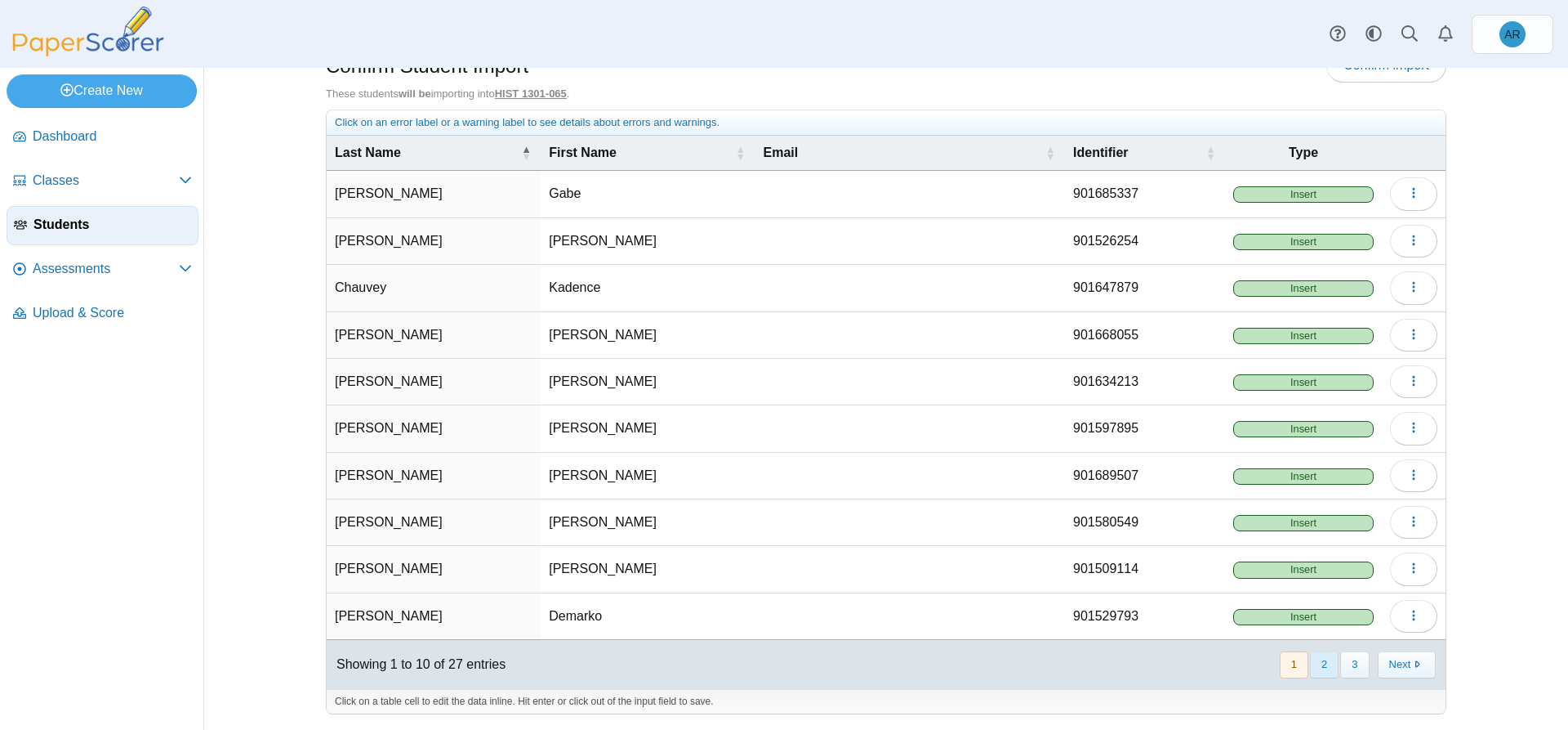
click at [1310, 661] on button "2" at bounding box center [1323, 665] width 28 height 27
click at [1346, 676] on button "3" at bounding box center [1354, 665] width 28 height 27
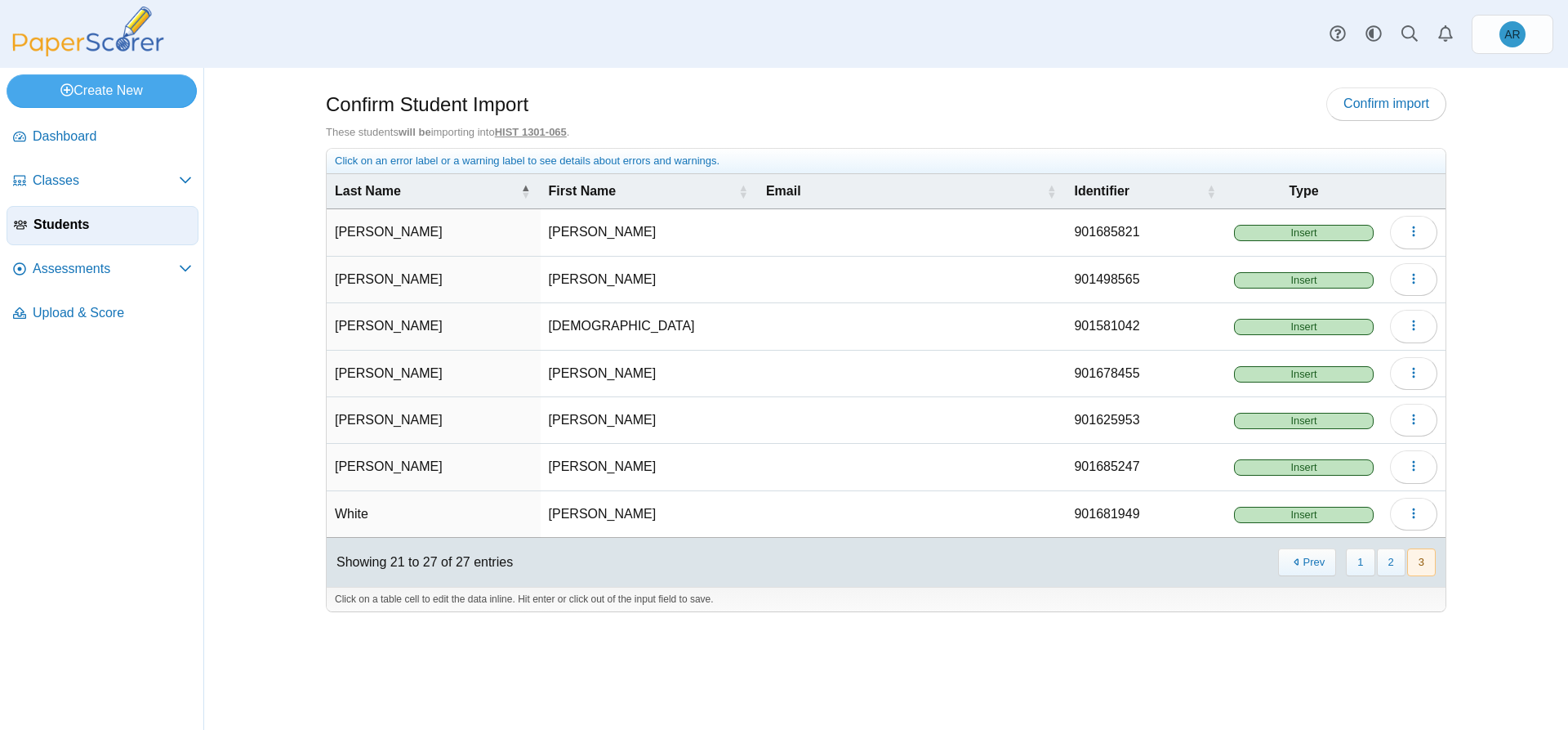
scroll to position [0, 0]
click at [1383, 104] on span "Confirm import" at bounding box center [1387, 104] width 86 height 14
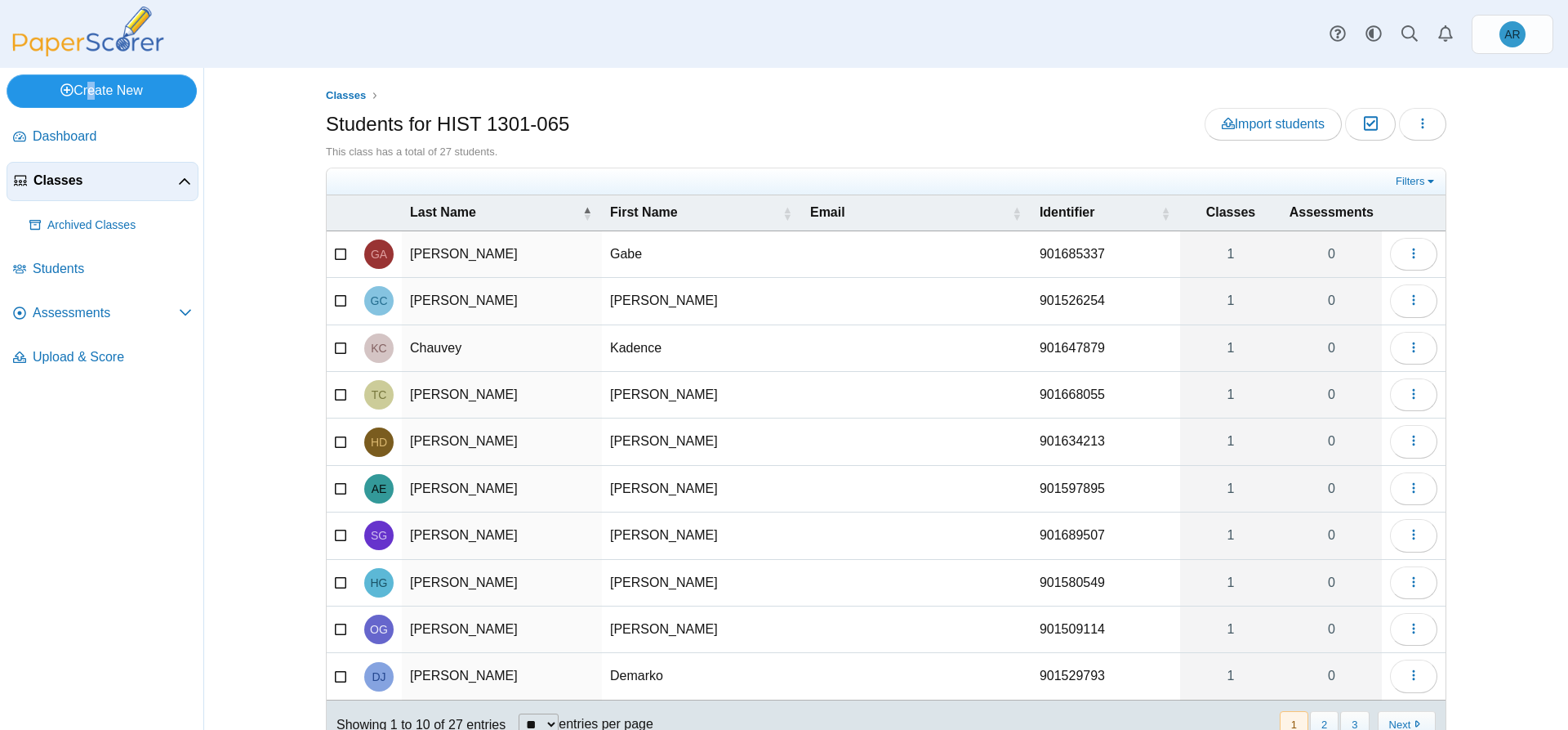
click at [86, 100] on link "Create New" at bounding box center [102, 91] width 190 height 33
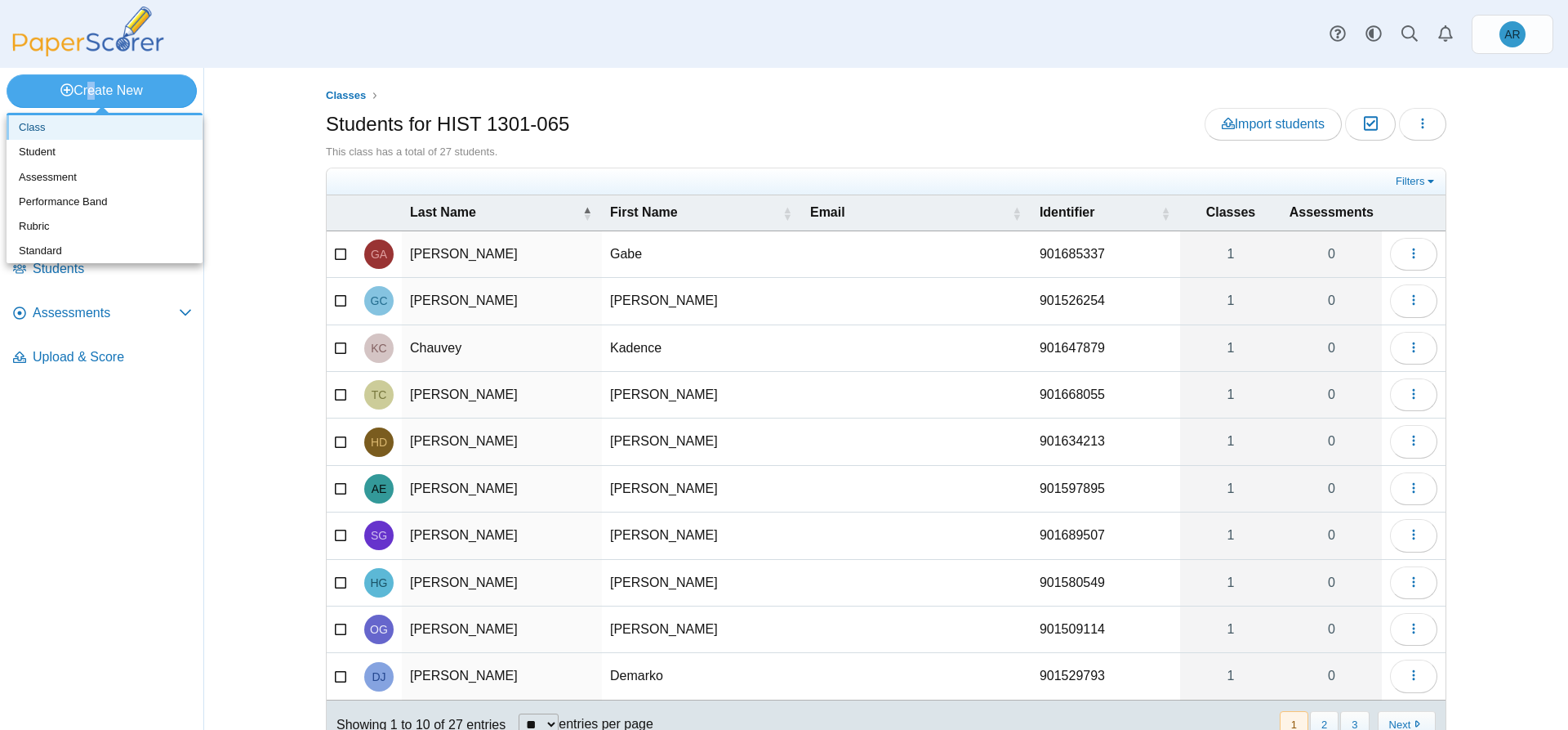
click at [66, 134] on link "Class" at bounding box center [104, 128] width 196 height 25
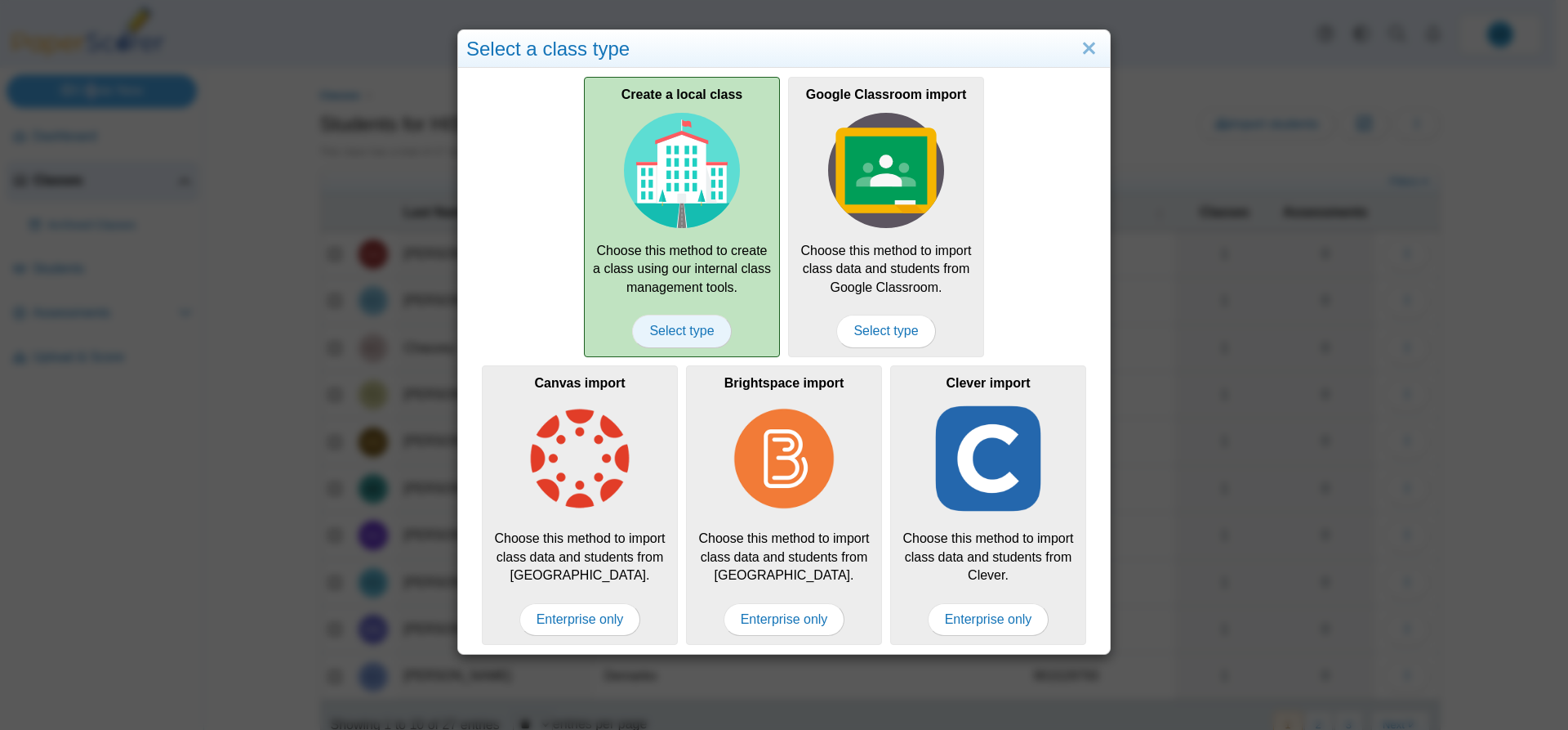
click at [672, 333] on span "Select type" at bounding box center [682, 331] width 99 height 33
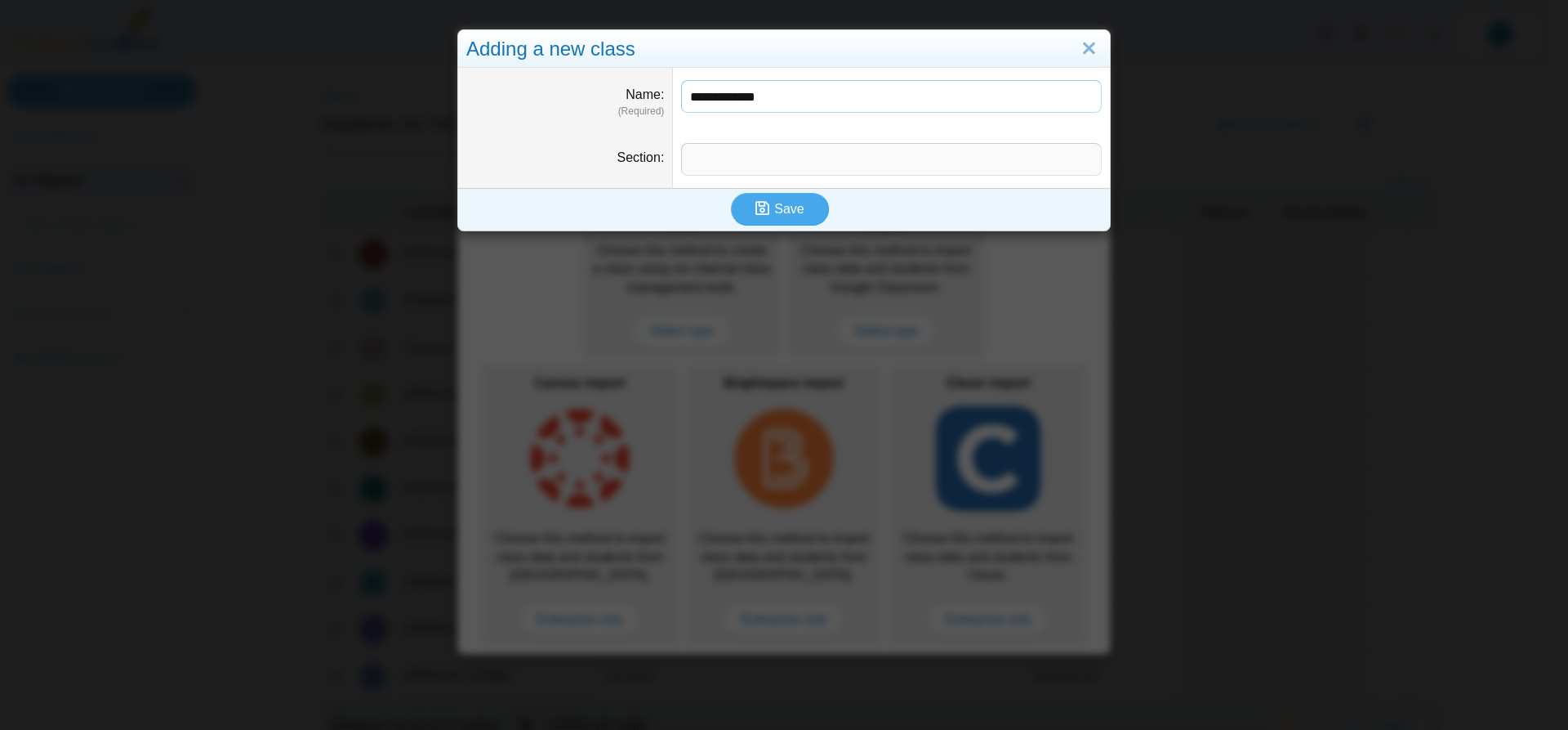
type input "**********"
click at [762, 165] on input "Section" at bounding box center [891, 159] width 421 height 33
type input "***"
click at [779, 214] on span "Save" at bounding box center [789, 209] width 29 height 14
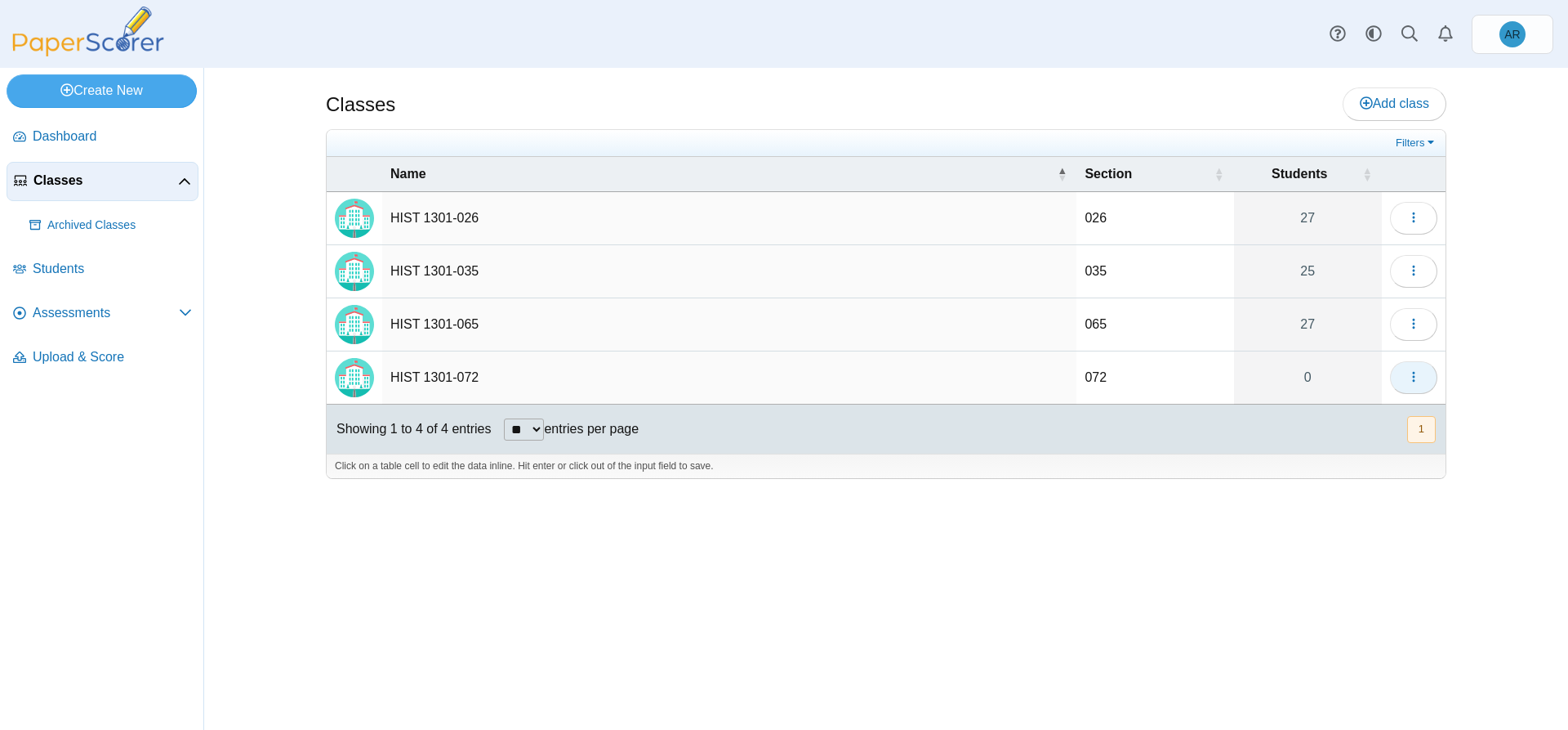
click at [1422, 383] on button "button" at bounding box center [1413, 377] width 47 height 33
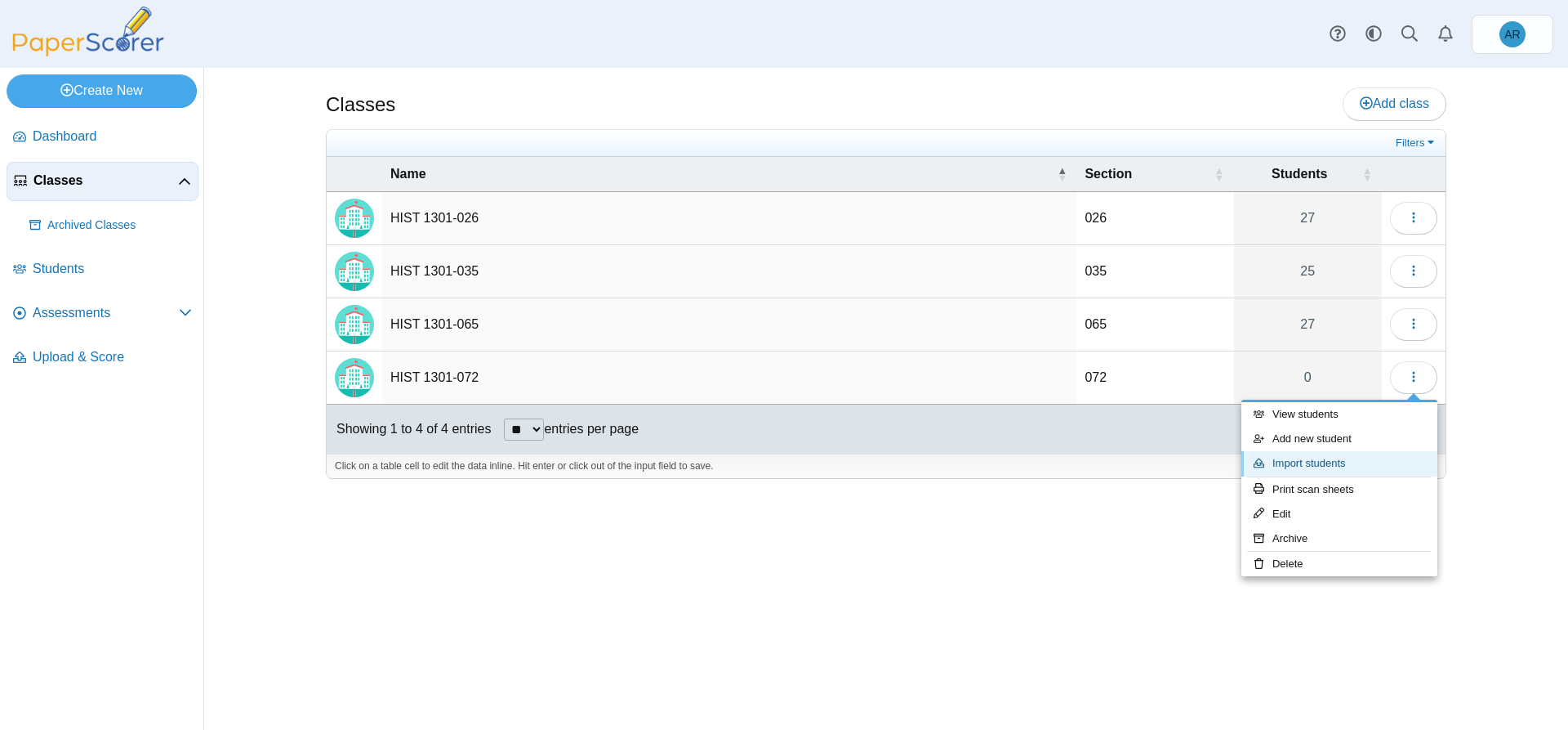
click at [1323, 460] on link "Import students" at bounding box center [1339, 463] width 196 height 25
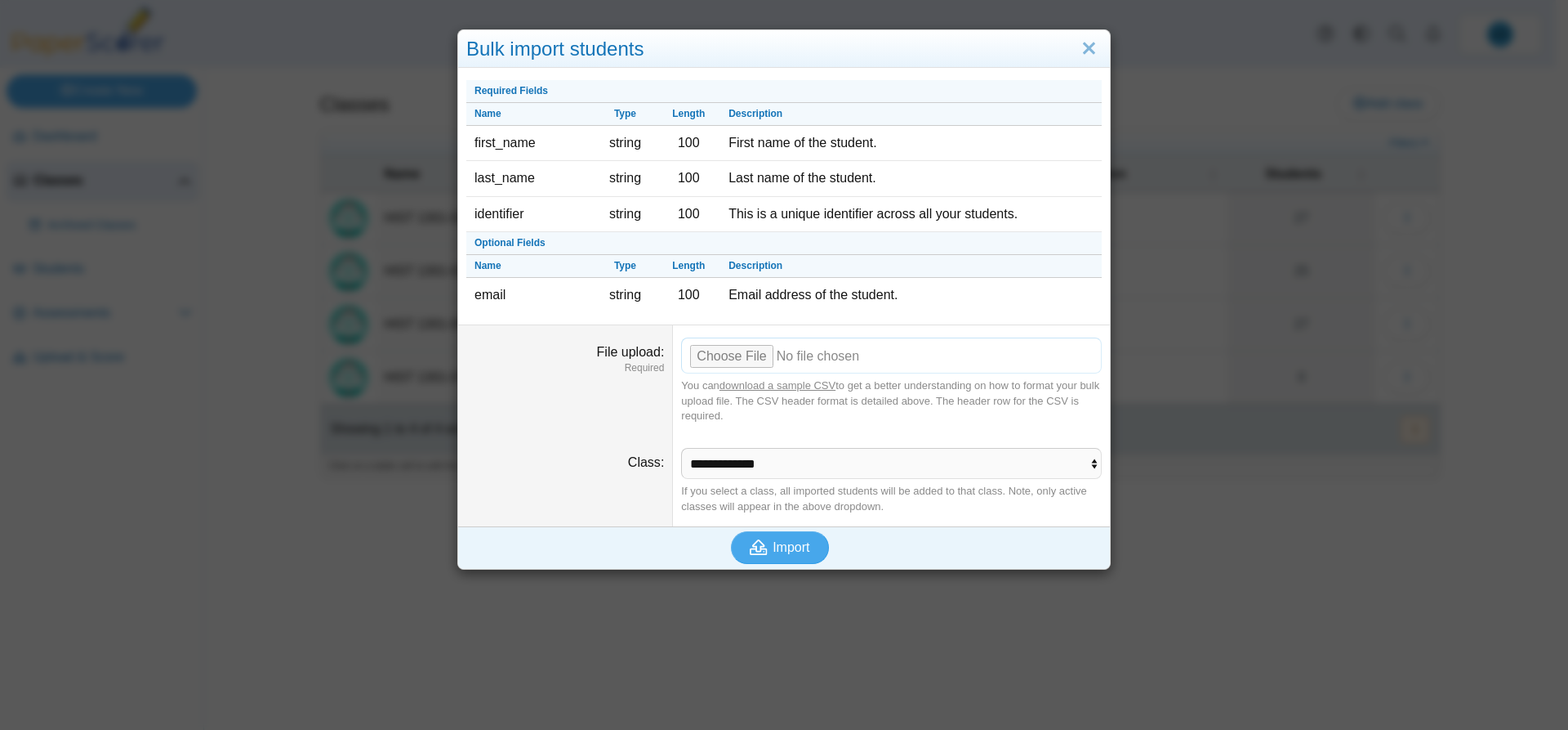
click at [717, 360] on input "File upload" at bounding box center [891, 355] width 421 height 36
type input "**********"
click at [784, 542] on span "Import" at bounding box center [790, 547] width 37 height 14
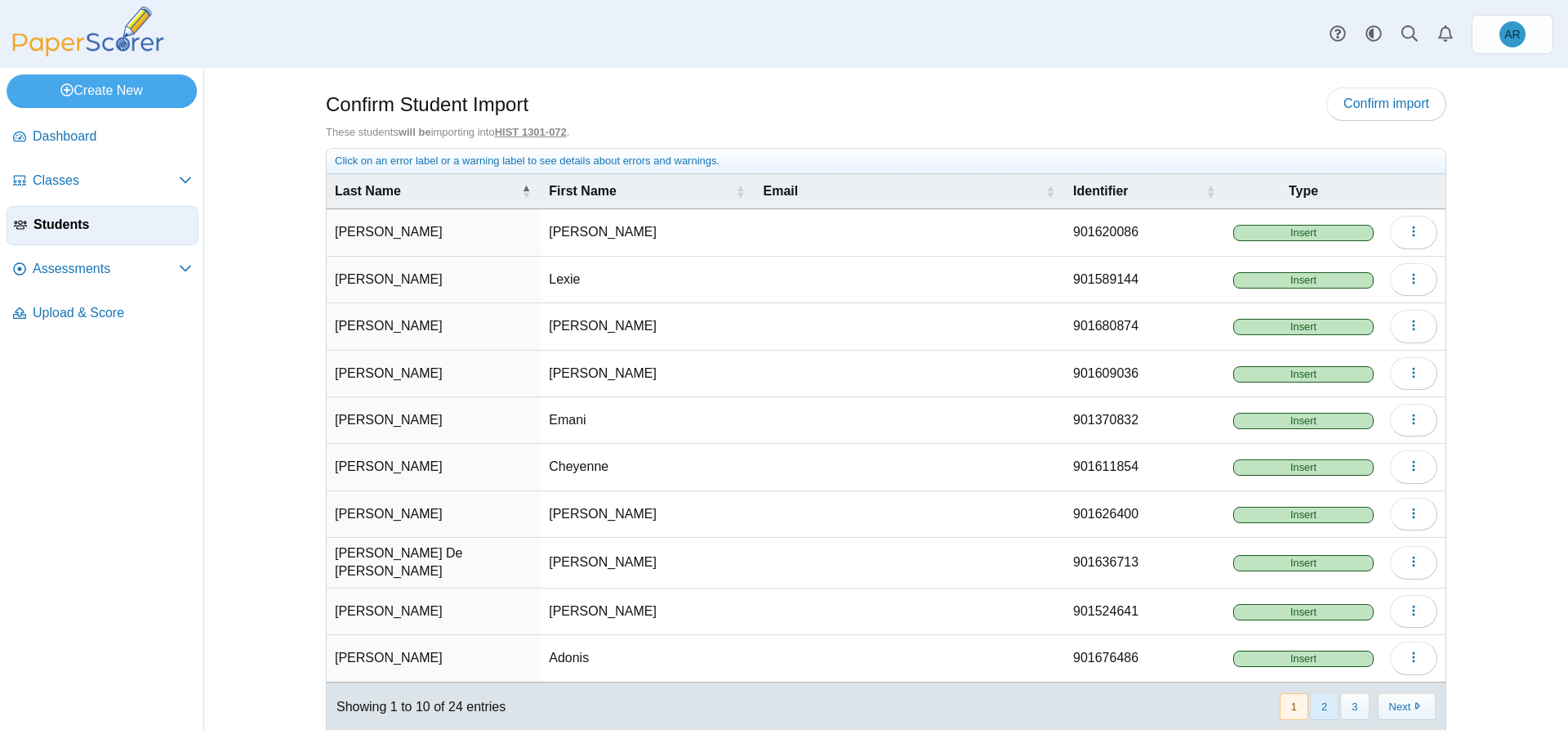
click at [1324, 700] on button "2" at bounding box center [1323, 707] width 28 height 27
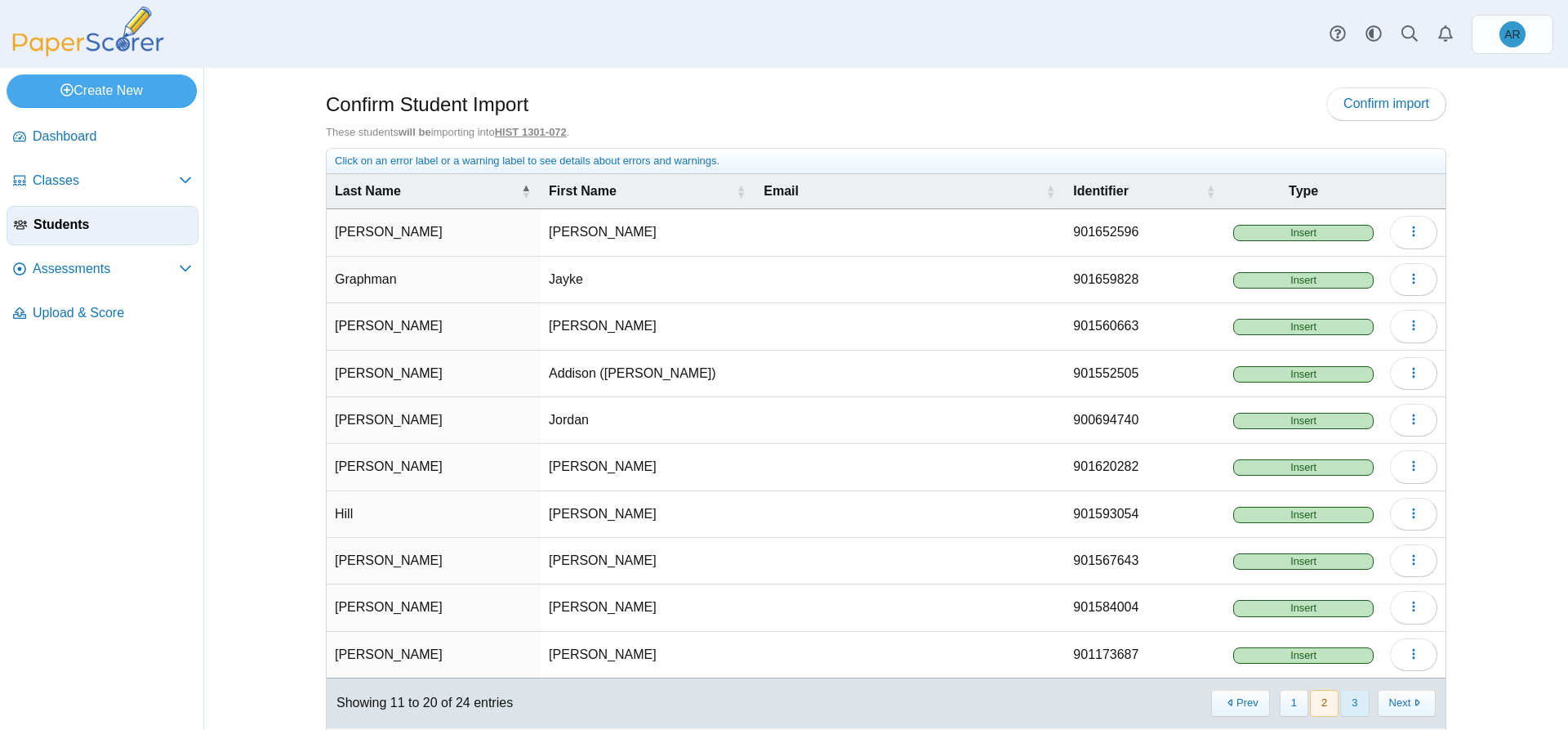
click at [1350, 702] on button "3" at bounding box center [1354, 703] width 28 height 27
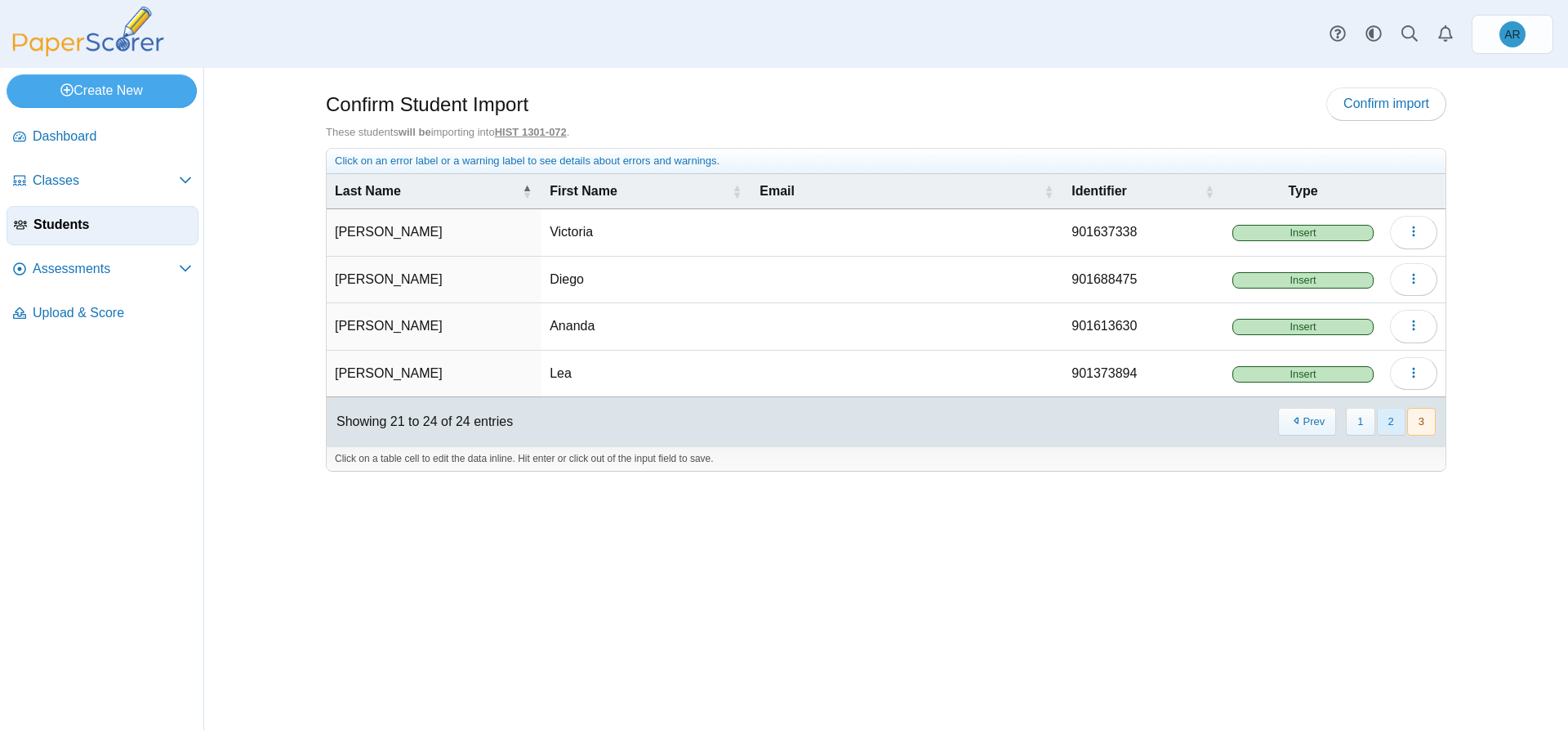
click at [1389, 423] on button "2" at bounding box center [1391, 421] width 28 height 27
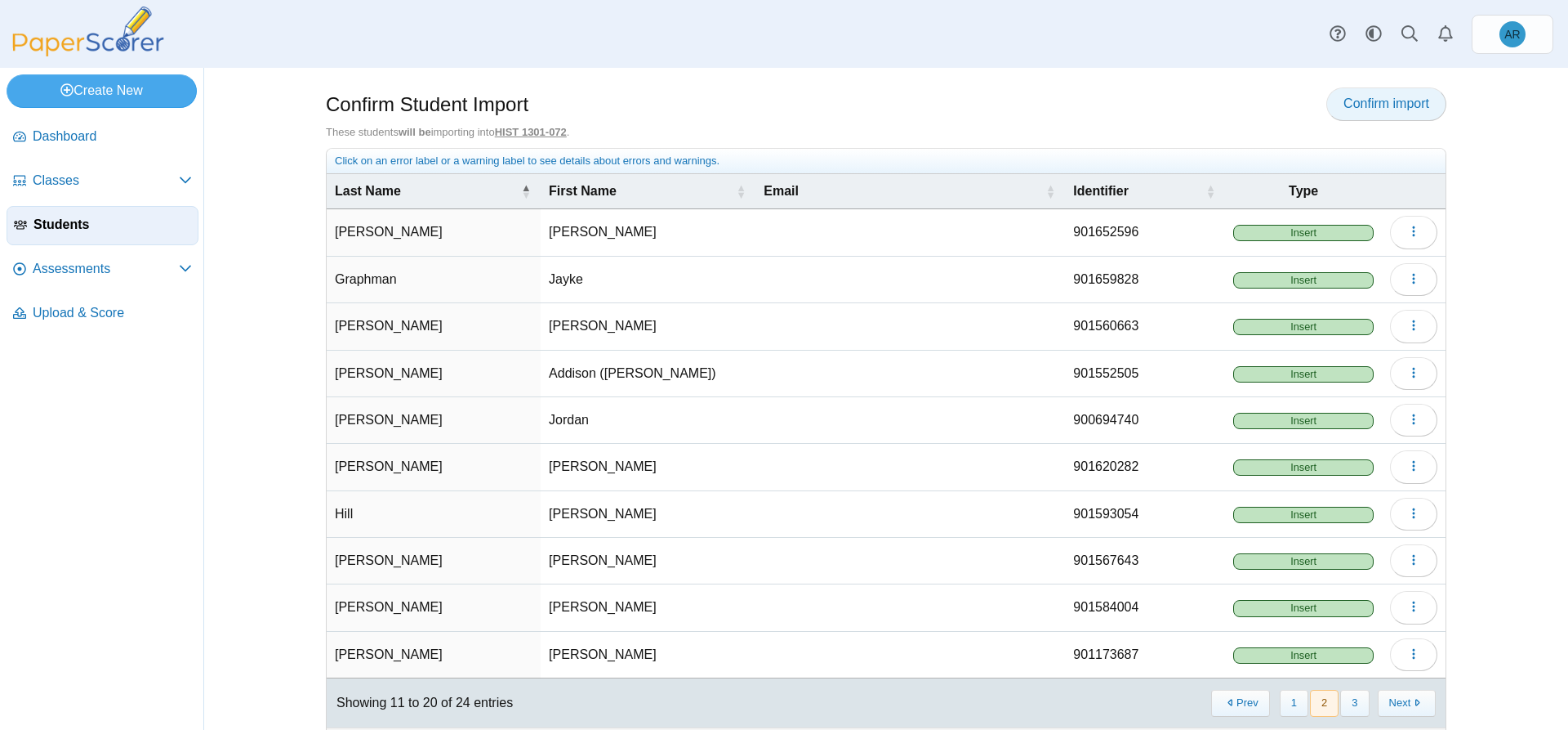
click at [1391, 101] on span "Confirm import" at bounding box center [1387, 104] width 86 height 14
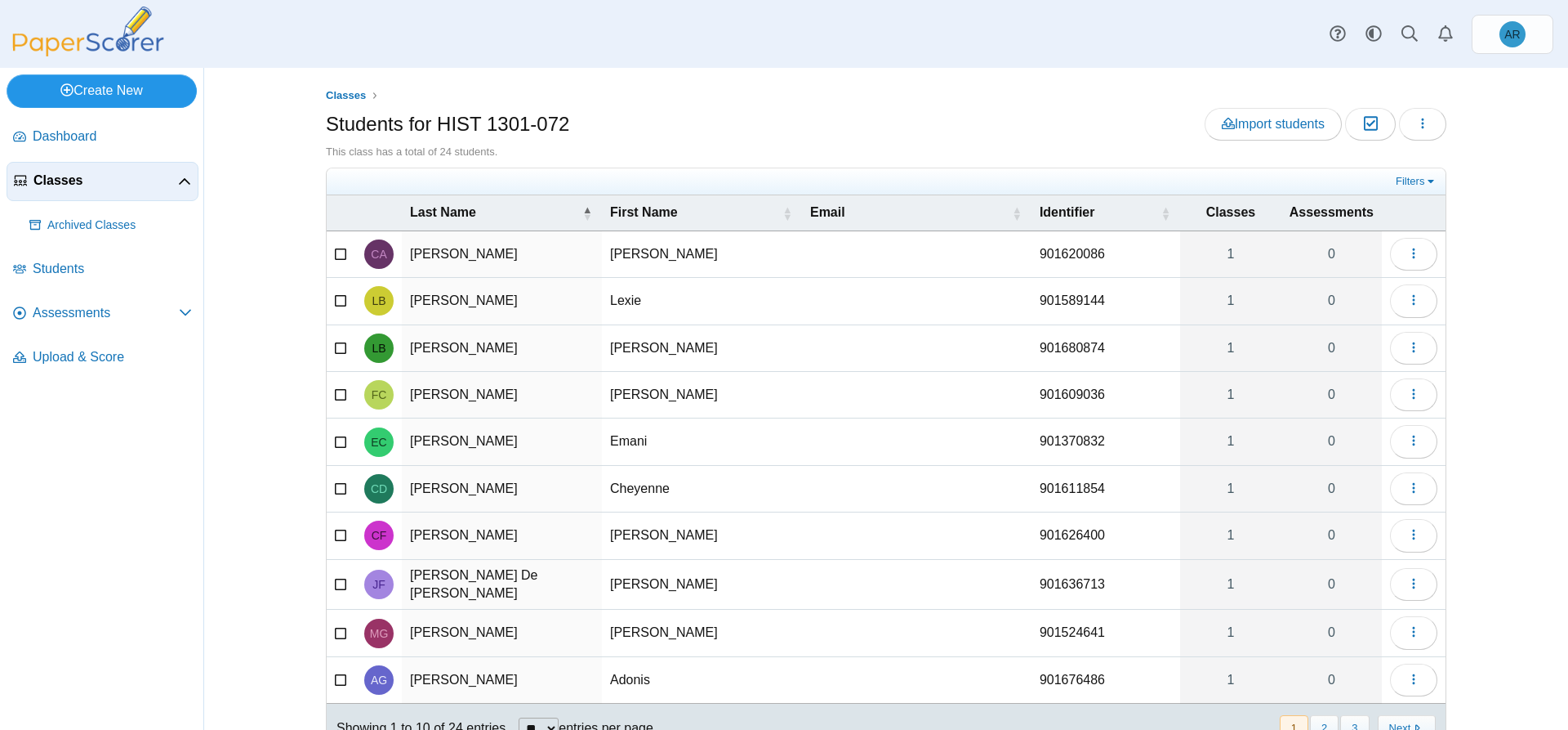
click at [72, 96] on link "Create New" at bounding box center [102, 91] width 190 height 33
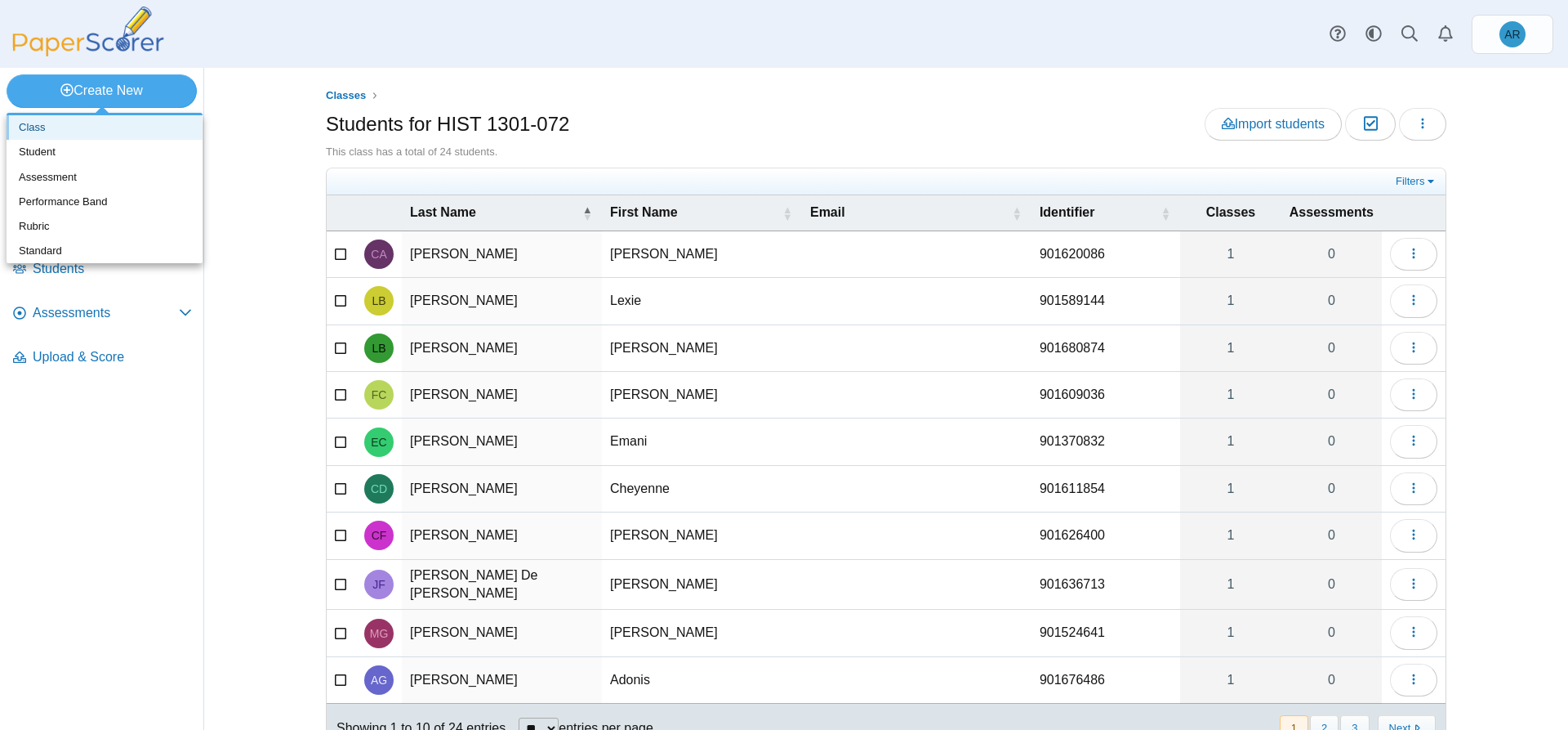
click at [55, 130] on link "Class" at bounding box center [104, 128] width 196 height 25
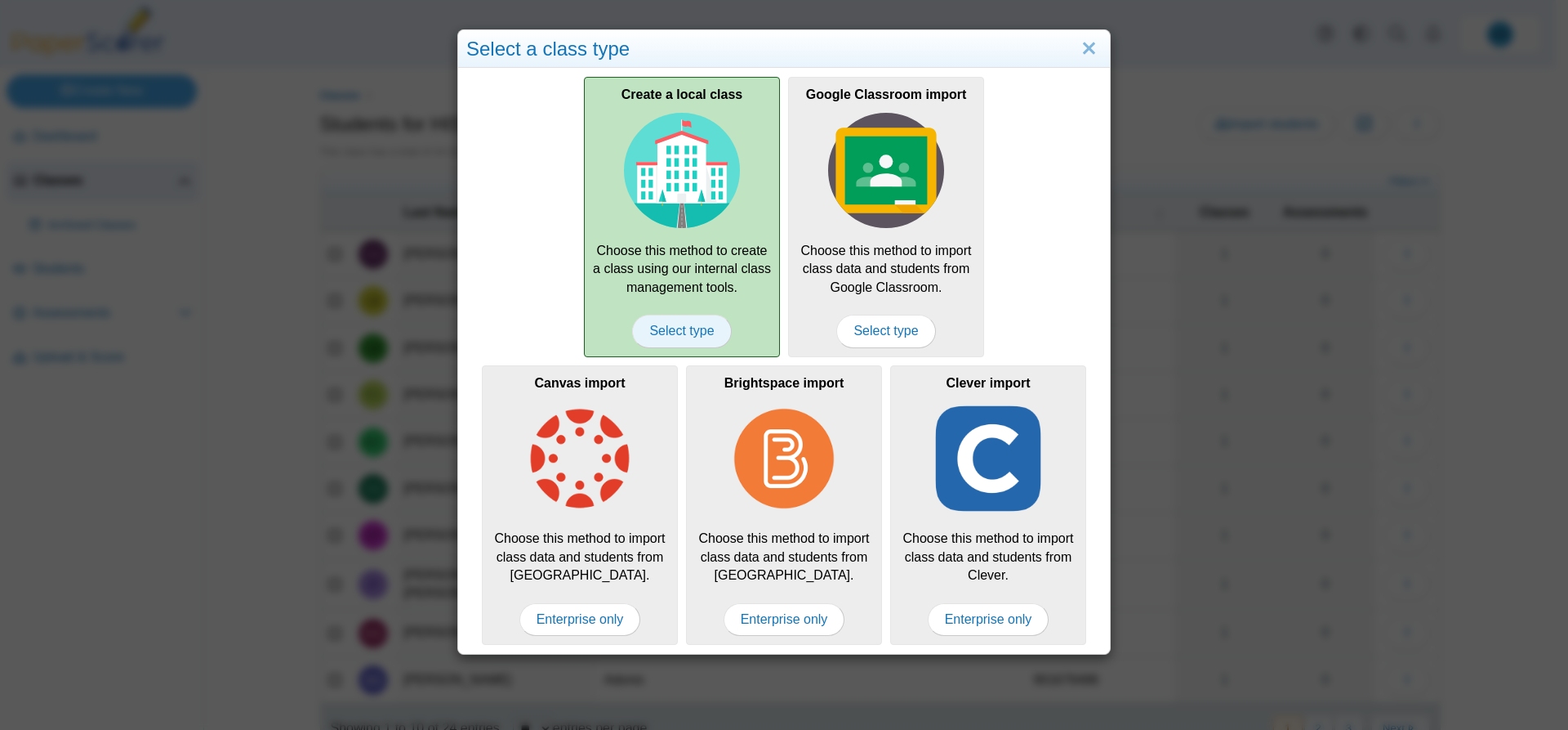
click at [674, 320] on span "Select type" at bounding box center [682, 331] width 99 height 33
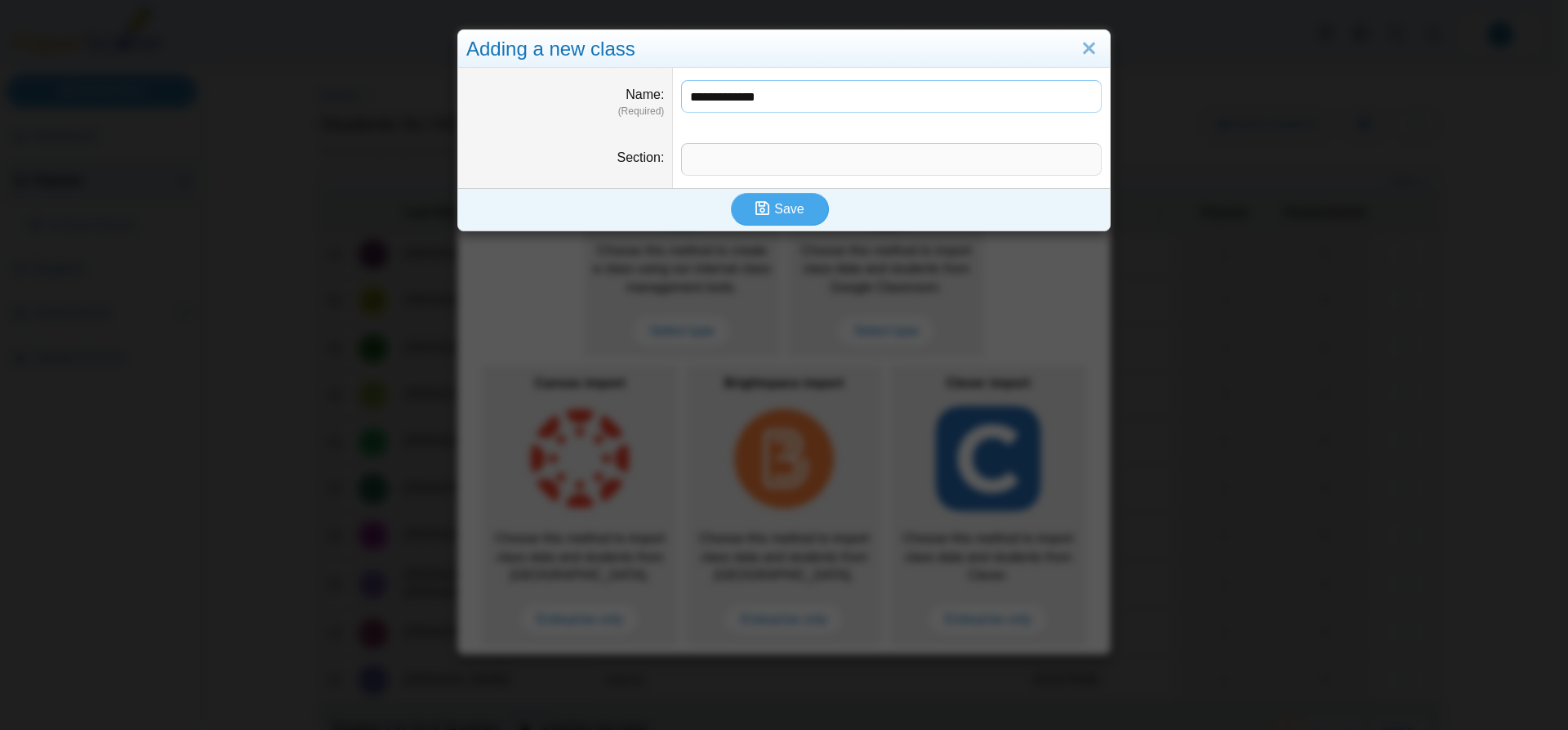
type input "**********"
click at [737, 147] on input "Section" at bounding box center [891, 159] width 421 height 33
type input "***"
click at [786, 208] on span "Save" at bounding box center [789, 209] width 29 height 14
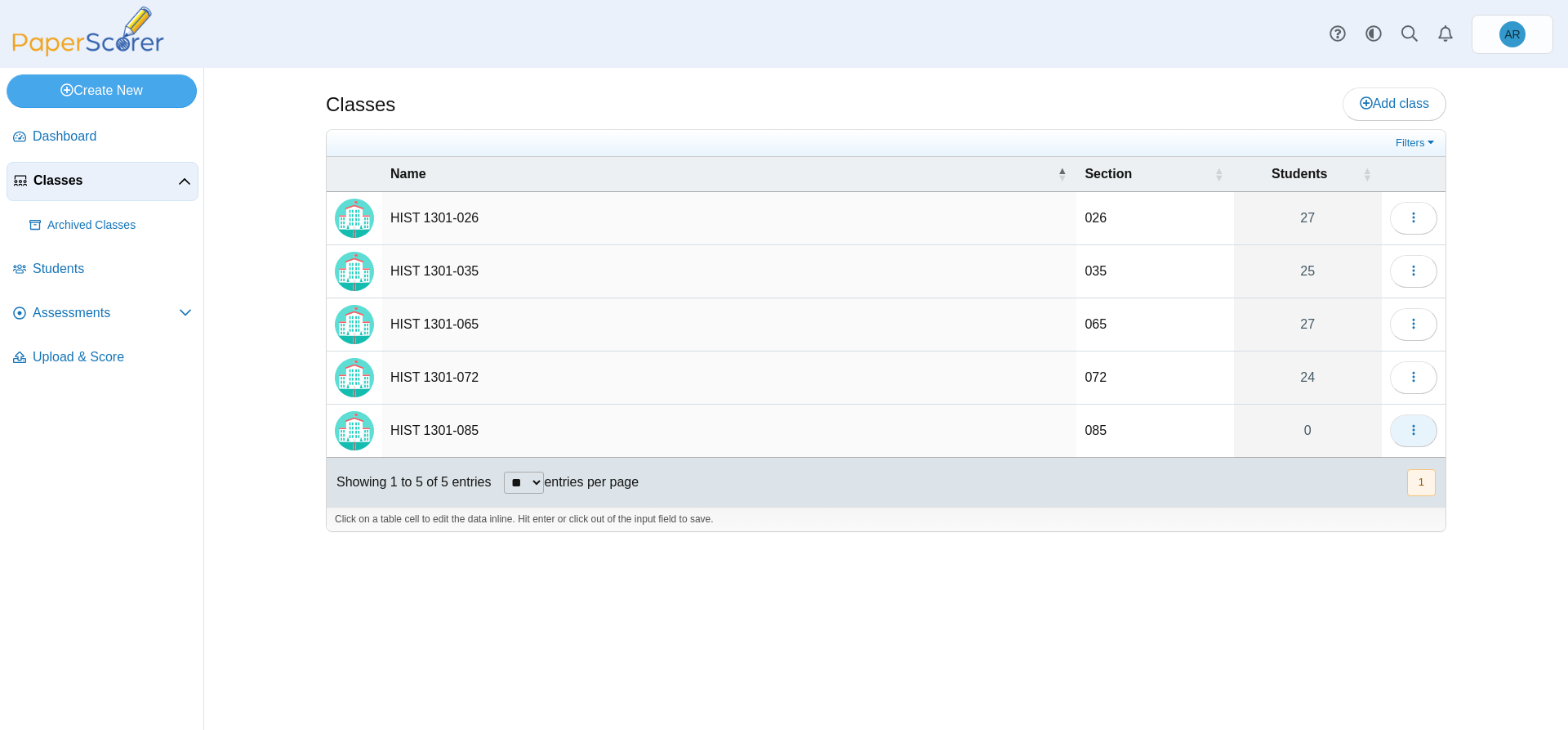
click at [1409, 434] on icon "button" at bounding box center [1413, 430] width 13 height 13
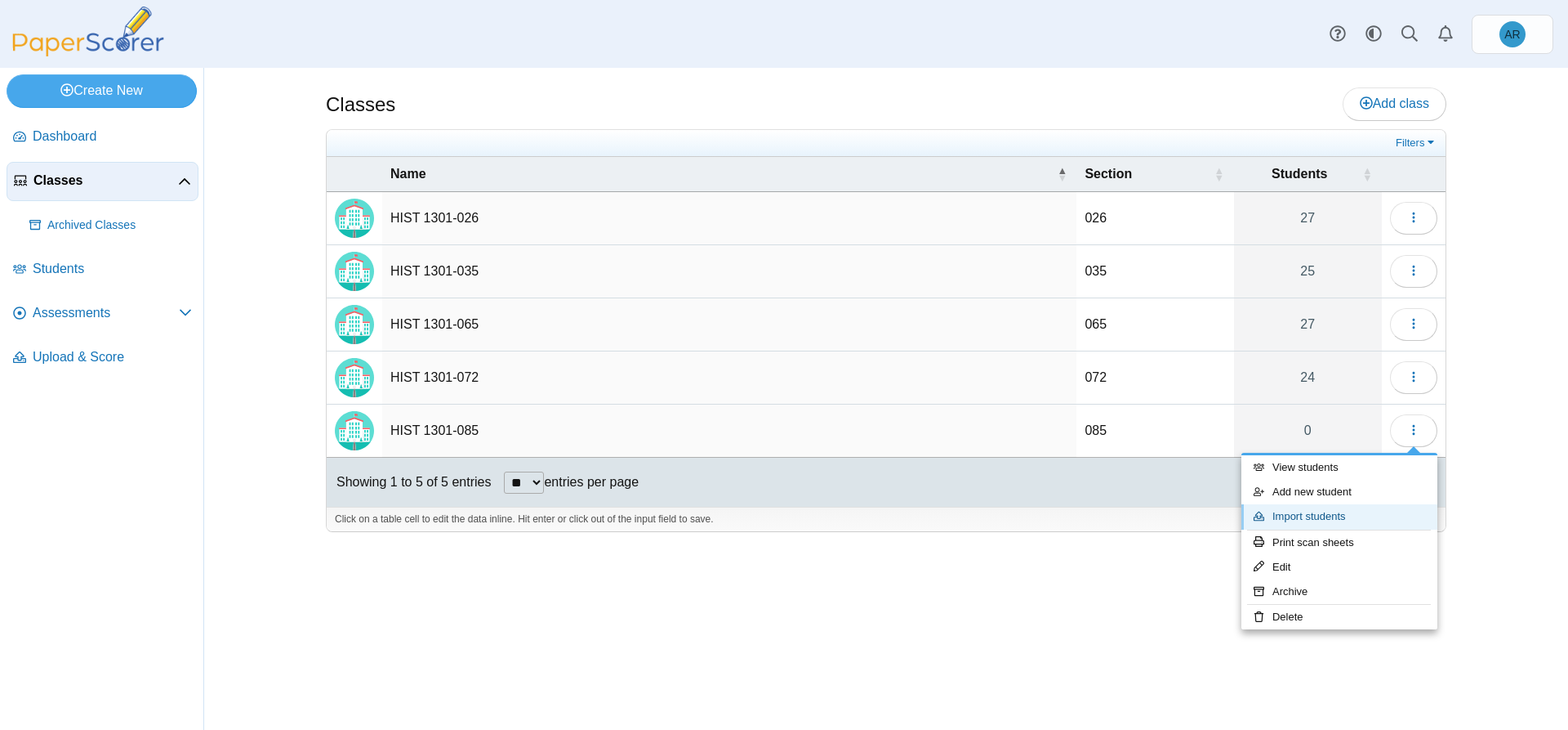
click at [1333, 513] on link "Import students" at bounding box center [1339, 516] width 196 height 25
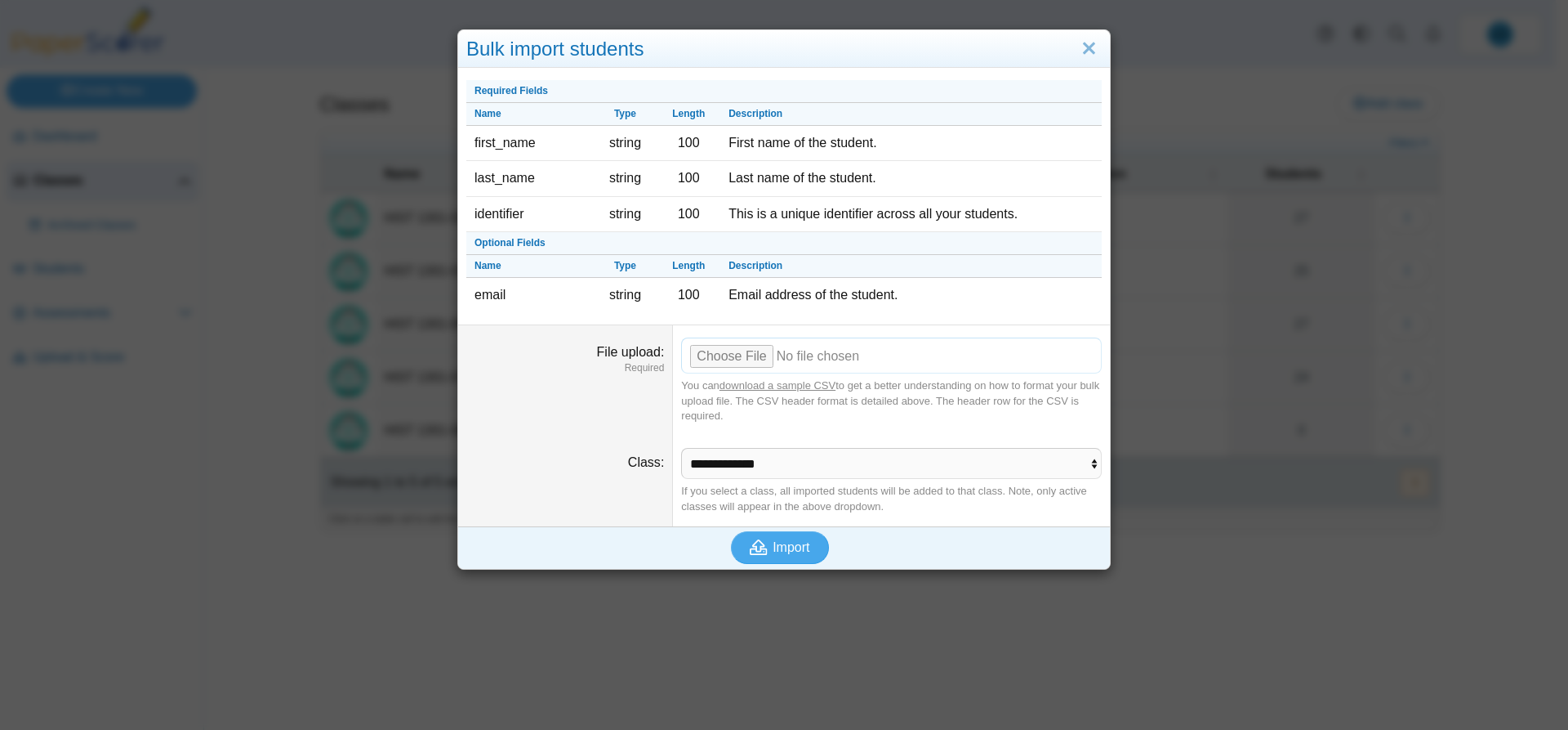
click at [713, 359] on input "File upload" at bounding box center [891, 355] width 421 height 36
type input "**********"
click at [768, 555] on button "Import" at bounding box center [779, 548] width 98 height 33
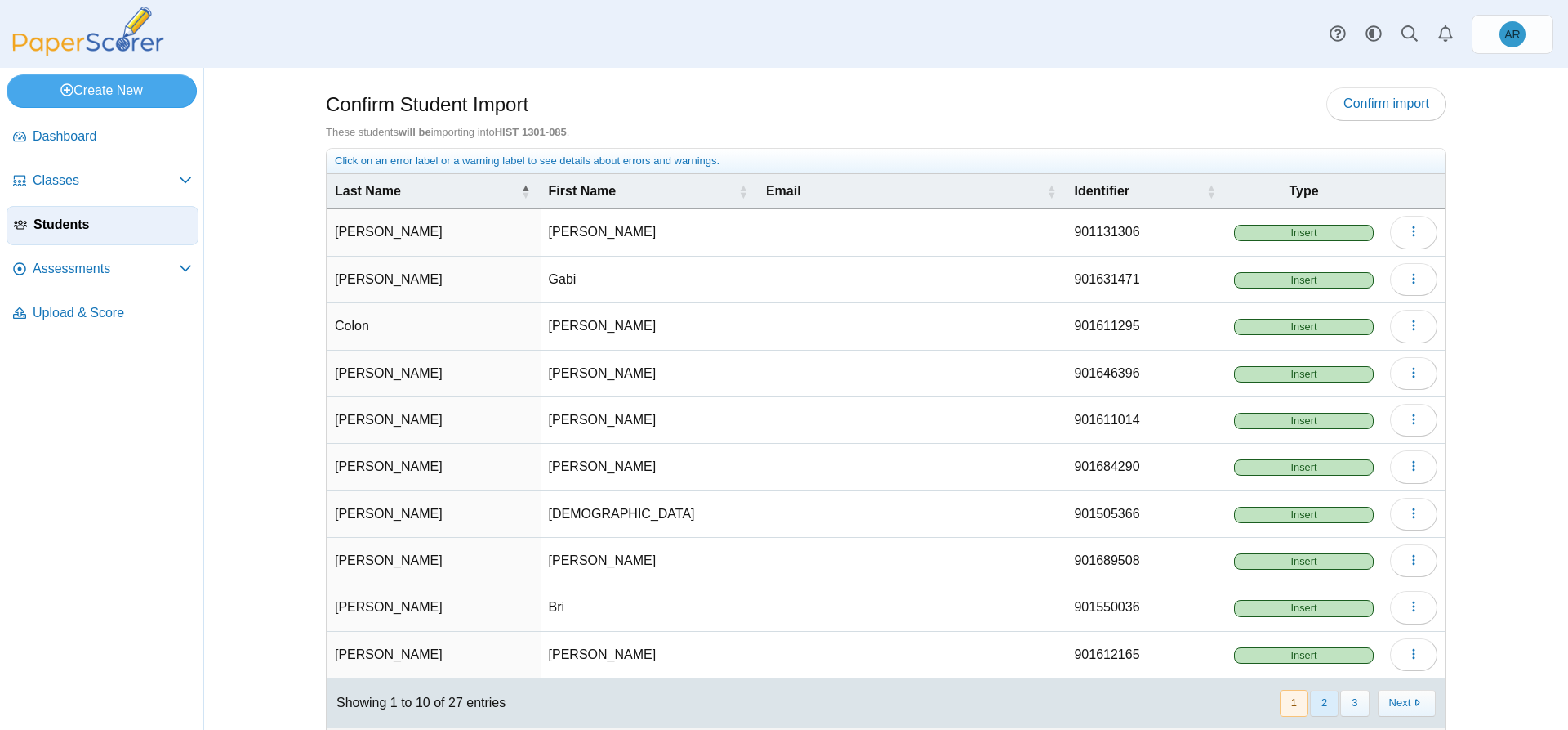
click at [1331, 703] on button "2" at bounding box center [1323, 703] width 28 height 27
click at [1340, 705] on button "3" at bounding box center [1354, 703] width 28 height 27
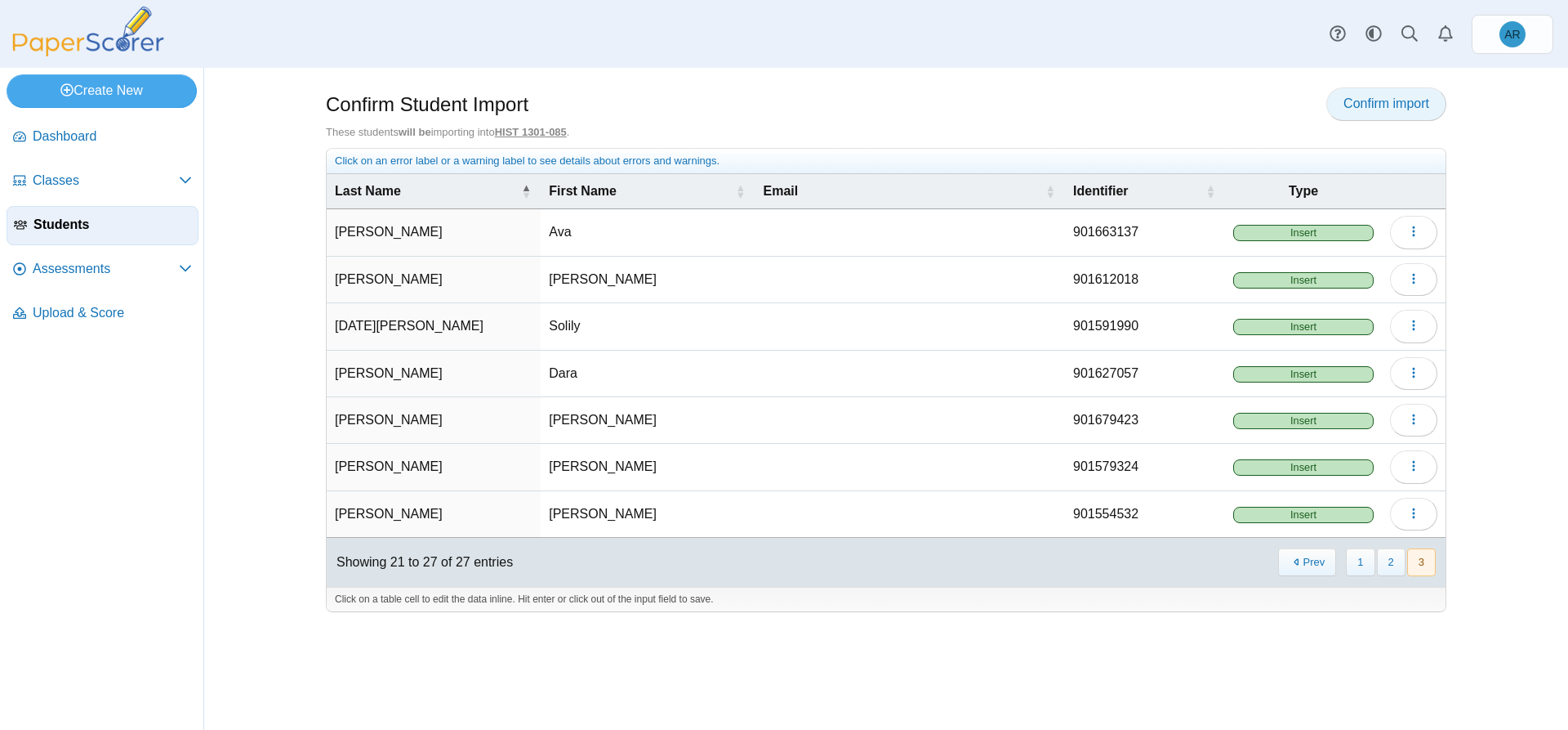
click at [1363, 97] on span "Confirm import" at bounding box center [1387, 104] width 86 height 14
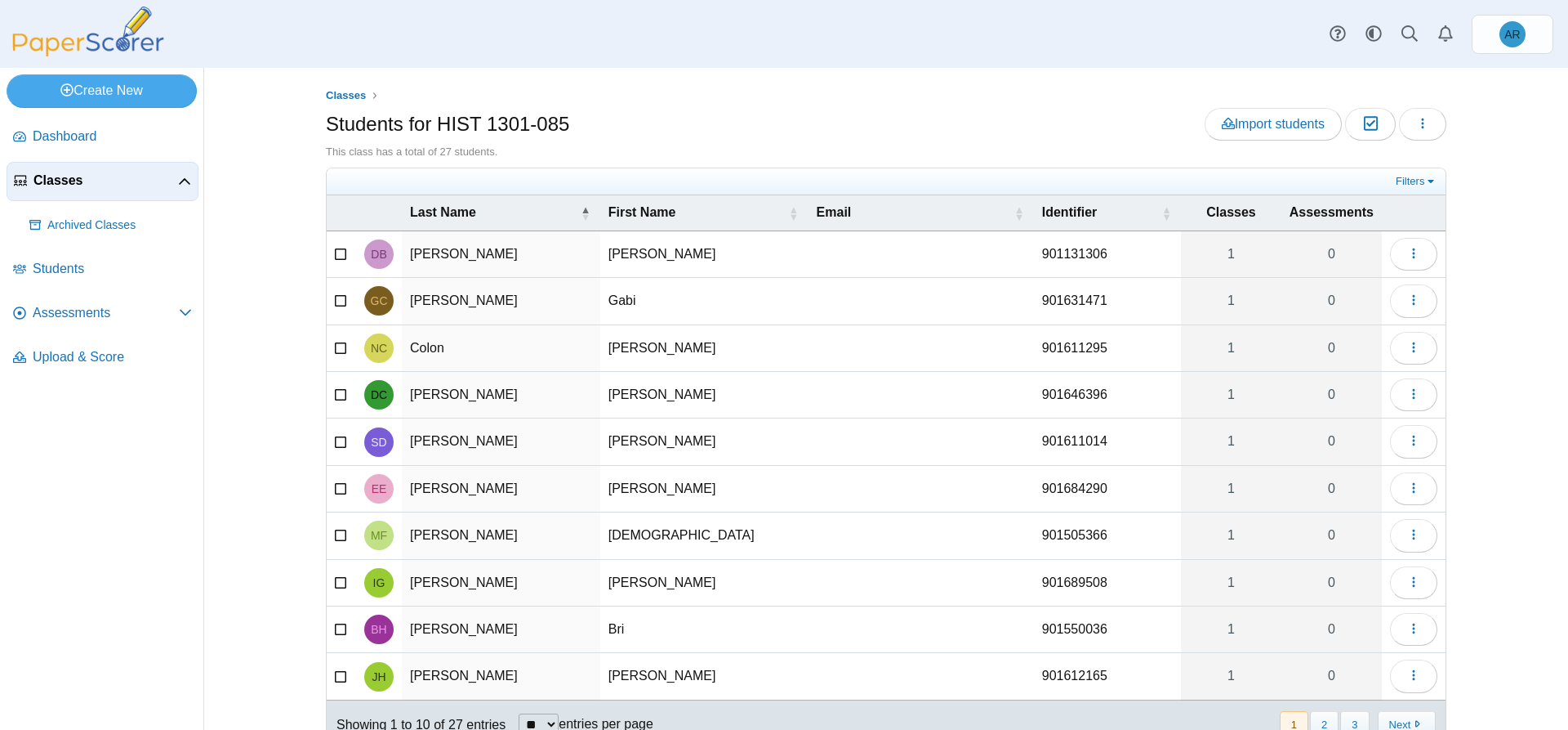
click at [44, 183] on span "Classes" at bounding box center [105, 180] width 145 height 18
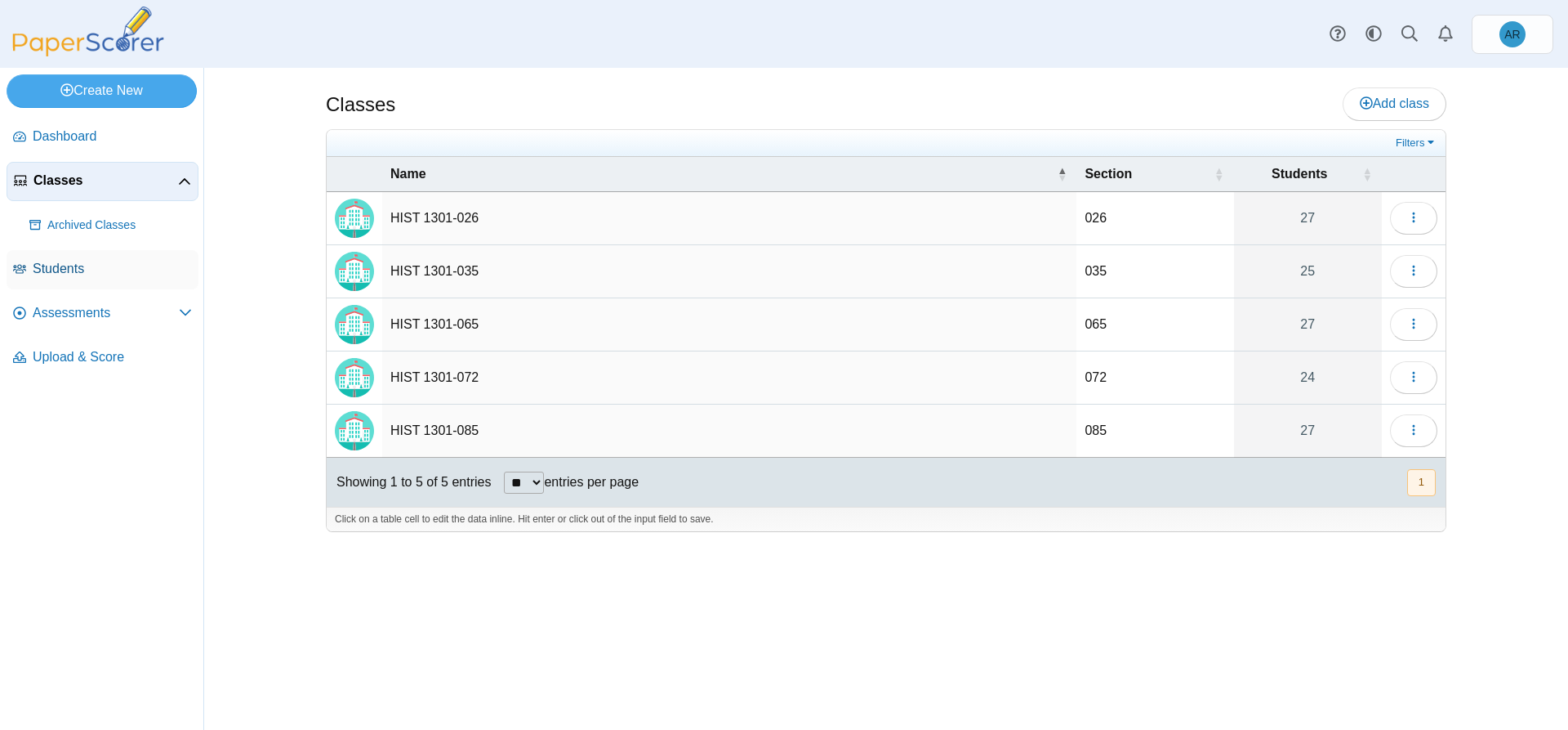
click at [27, 258] on link "Students" at bounding box center [103, 270] width 192 height 39
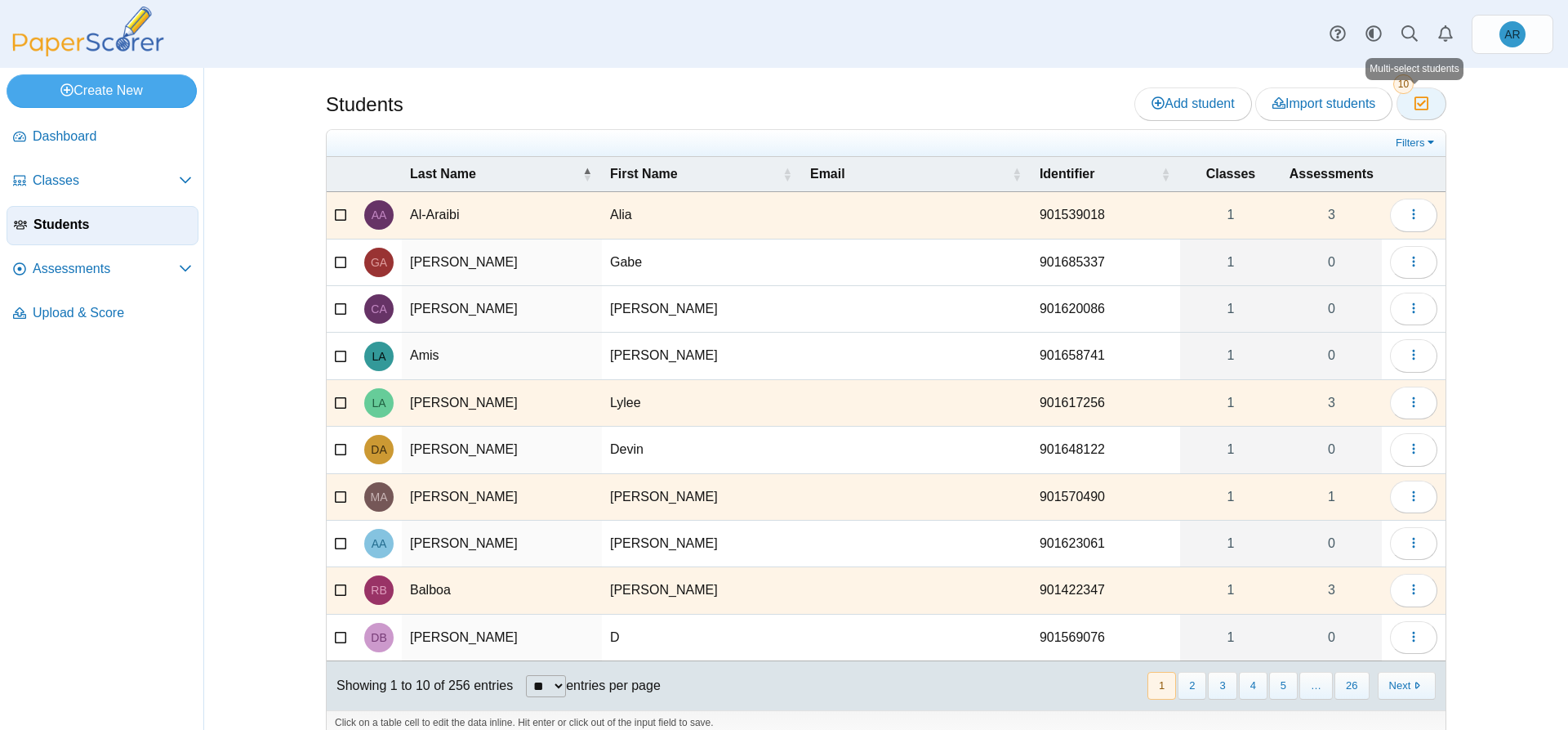
click at [1414, 98] on icon "button" at bounding box center [1422, 104] width 15 height 14
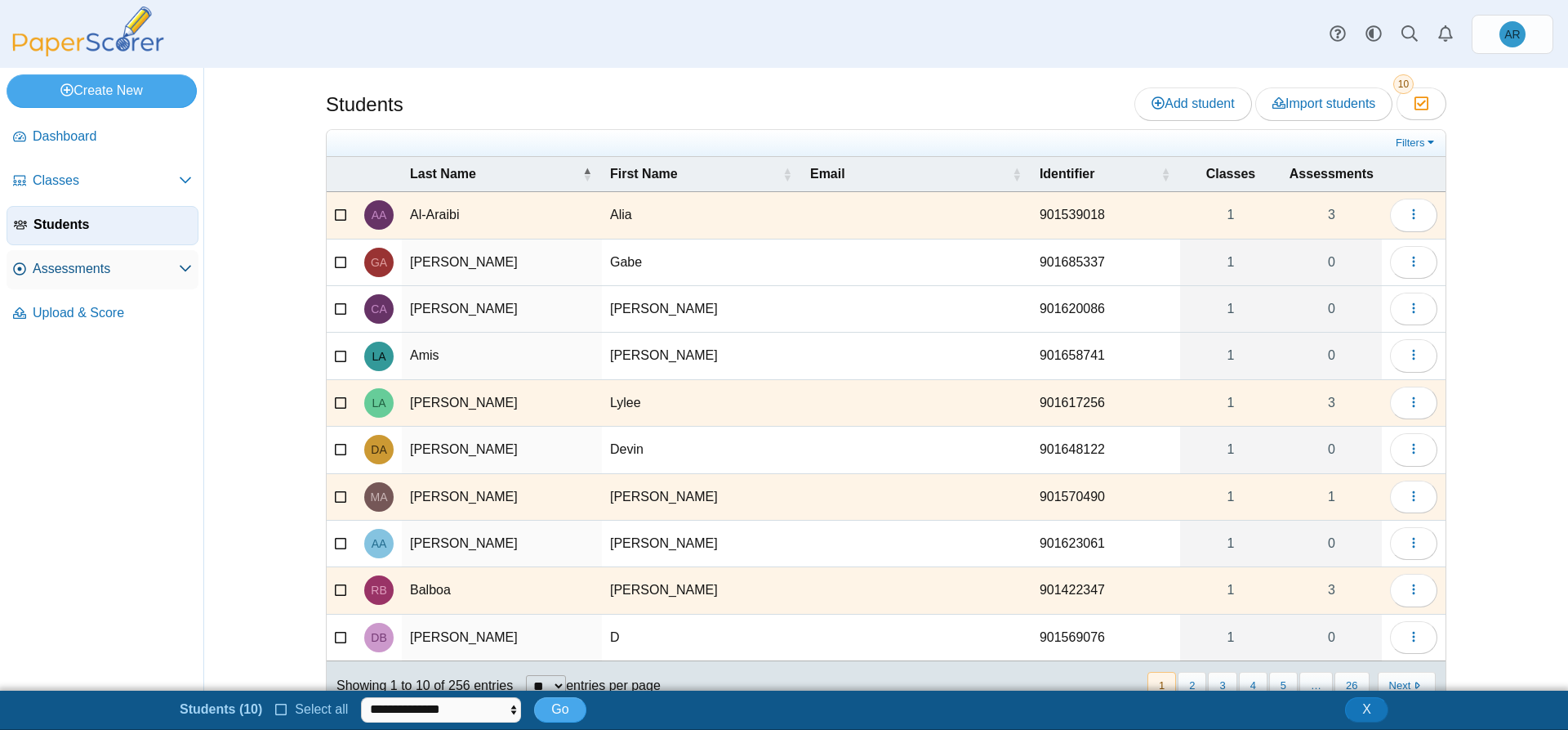
click at [73, 266] on span "Assessments" at bounding box center [105, 269] width 146 height 18
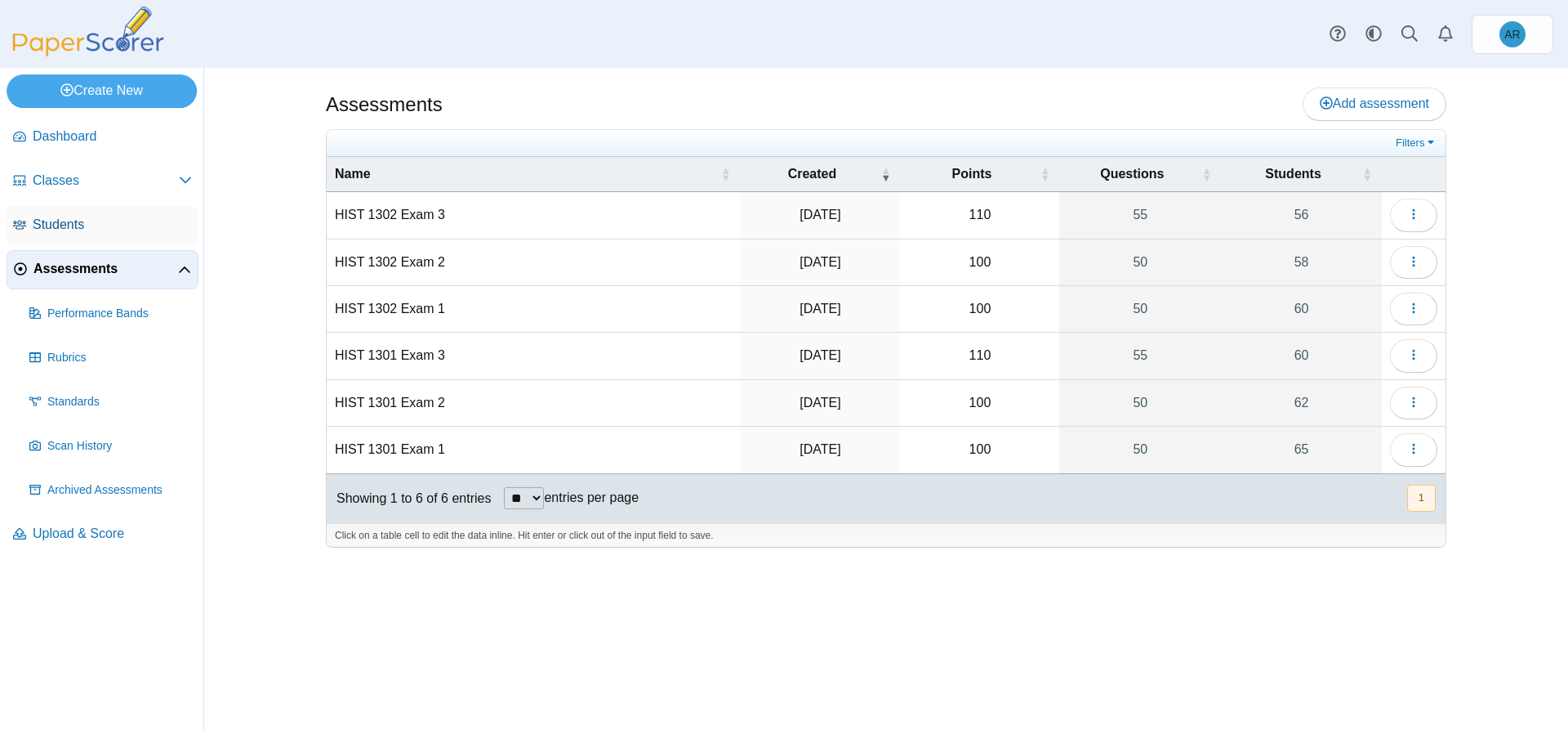
click at [45, 211] on link "Students" at bounding box center [103, 226] width 192 height 39
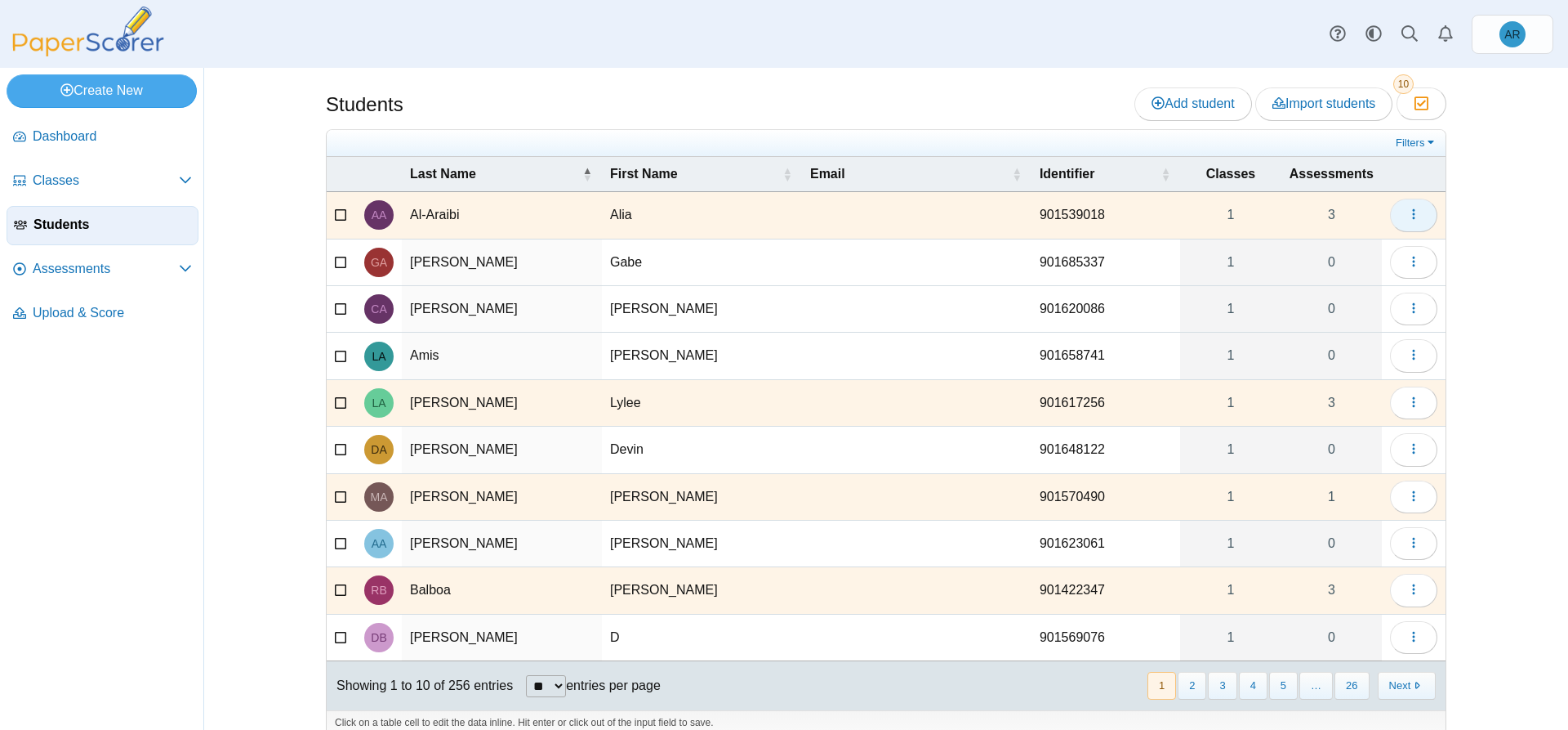
click at [1396, 217] on button "button" at bounding box center [1413, 215] width 47 height 33
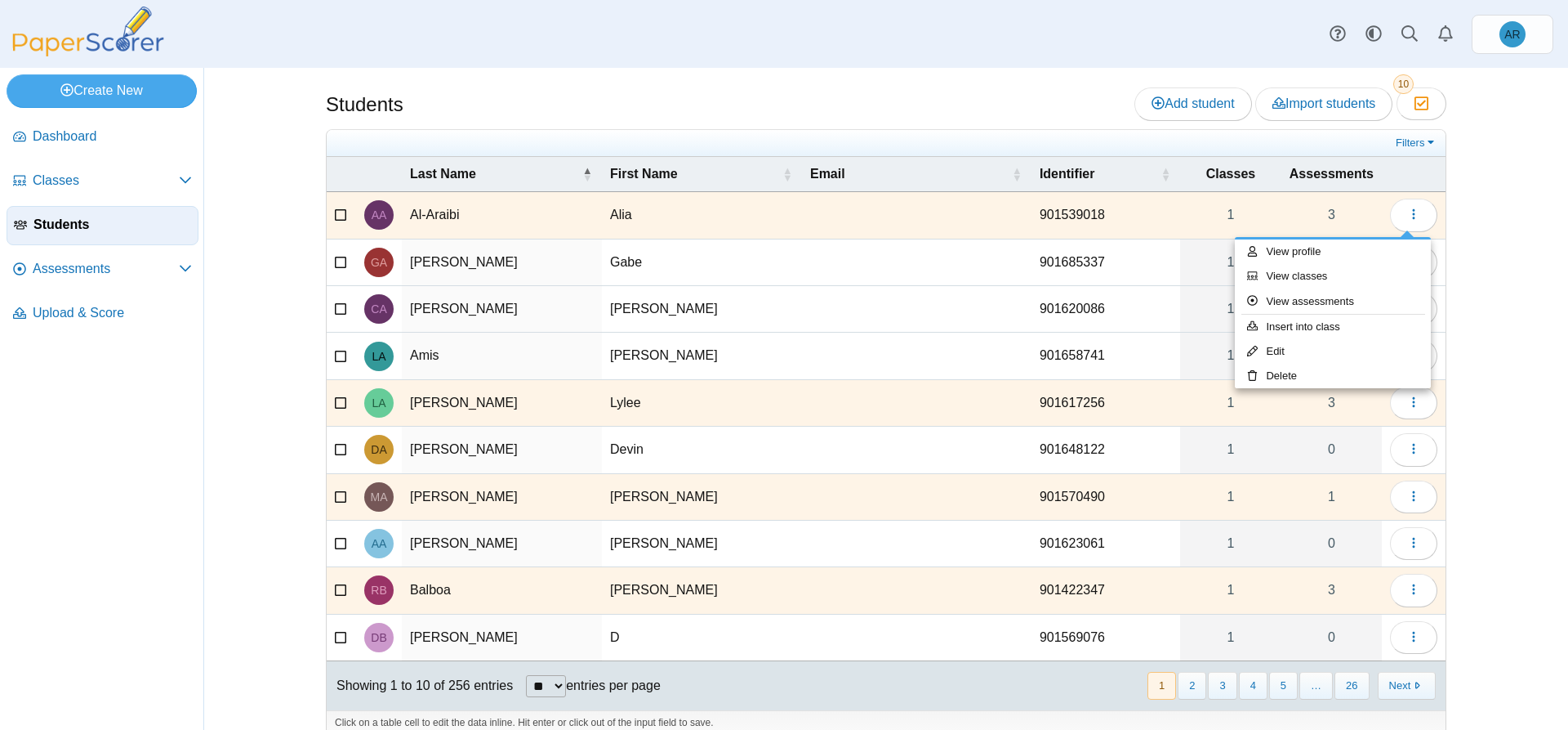
click at [1473, 258] on div "Students Add student Import students Moderation 10" at bounding box center [886, 398] width 1225 height 662
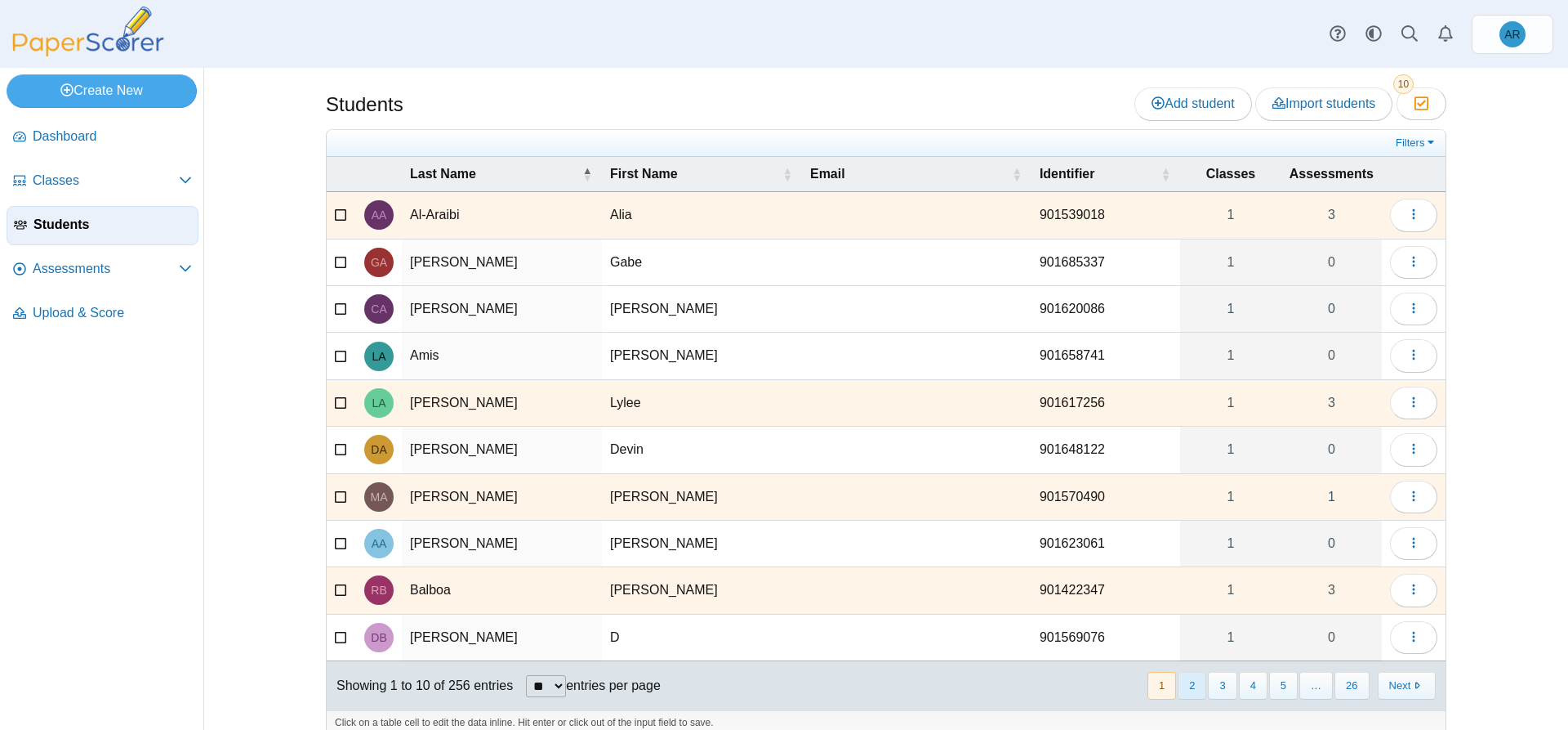
click at [1185, 687] on button "2" at bounding box center [1192, 685] width 28 height 27
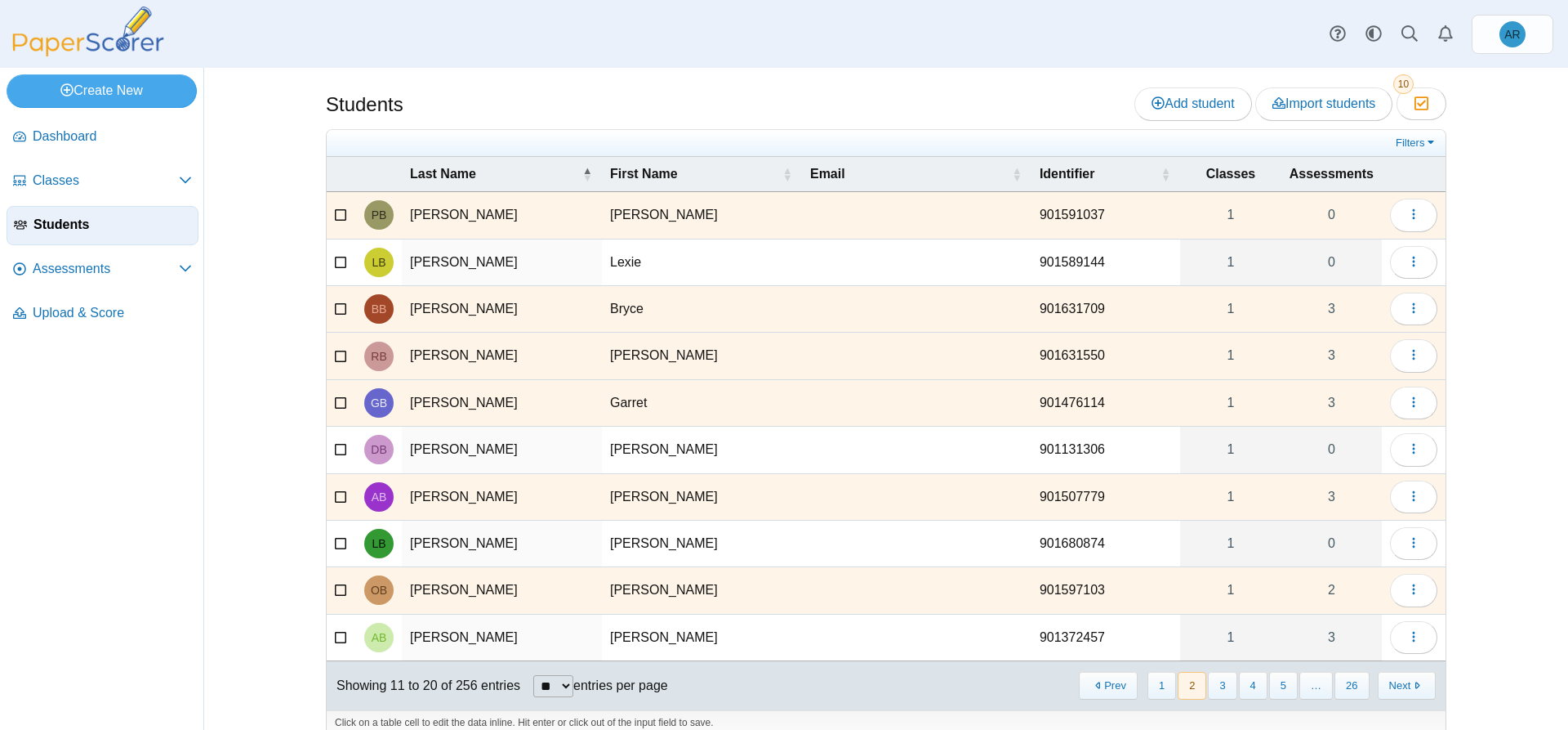
click at [334, 590] on icon at bounding box center [340, 588] width 13 height 11
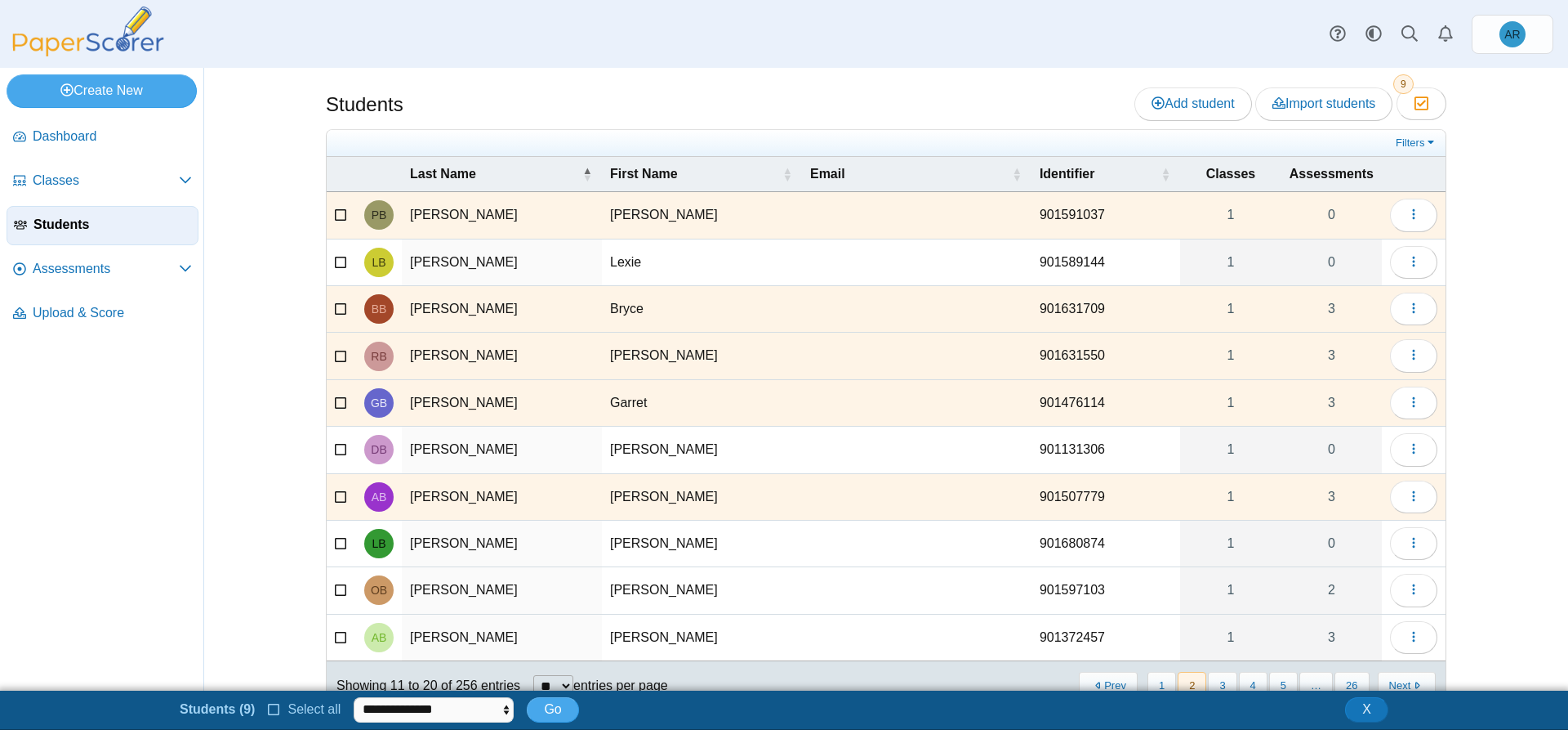
click at [336, 497] on icon at bounding box center [340, 494] width 13 height 11
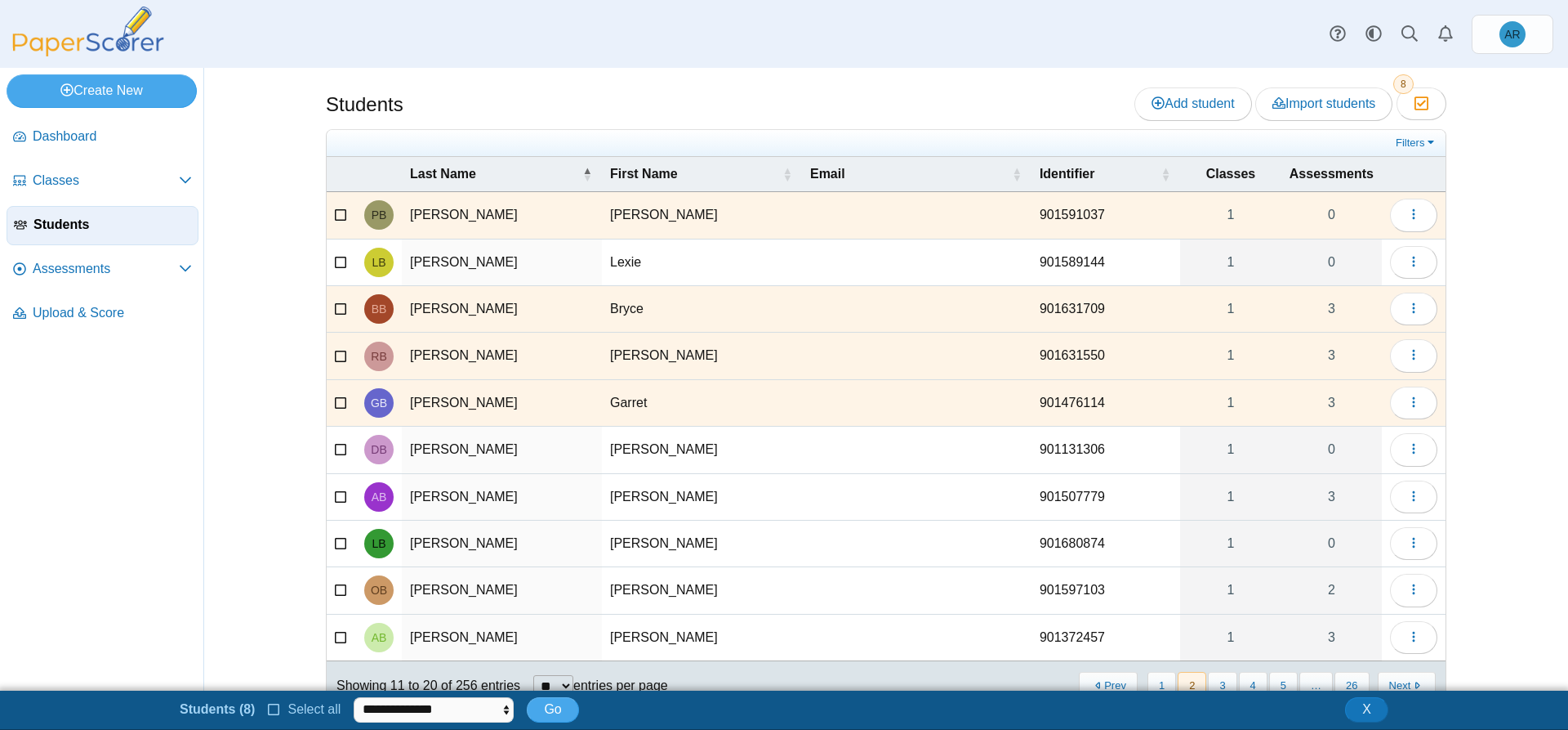
click at [334, 405] on icon at bounding box center [340, 400] width 13 height 11
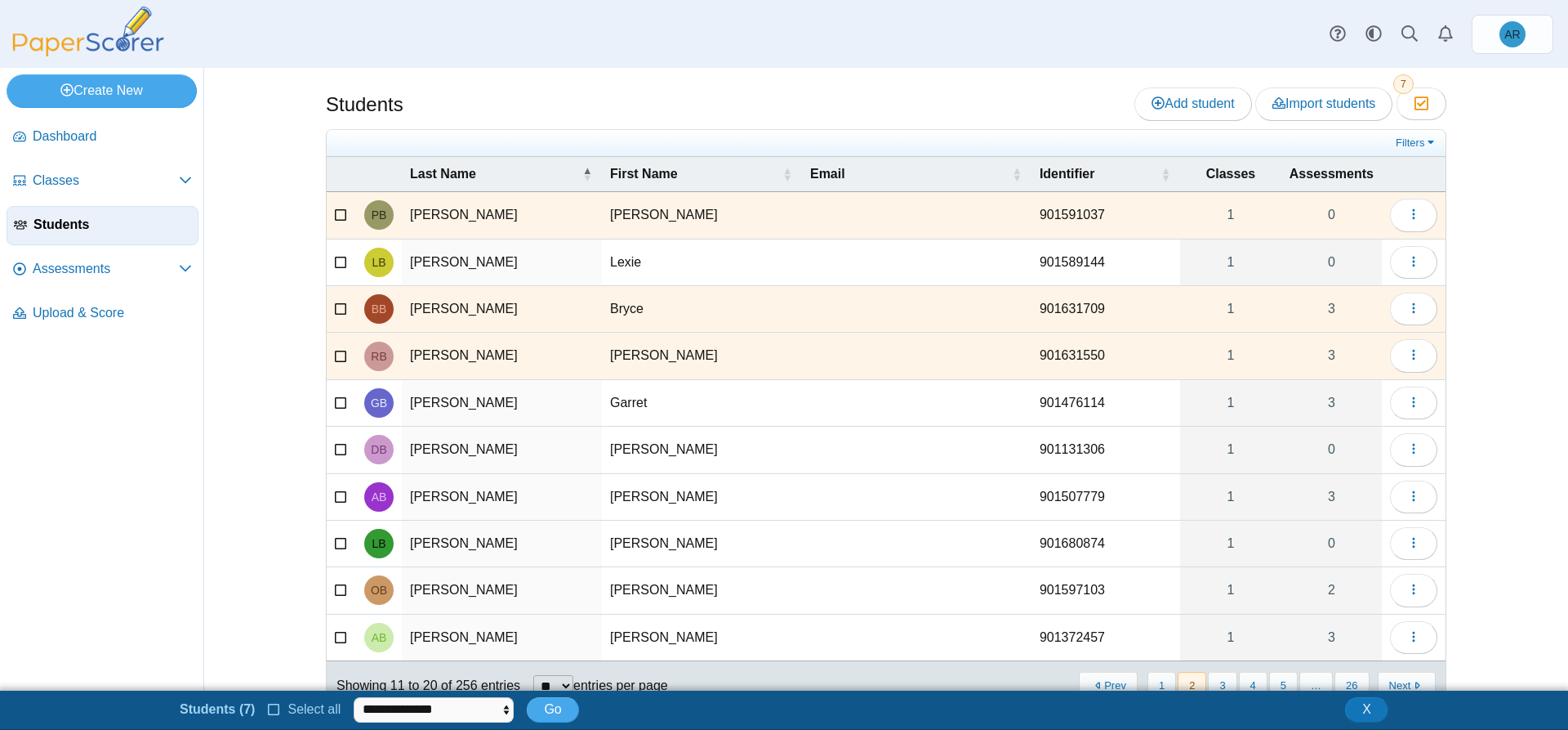
click at [334, 354] on icon at bounding box center [340, 353] width 13 height 11
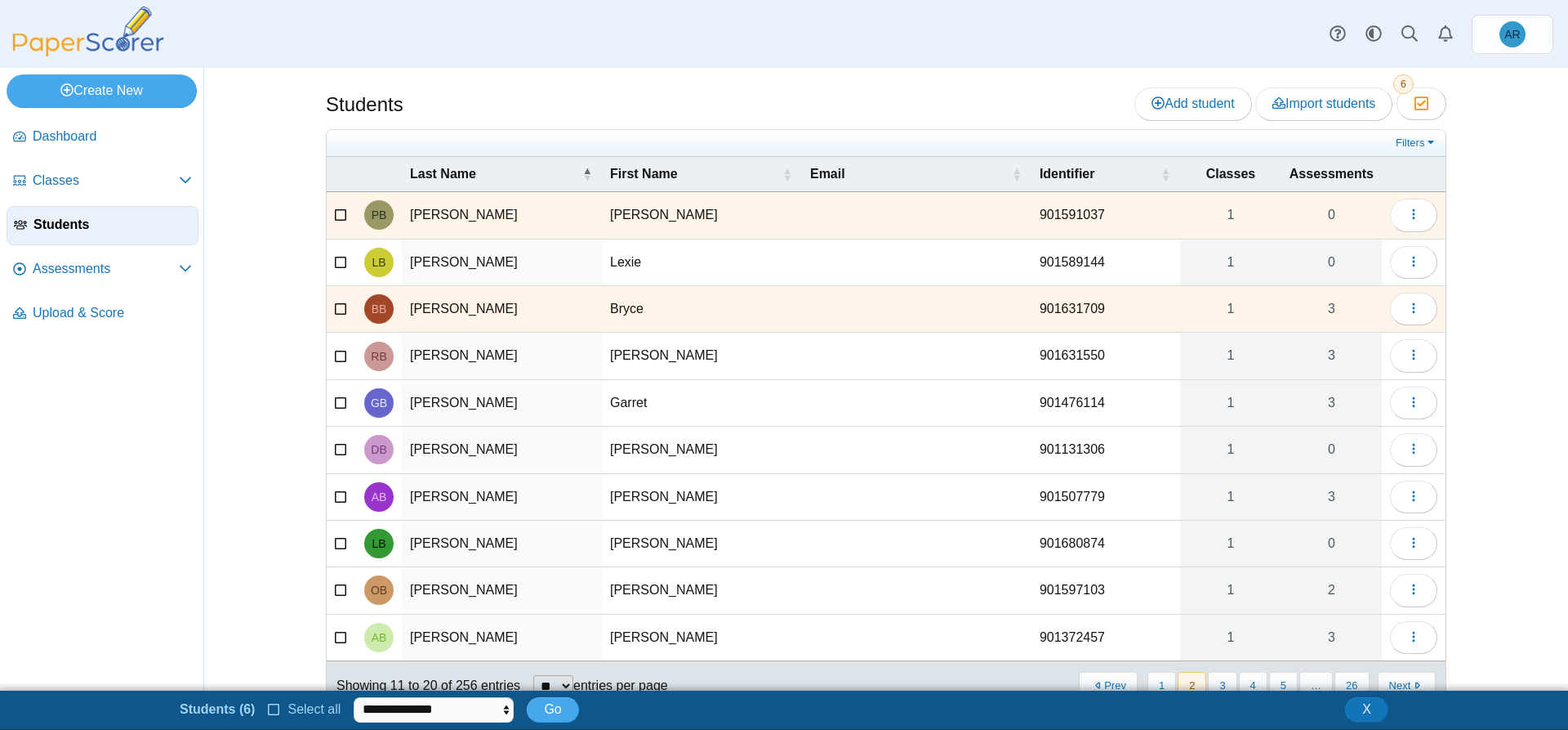
click at [334, 304] on icon at bounding box center [340, 306] width 13 height 11
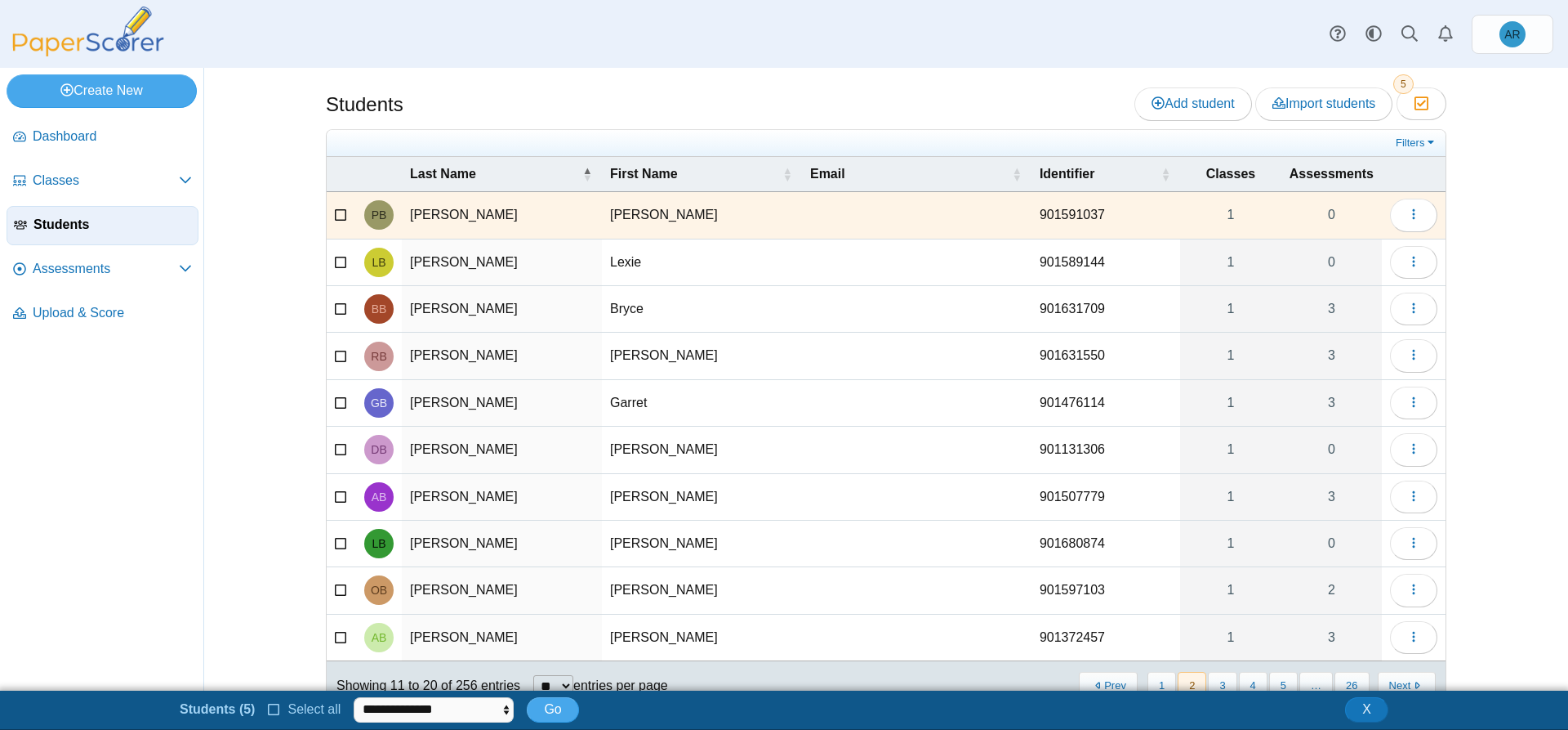
click at [334, 212] on icon at bounding box center [340, 213] width 13 height 11
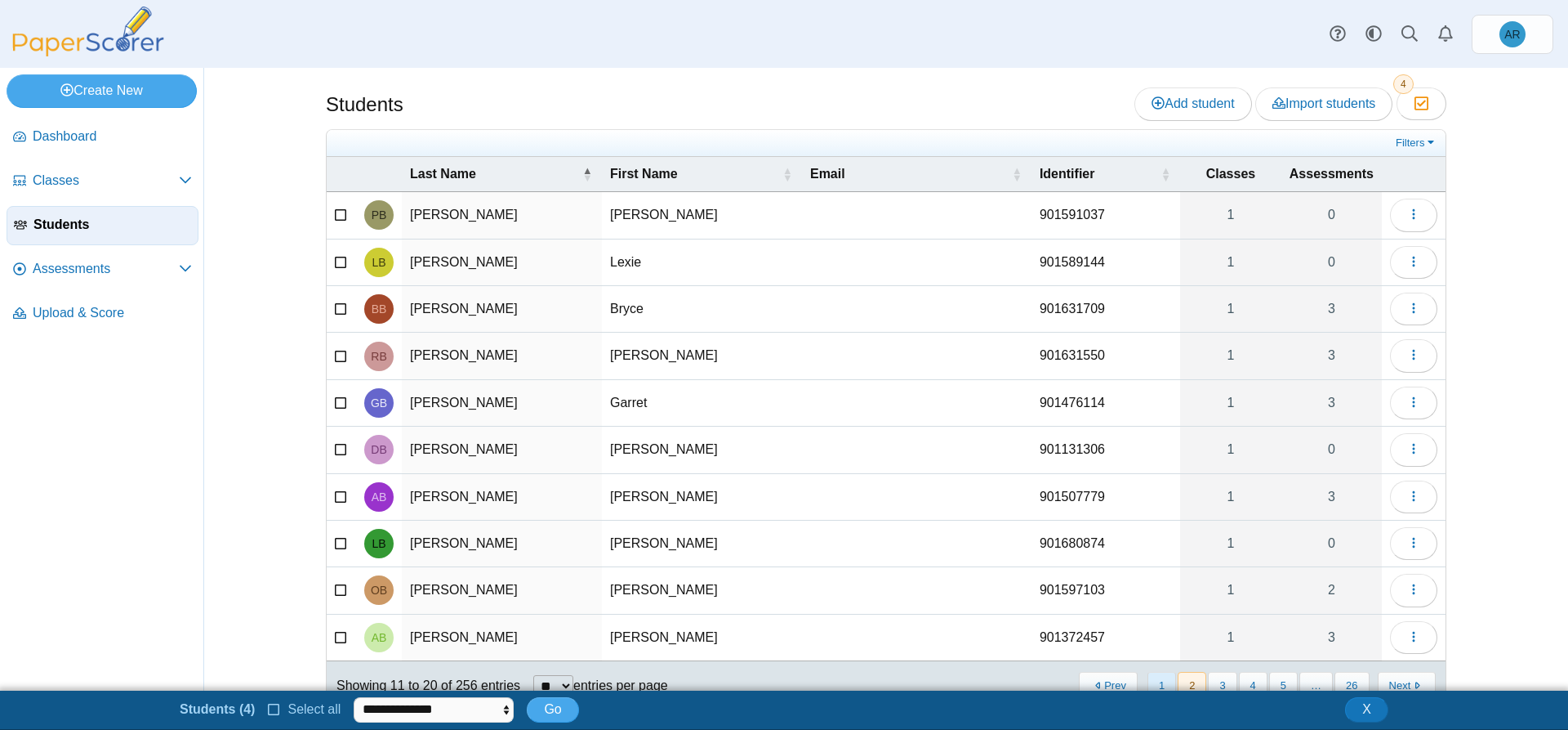
click at [1164, 674] on button "1" at bounding box center [1161, 685] width 28 height 27
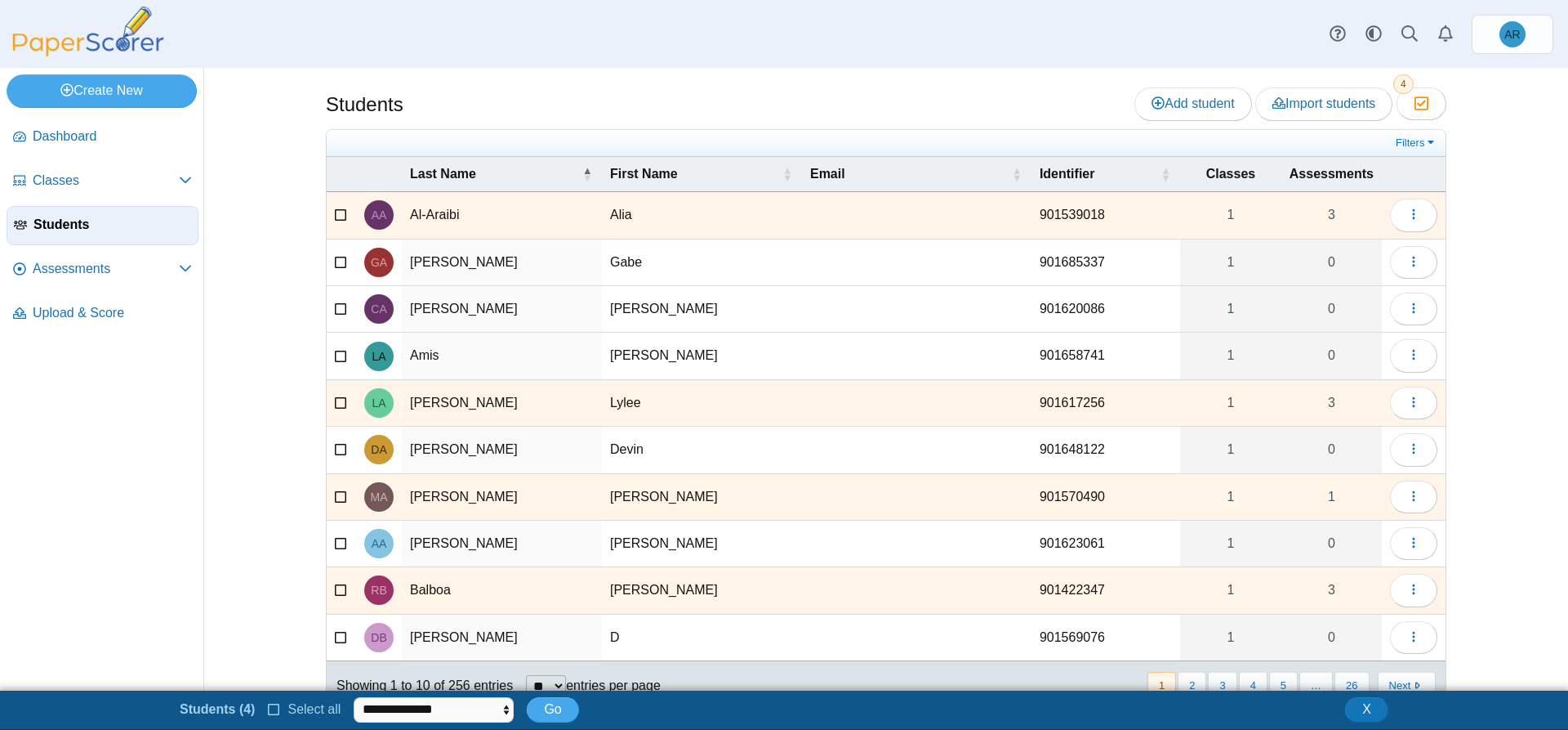
scroll to position [61, 0]
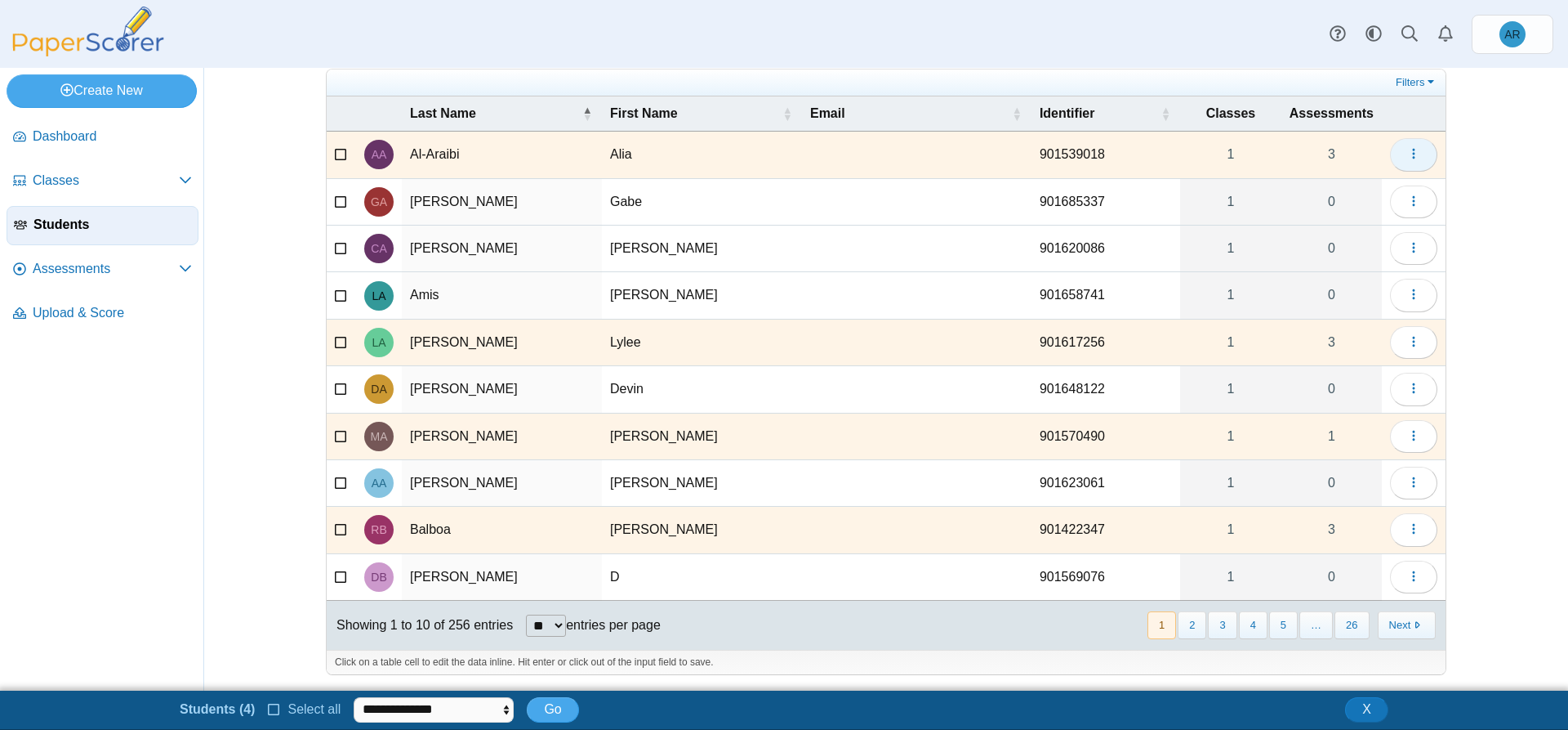
click at [1417, 161] on button "button" at bounding box center [1413, 154] width 47 height 33
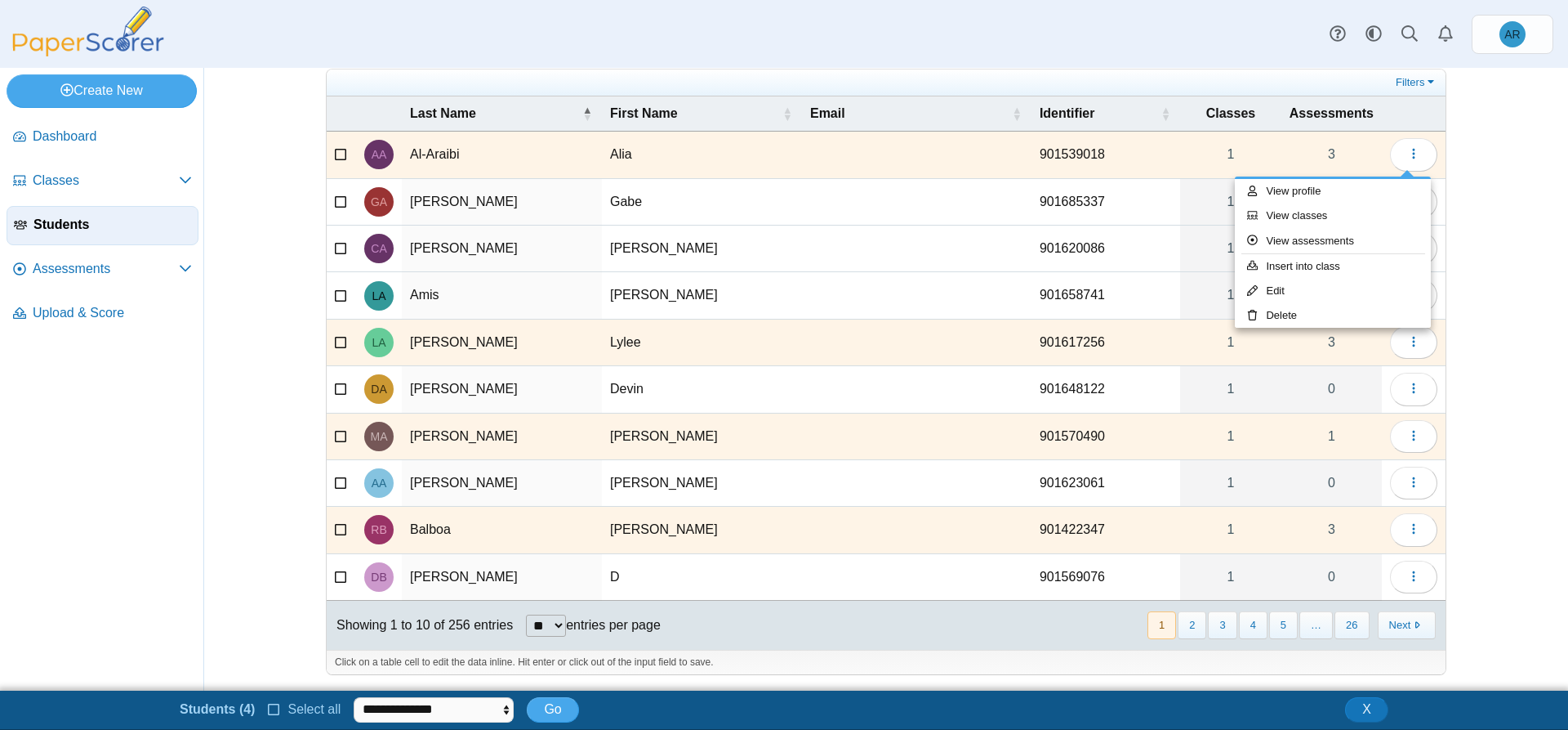
click at [1507, 270] on div "Students Add student Import students Moderation 4" at bounding box center [886, 379] width 1364 height 623
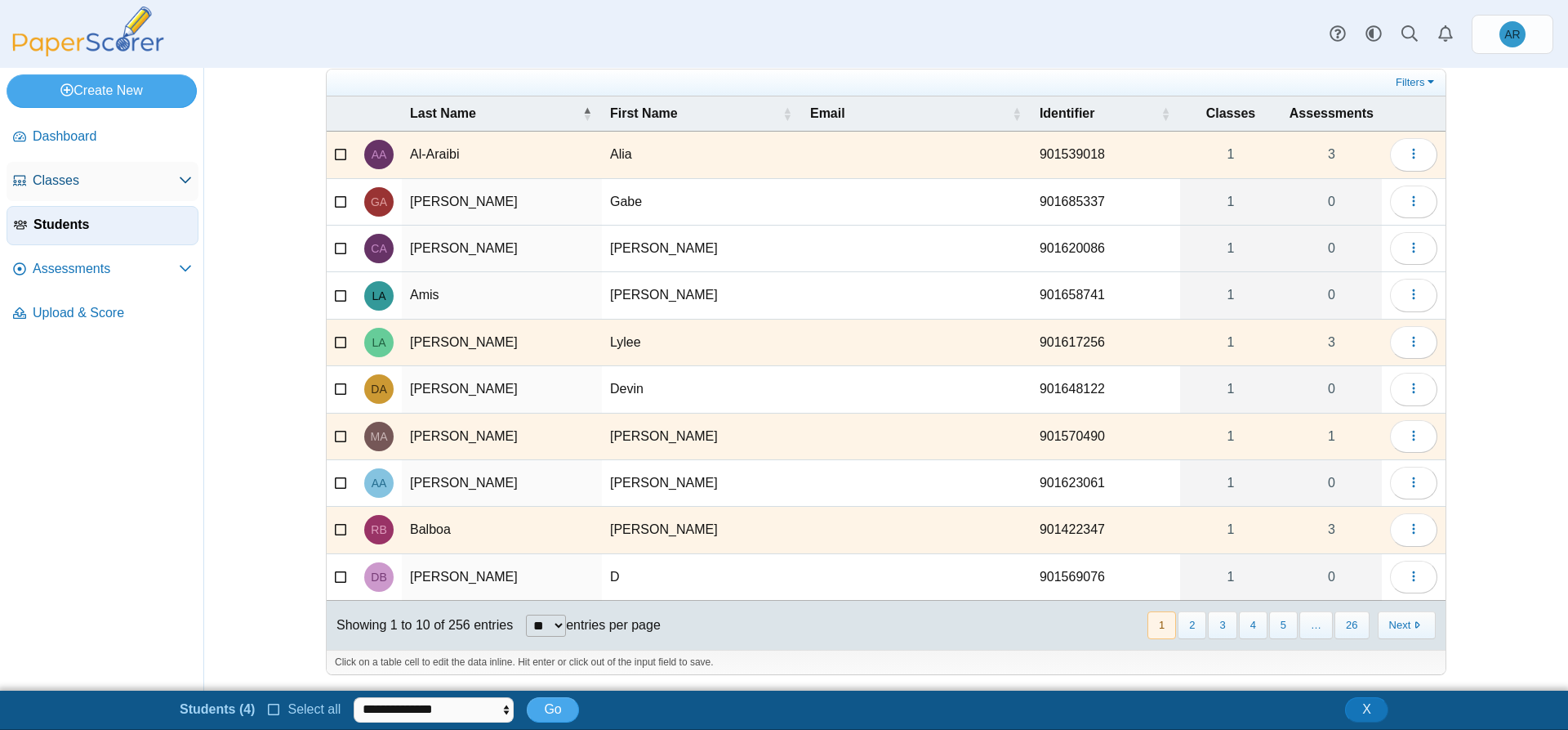
click at [37, 183] on span "Classes" at bounding box center [105, 180] width 146 height 18
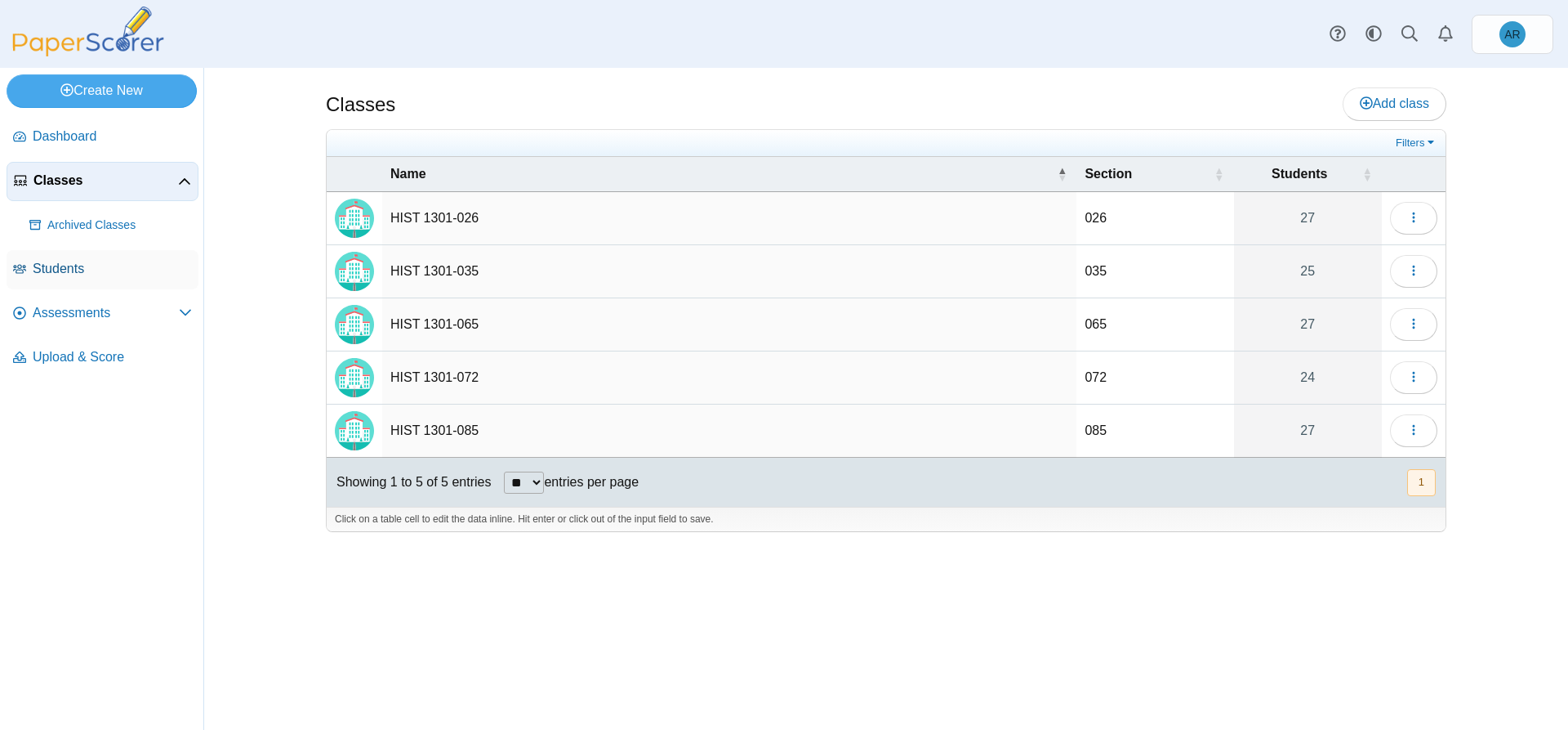
click at [68, 268] on span "Students" at bounding box center [112, 269] width 159 height 18
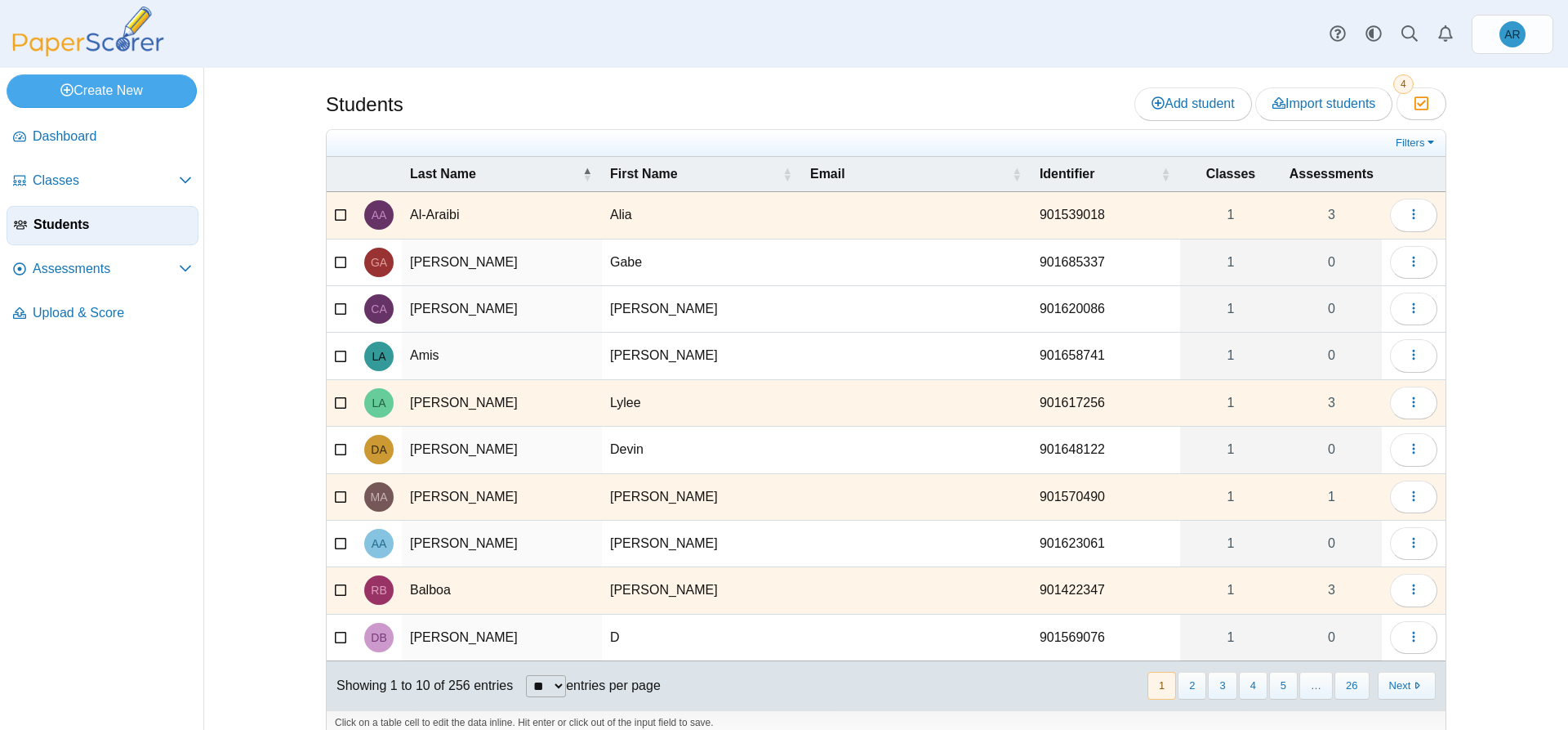
click at [334, 217] on icon at bounding box center [340, 213] width 13 height 11
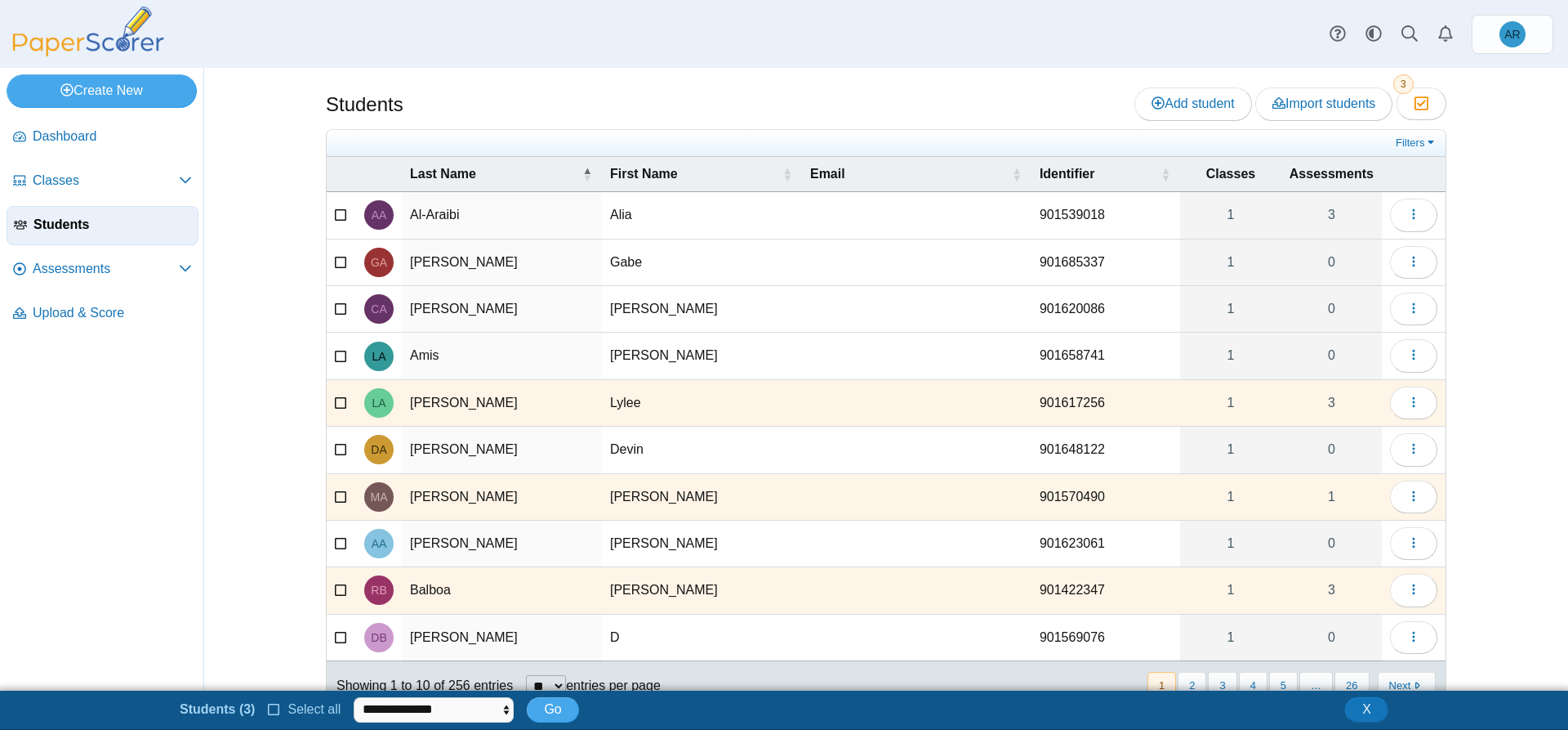
click at [334, 403] on icon at bounding box center [340, 400] width 13 height 11
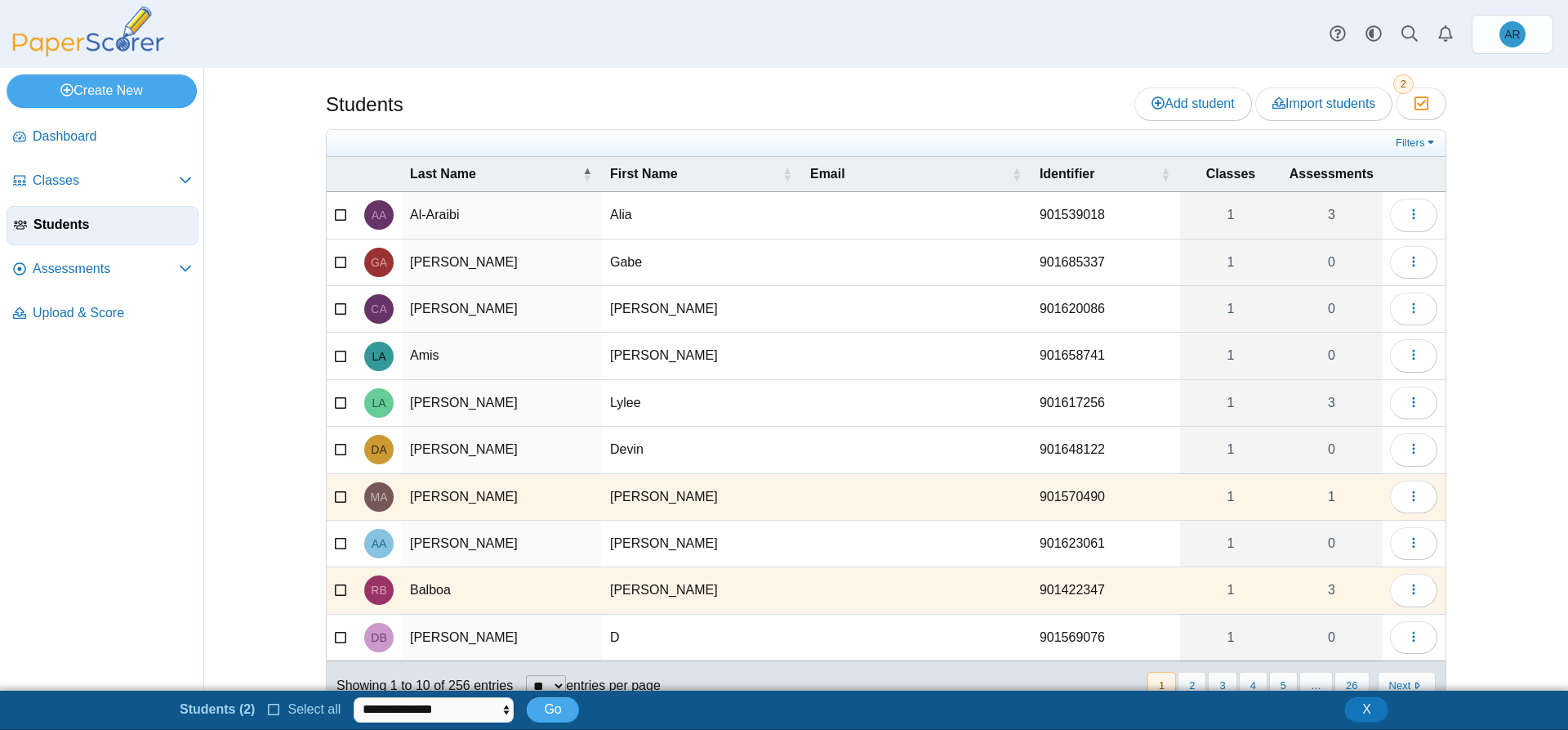
click at [335, 496] on icon at bounding box center [340, 494] width 13 height 11
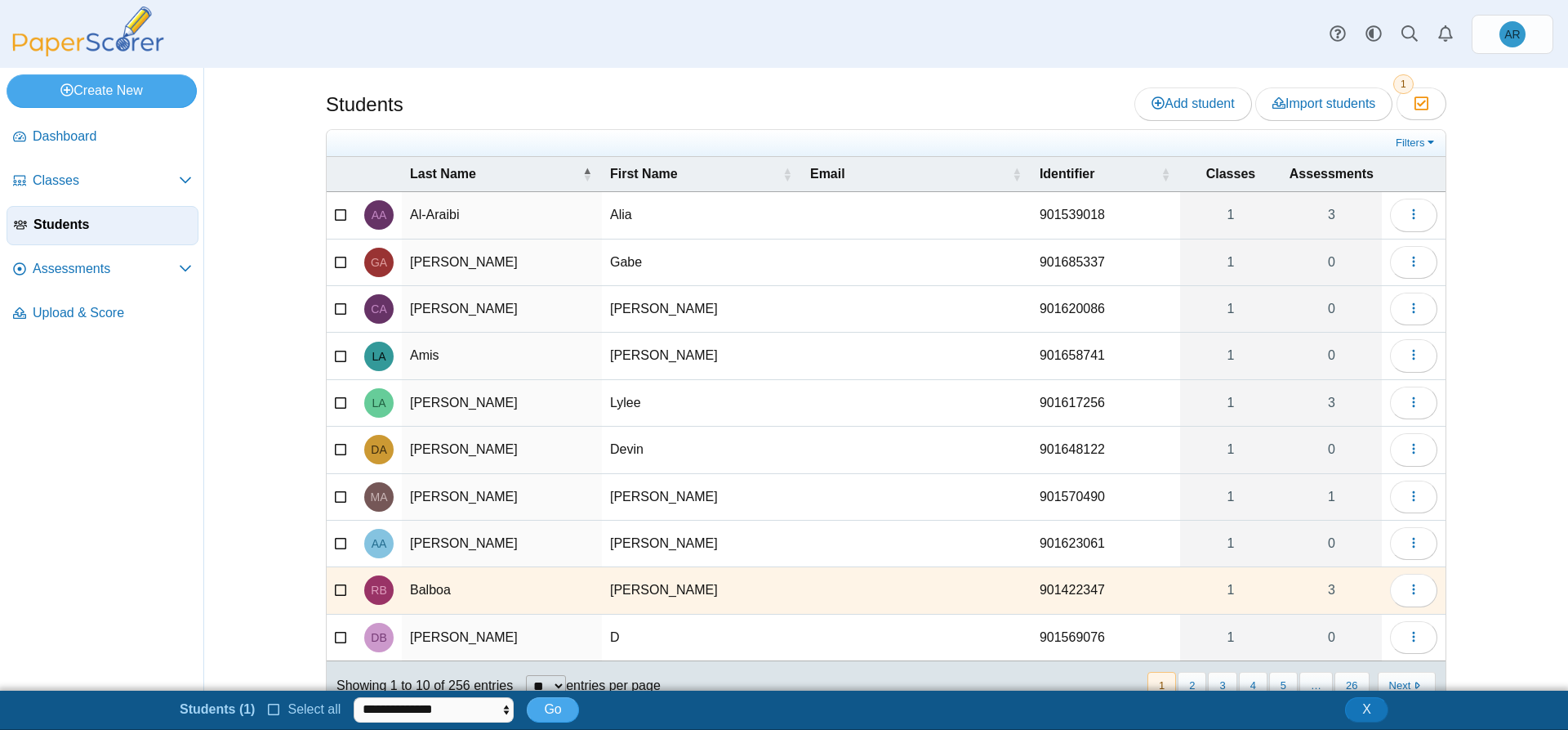
click at [334, 585] on icon at bounding box center [340, 588] width 13 height 11
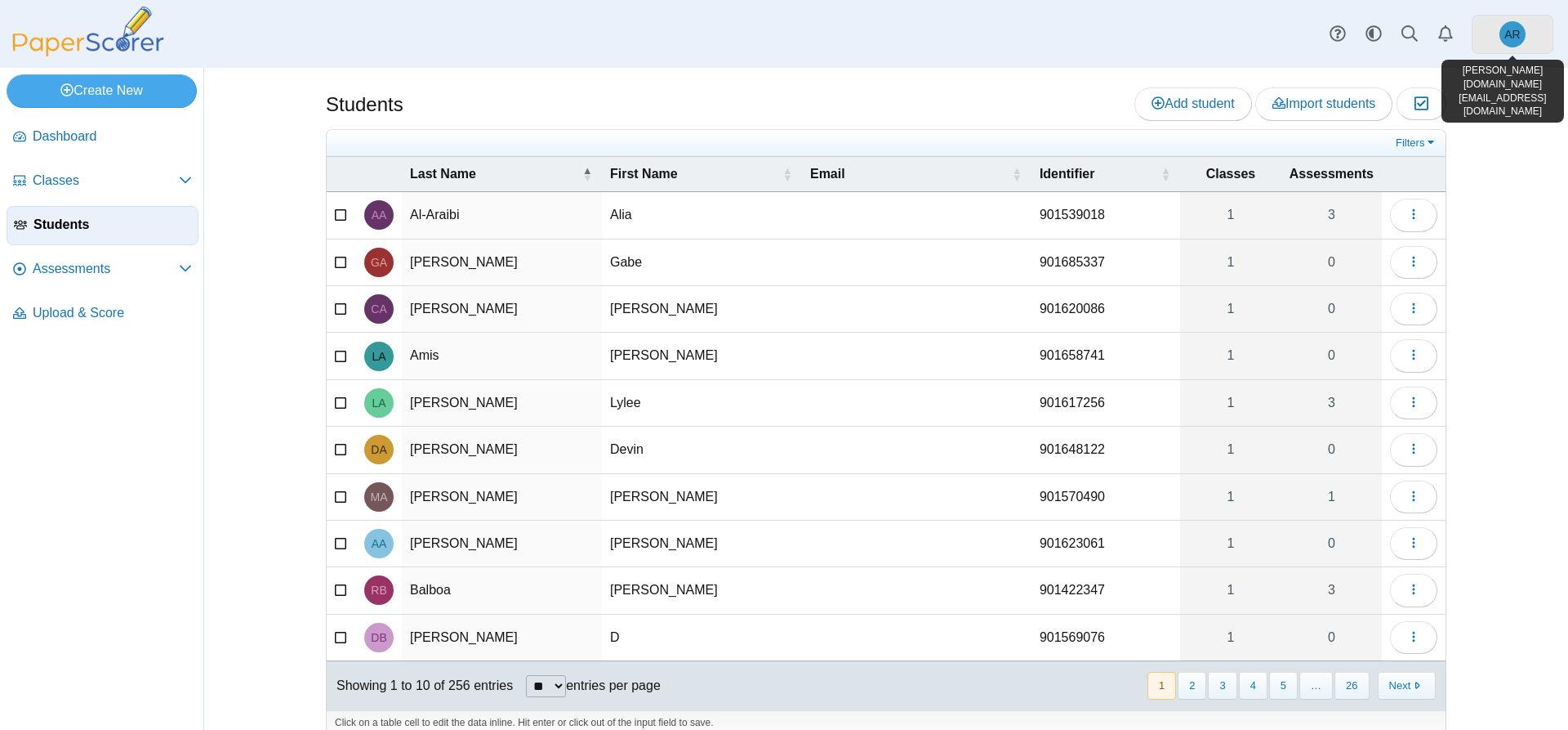
click at [1507, 42] on span "AR" at bounding box center [1512, 34] width 27 height 27
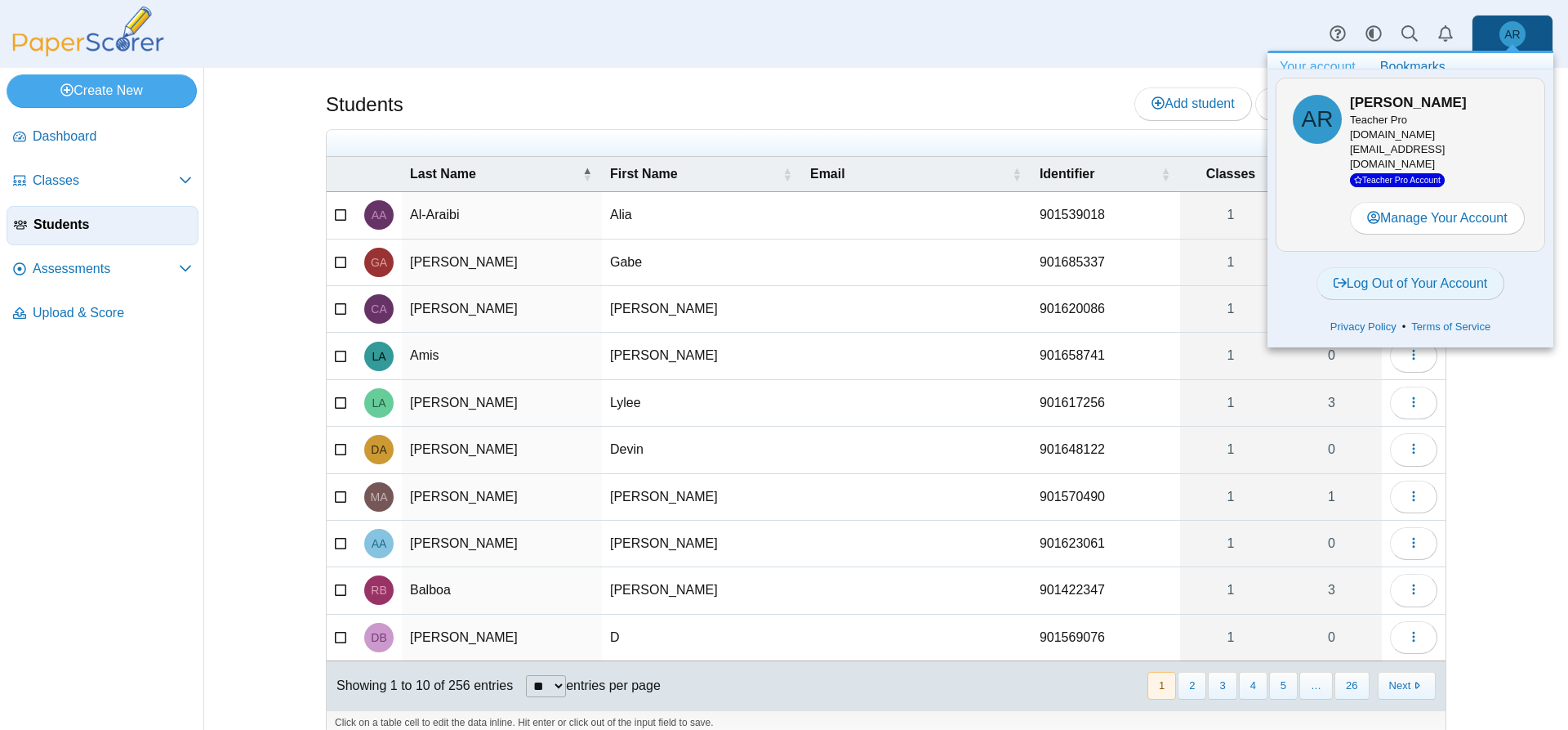
click at [1446, 267] on link "Log Out of Your Account" at bounding box center [1411, 283] width 189 height 33
